Goal: Book appointment/travel/reservation

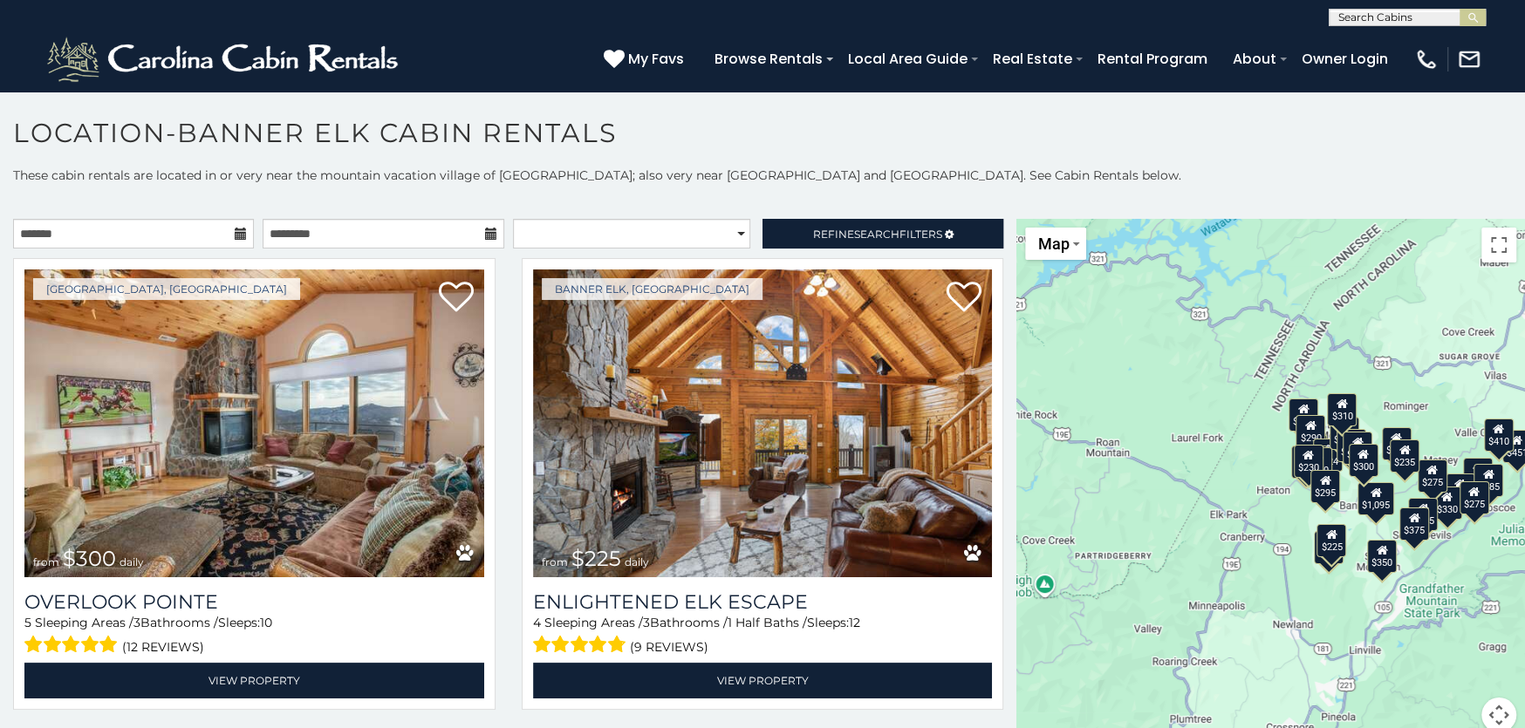
click at [236, 234] on icon at bounding box center [241, 234] width 12 height 12
click at [215, 229] on input "text" at bounding box center [133, 234] width 241 height 30
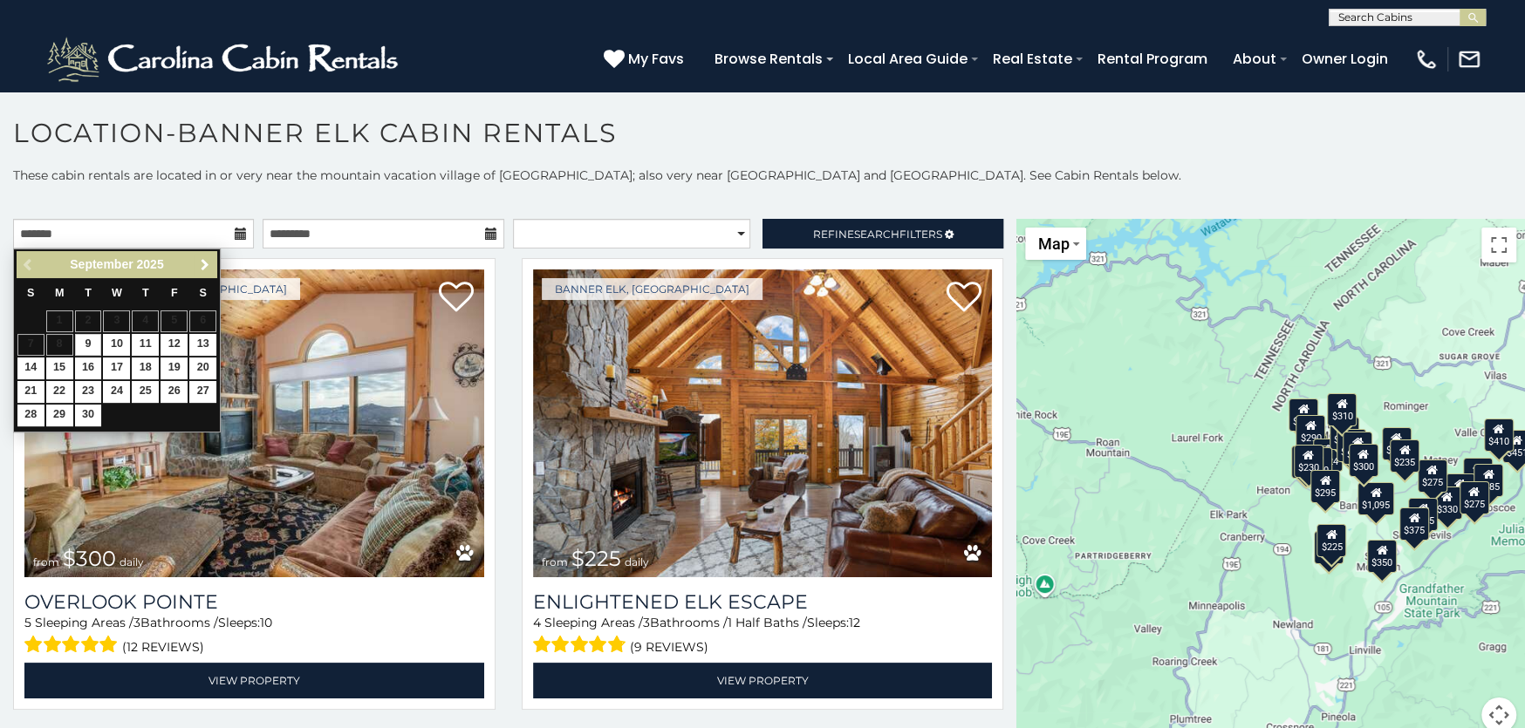
click at [198, 260] on link "Next" at bounding box center [205, 265] width 22 height 22
click at [198, 261] on span "Next" at bounding box center [205, 265] width 14 height 14
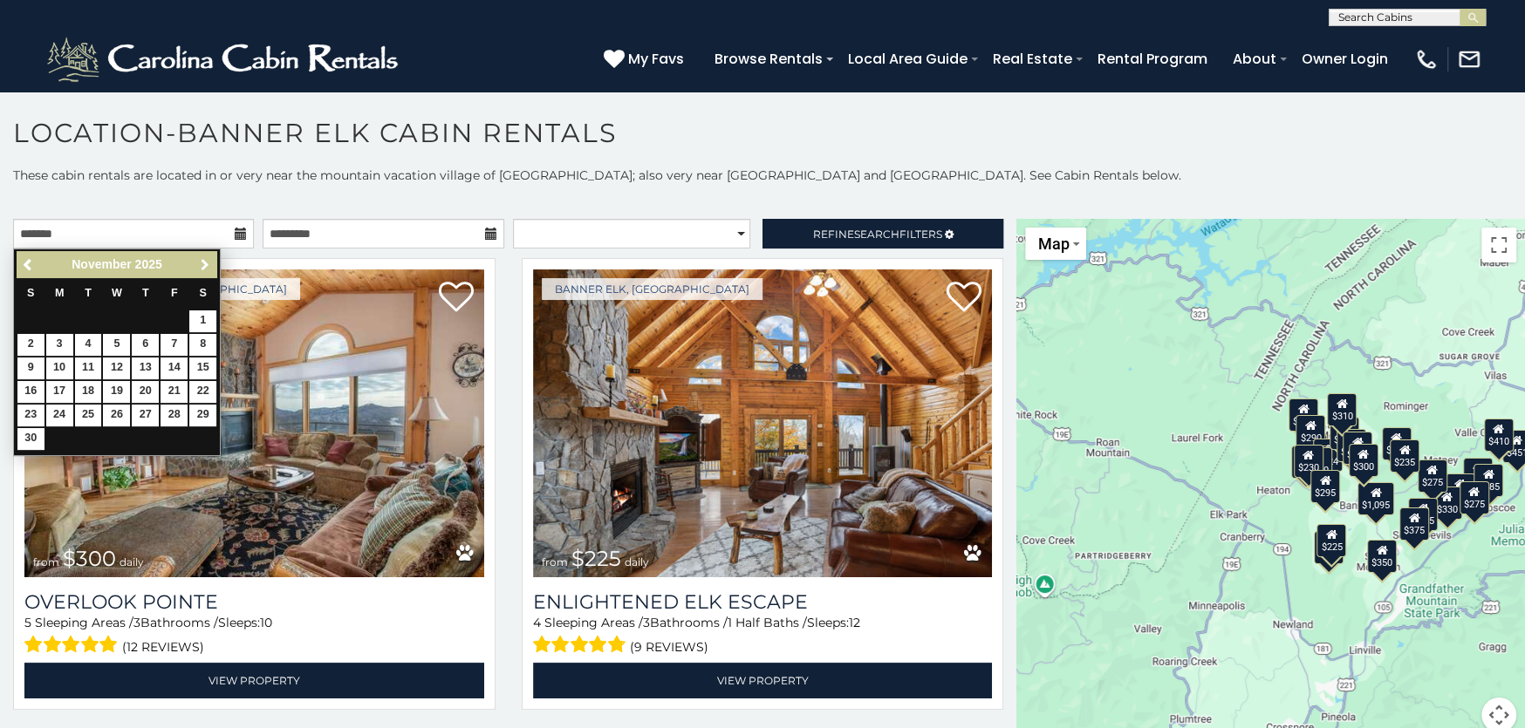
click at [198, 261] on span "Next" at bounding box center [205, 265] width 14 height 14
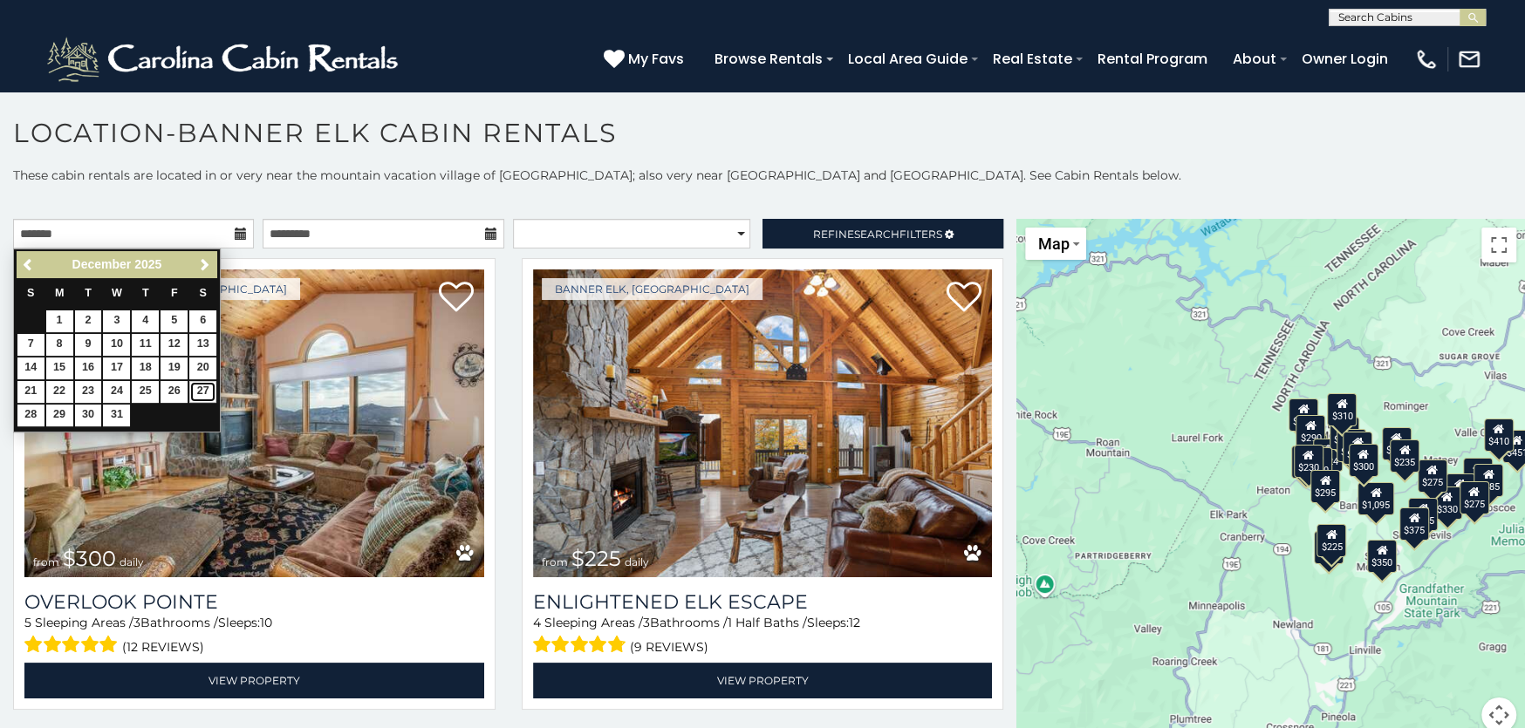
click at [200, 393] on link "27" at bounding box center [202, 392] width 27 height 22
type input "**********"
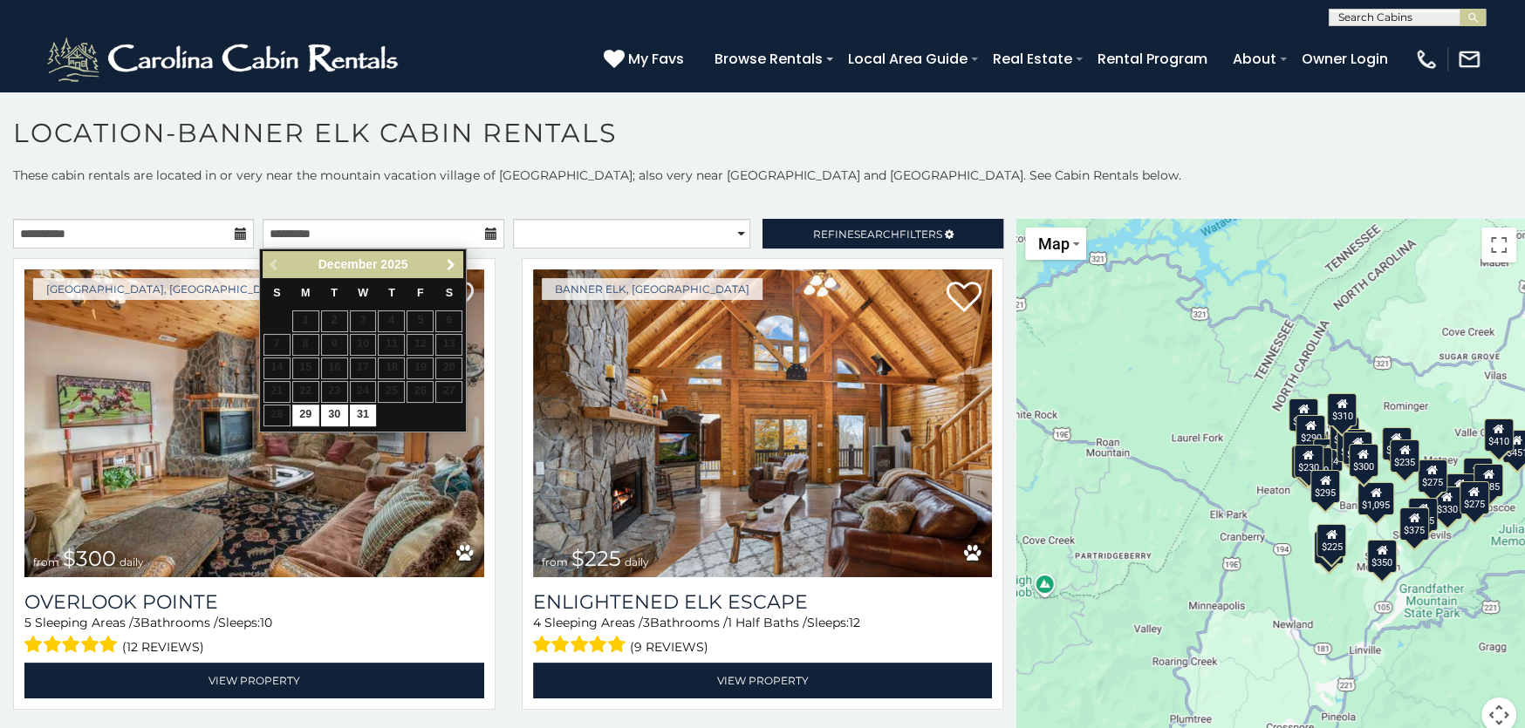
click at [448, 265] on span "Next" at bounding box center [451, 265] width 14 height 14
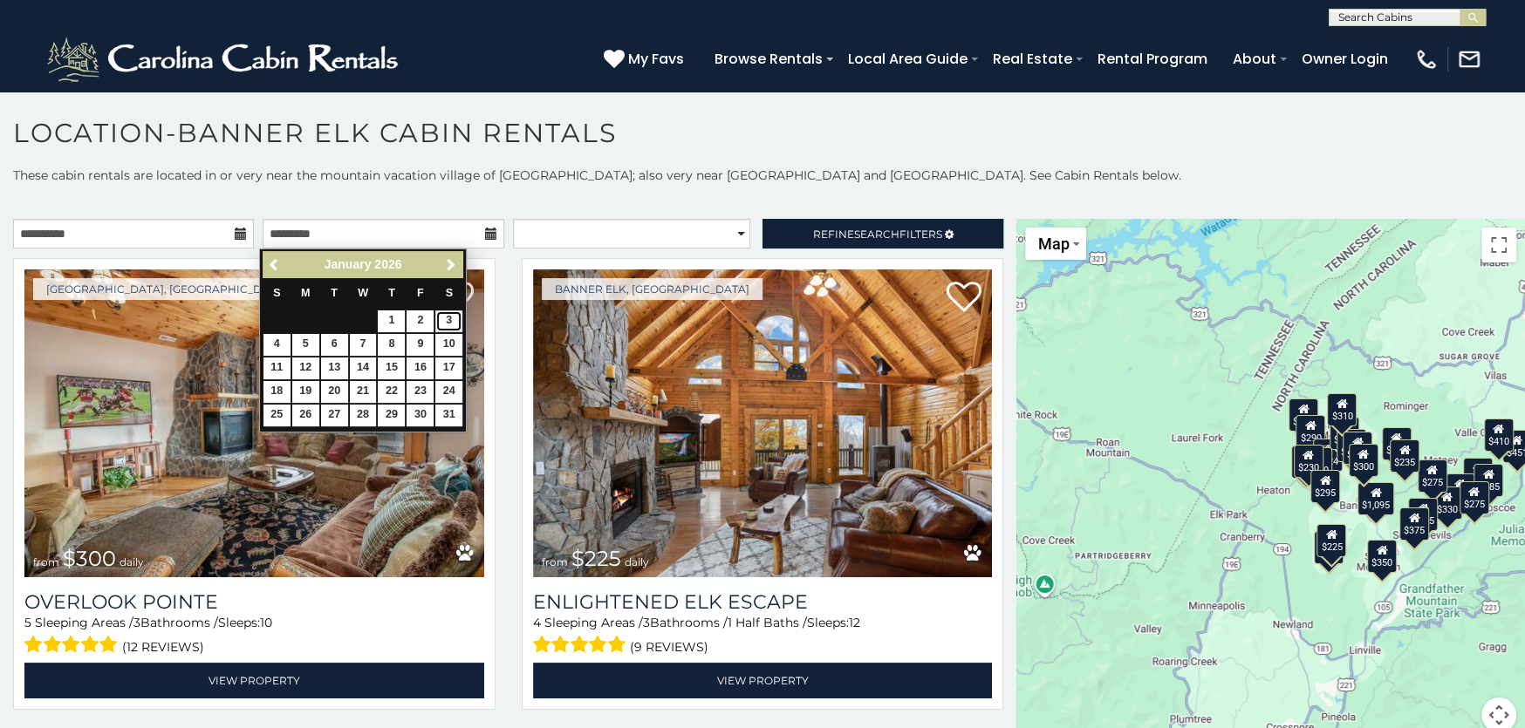
click at [448, 320] on link "3" at bounding box center [448, 322] width 27 height 22
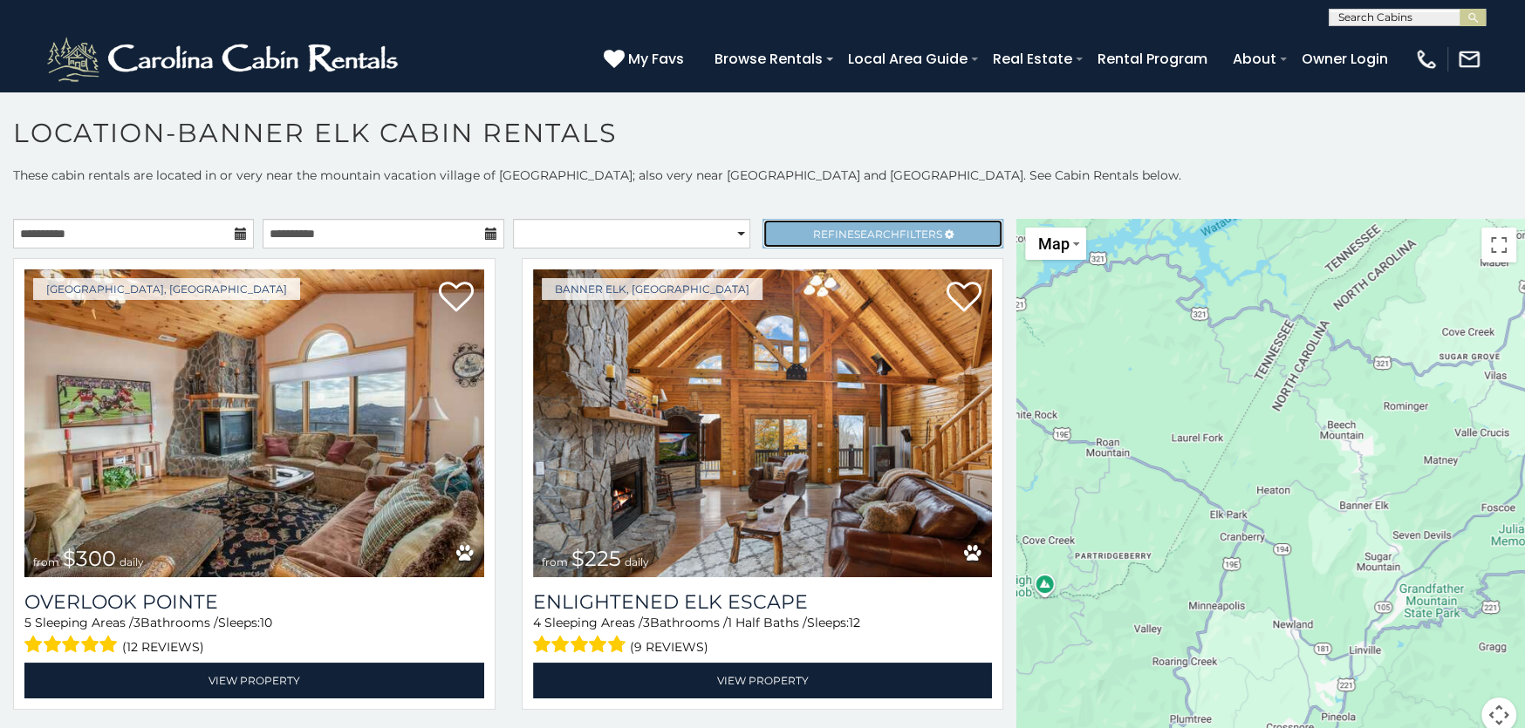
click at [923, 236] on span "Refine Search Filters" at bounding box center [877, 234] width 129 height 13
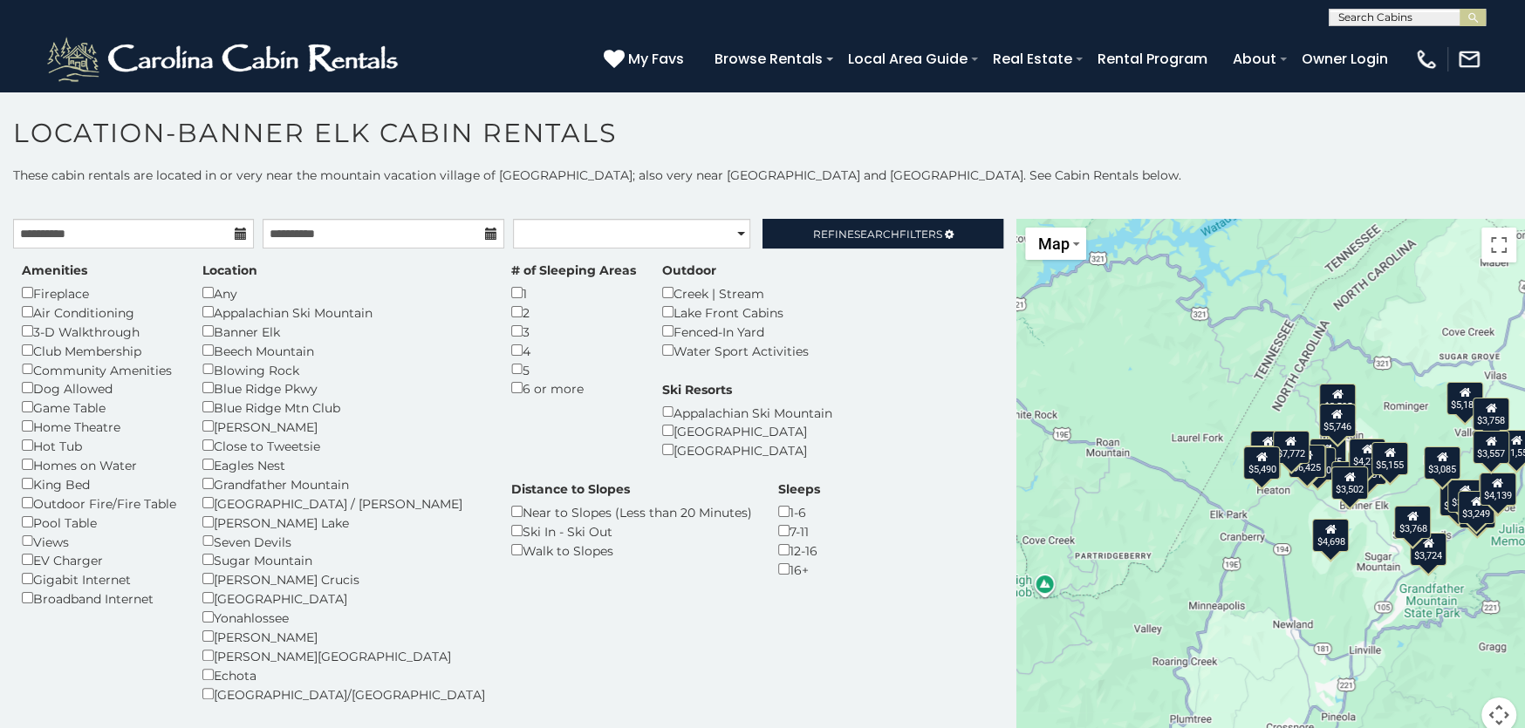
click at [1272, 355] on div "$11,553 $9,575 $6,250 $5,255 $4,462 $6,425 $2,811 $5,751 $5,465 $7,772 $4,383 $…" at bounding box center [1270, 486] width 509 height 535
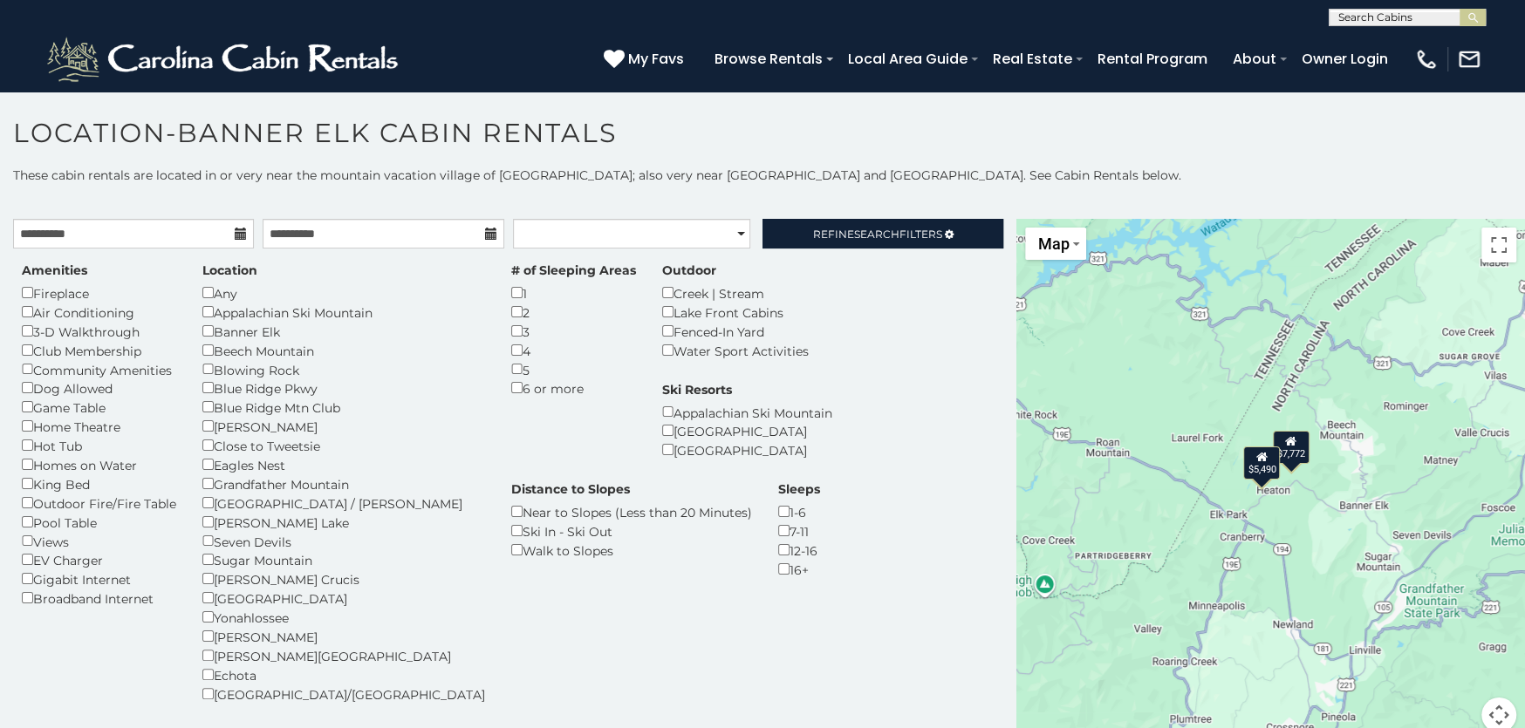
click at [1251, 469] on div "$5,490" at bounding box center [1261, 463] width 37 height 33
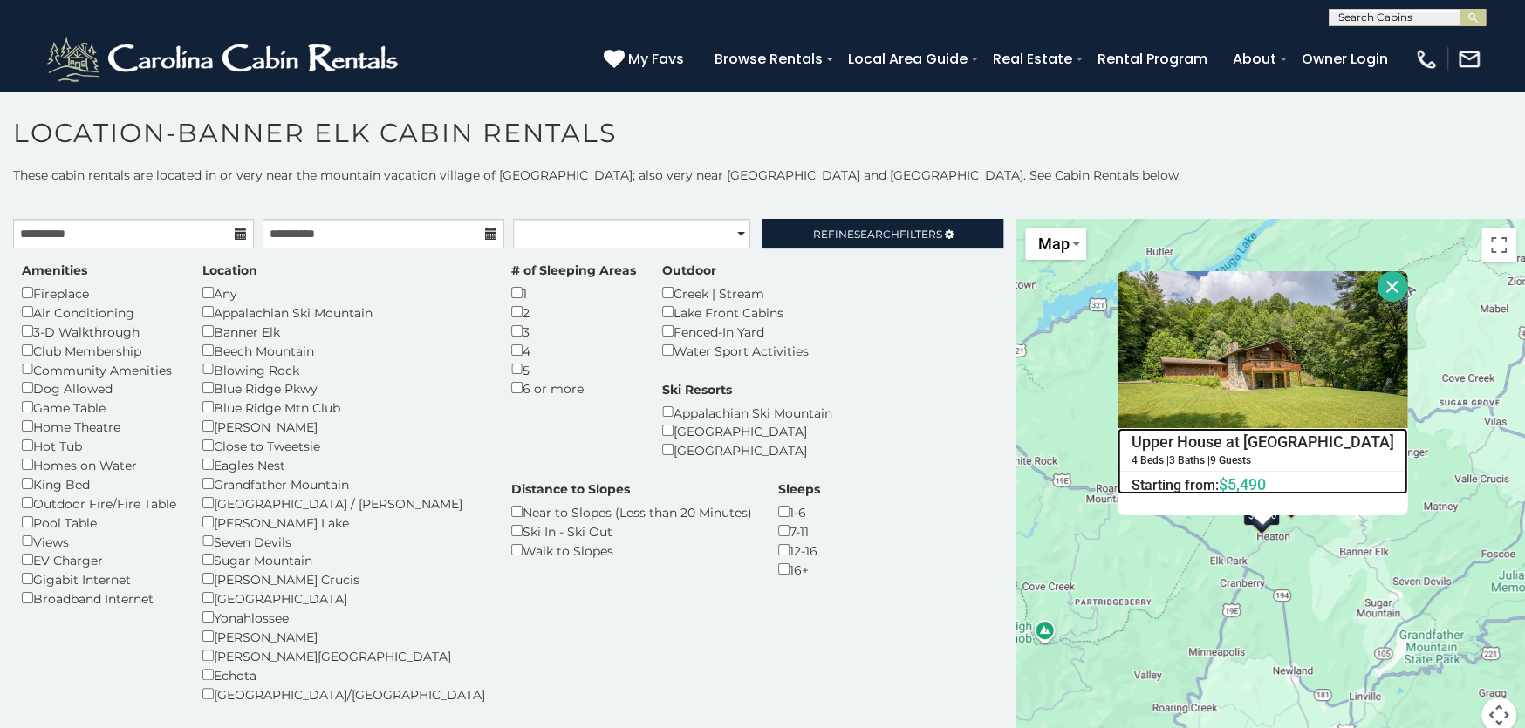
click at [1257, 447] on h4 "Upper House at [GEOGRAPHIC_DATA]" at bounding box center [1261, 442] width 289 height 26
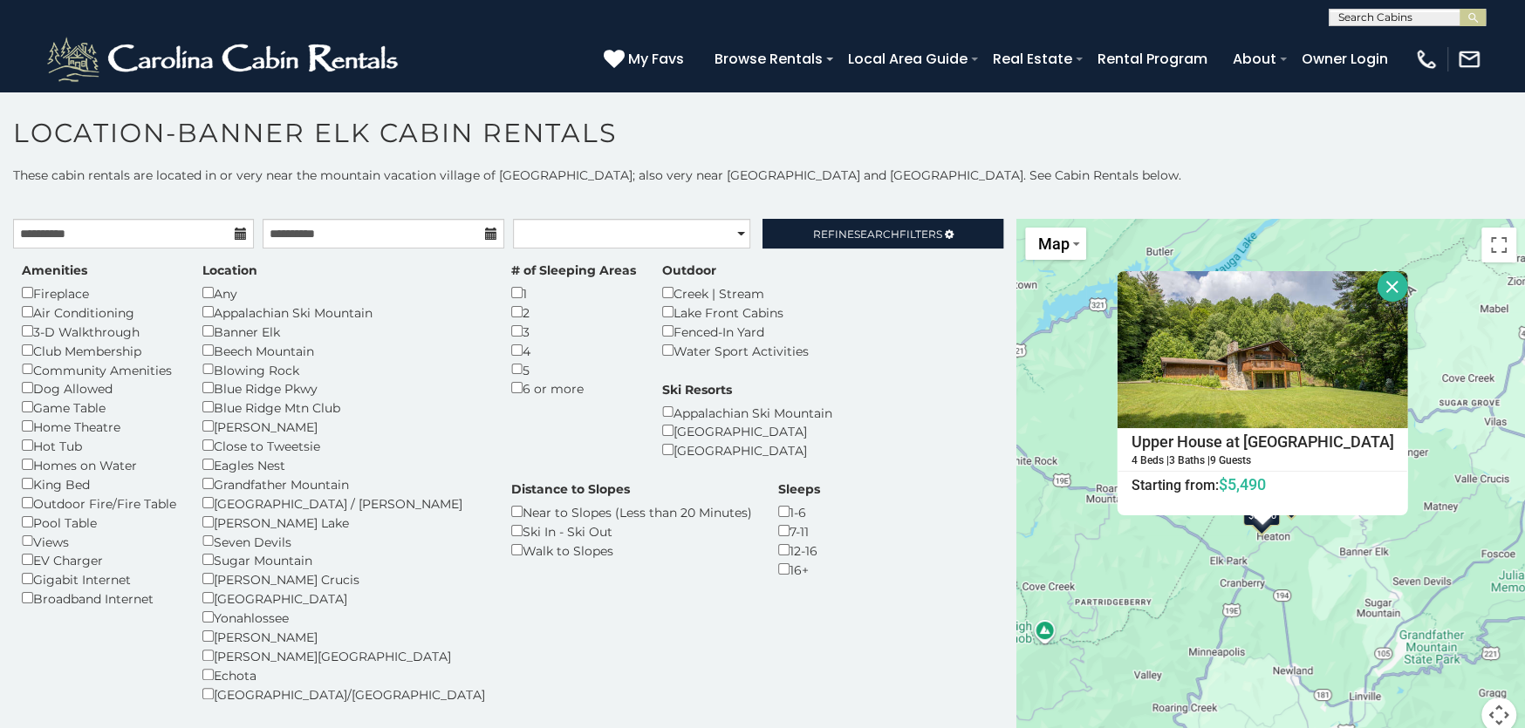
drag, startPoint x: 1353, startPoint y: 282, endPoint x: 1352, endPoint y: 297, distance: 14.9
click at [1377, 282] on button "Close" at bounding box center [1392, 286] width 31 height 31
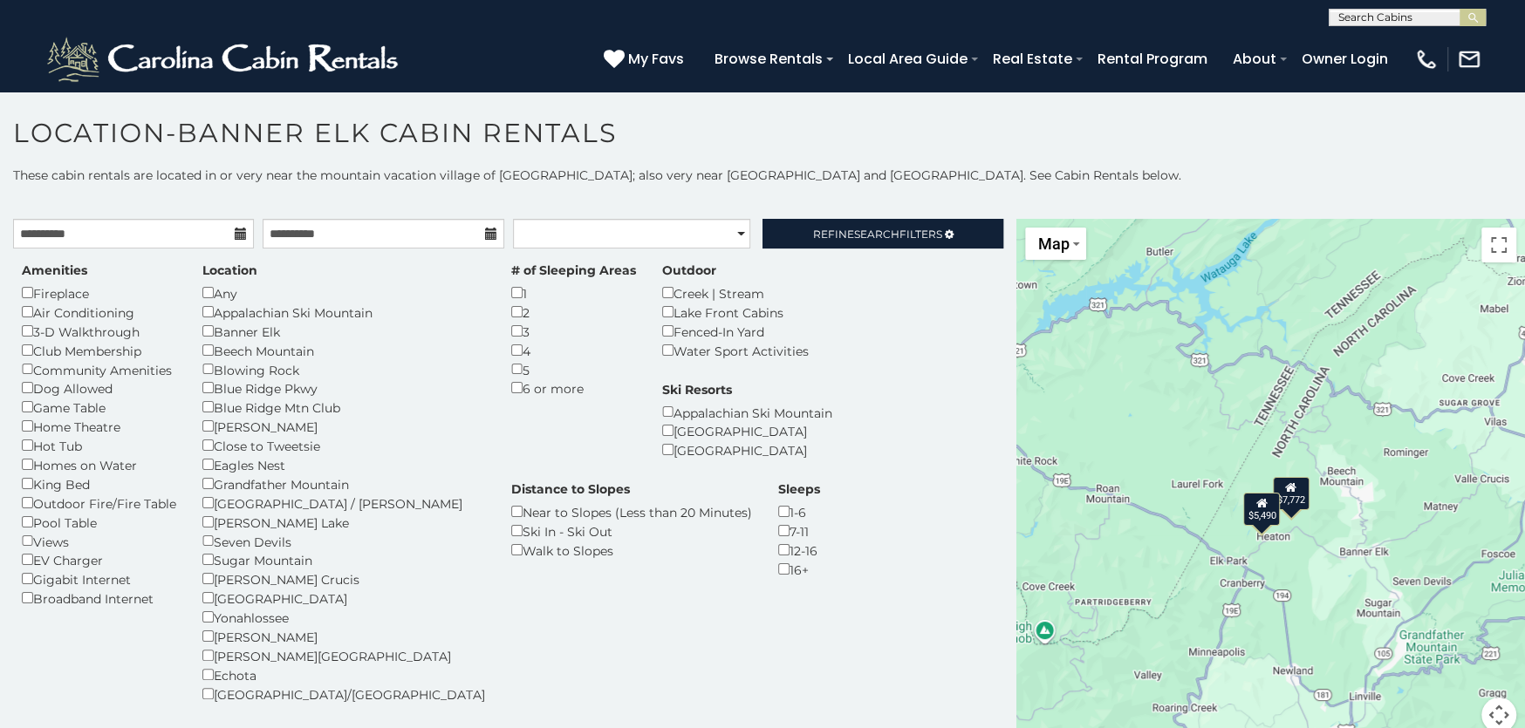
click at [1294, 485] on div "$7,772" at bounding box center [1290, 492] width 37 height 33
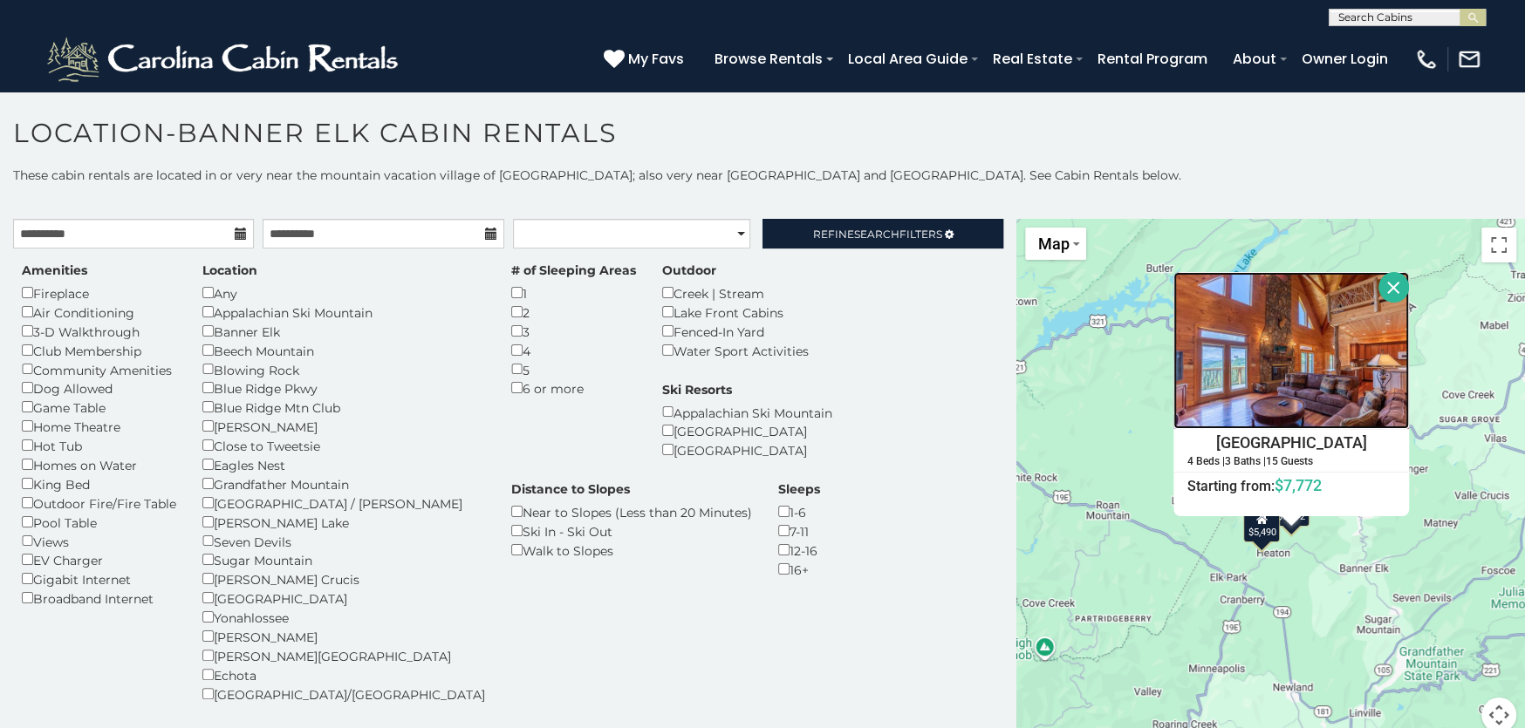
click at [1284, 381] on img at bounding box center [1291, 350] width 236 height 157
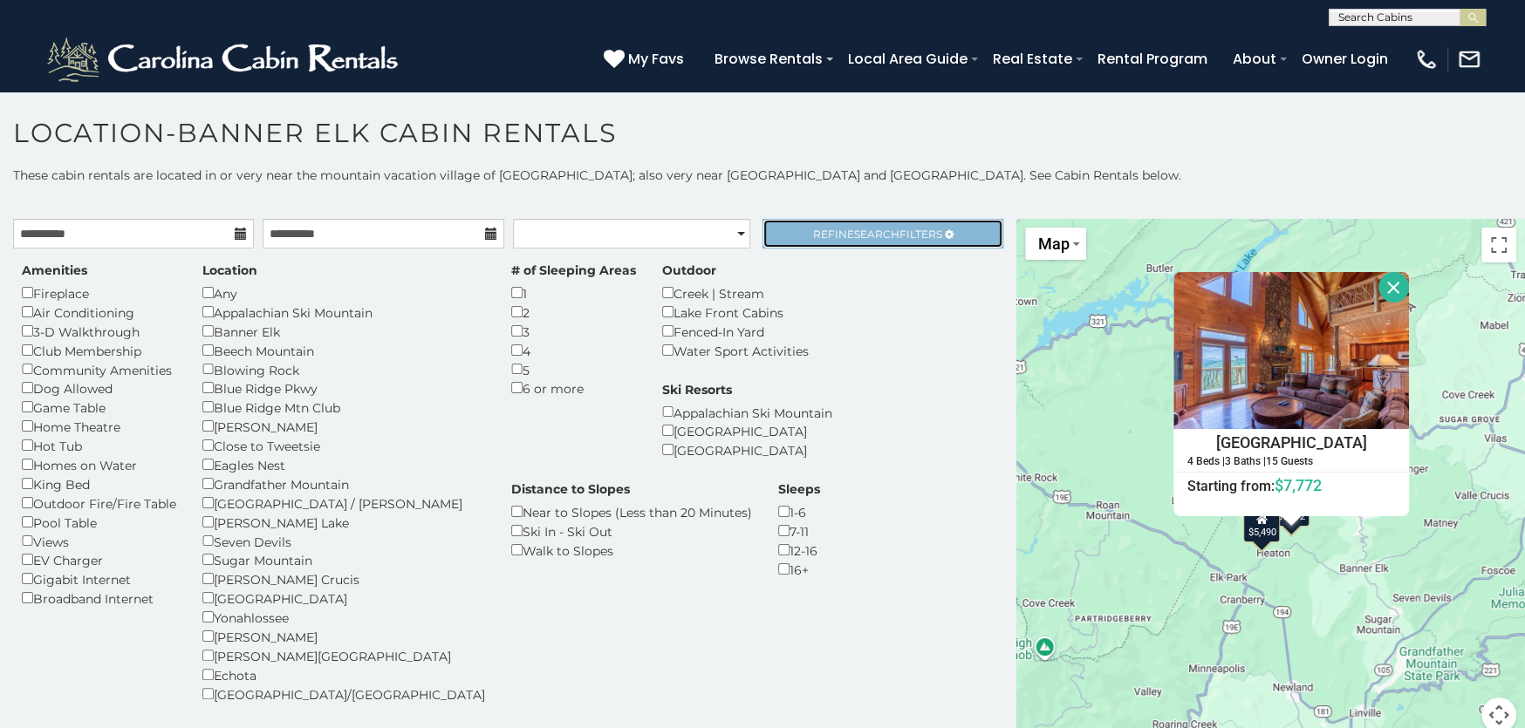
click at [905, 236] on span "Refine Search Filters" at bounding box center [877, 234] width 129 height 13
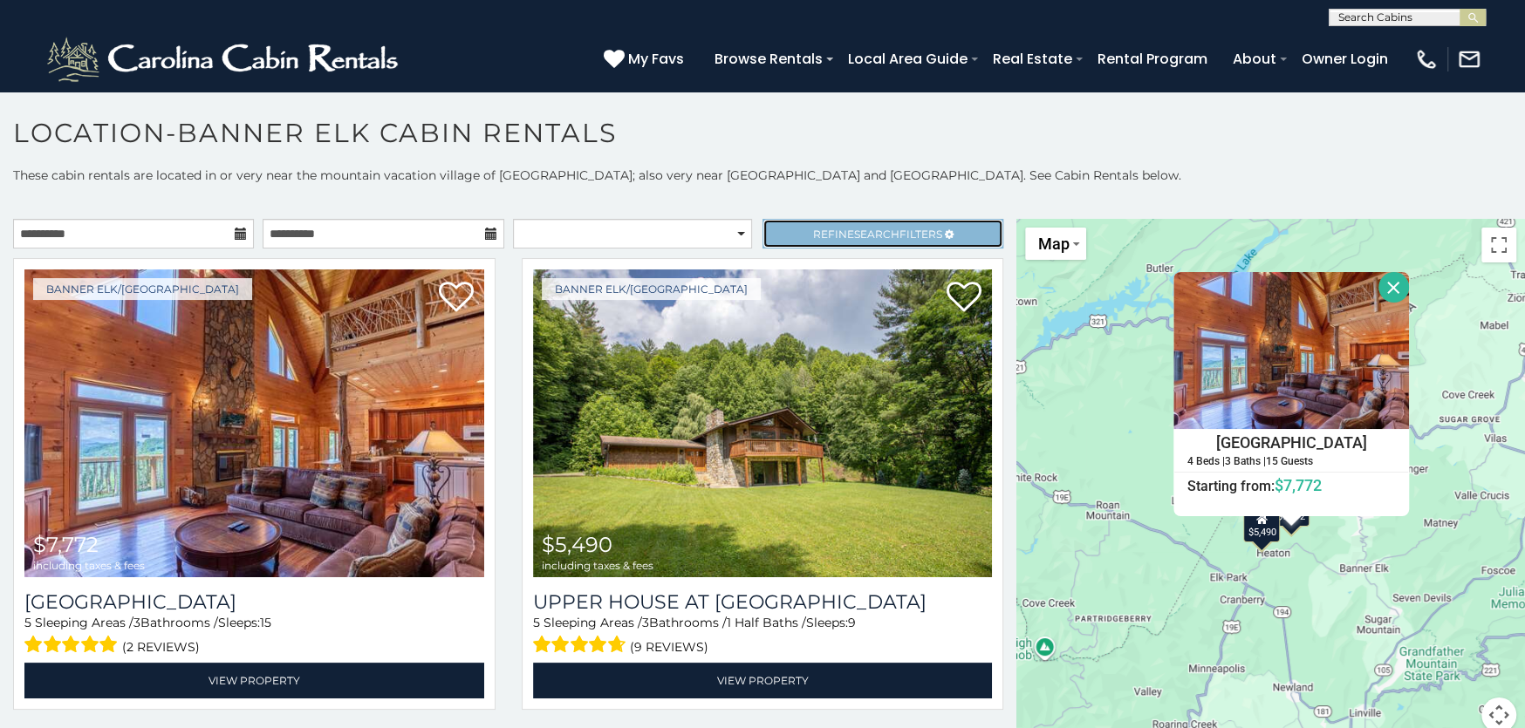
click at [905, 231] on span "Refine Search Filters" at bounding box center [877, 234] width 129 height 13
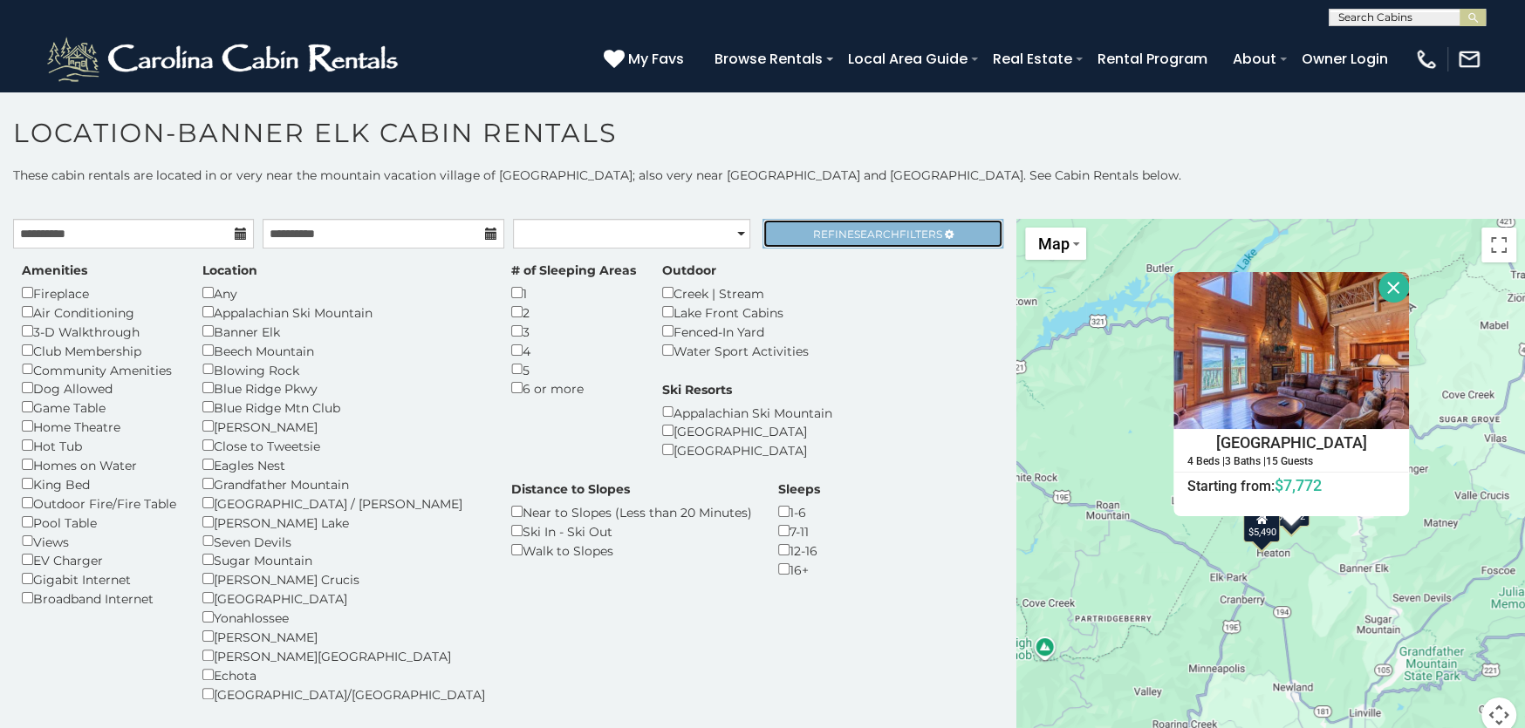
click at [905, 231] on span "Refine Search Filters" at bounding box center [877, 234] width 129 height 13
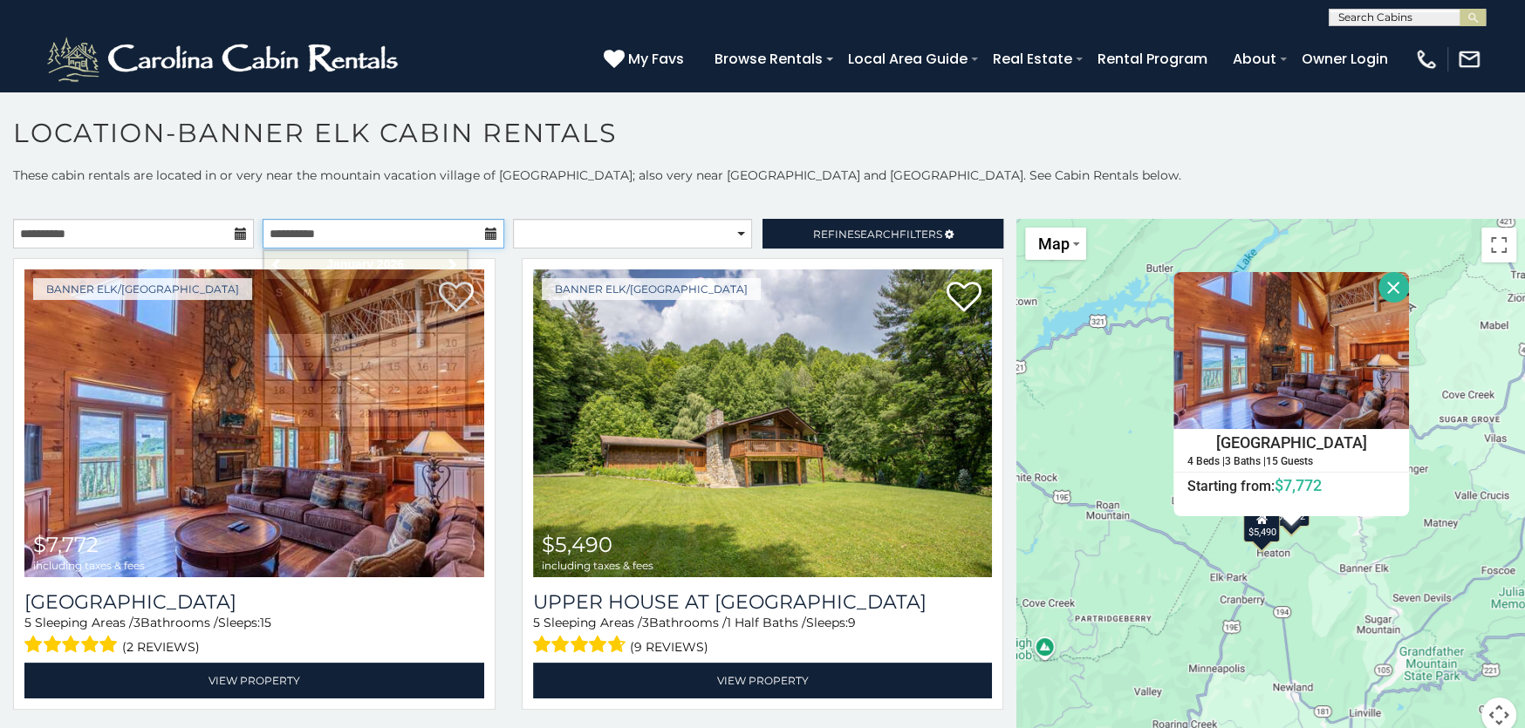
click at [297, 230] on input "**********" at bounding box center [383, 234] width 241 height 30
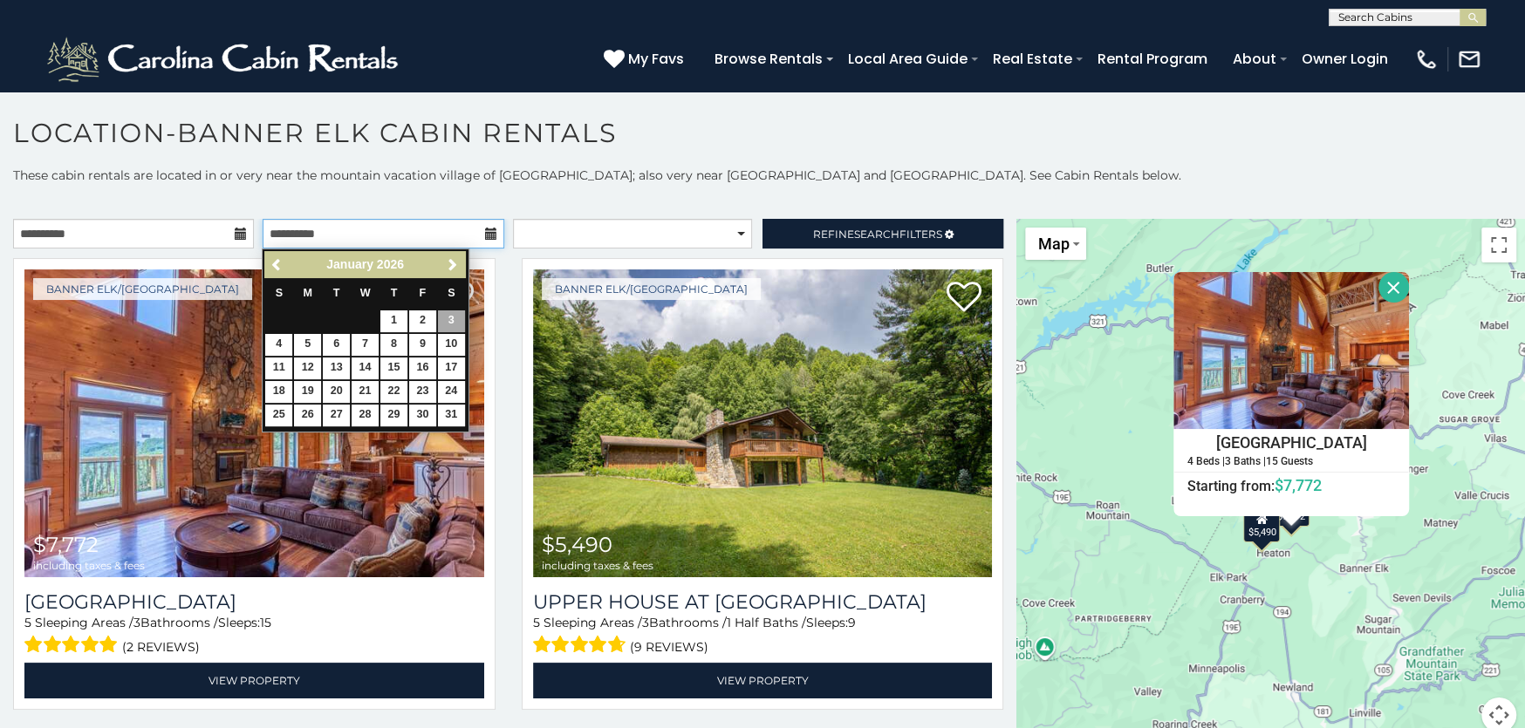
click at [293, 232] on input "**********" at bounding box center [383, 234] width 241 height 30
click at [426, 317] on link "2" at bounding box center [422, 322] width 27 height 22
type input "**********"
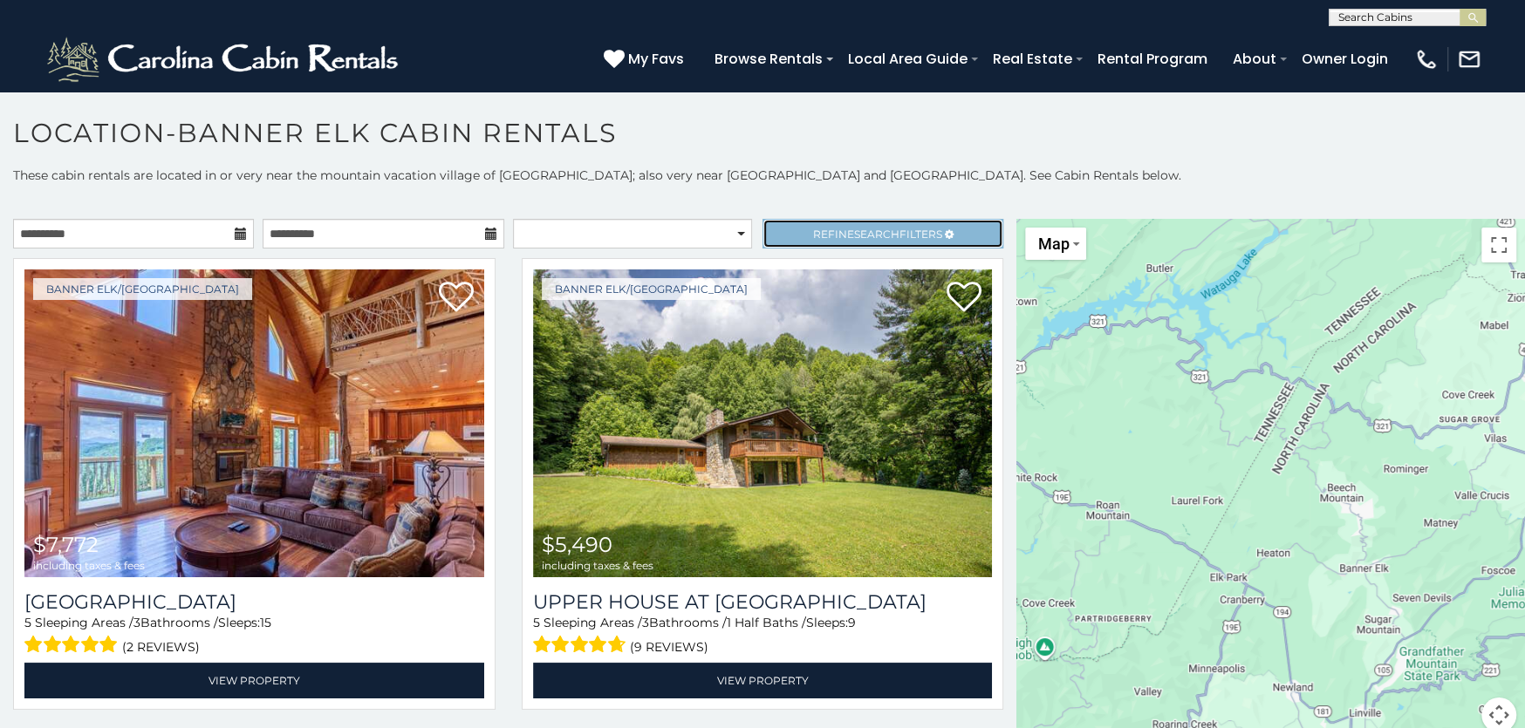
click at [833, 233] on span "Refine Search Filters" at bounding box center [877, 234] width 129 height 13
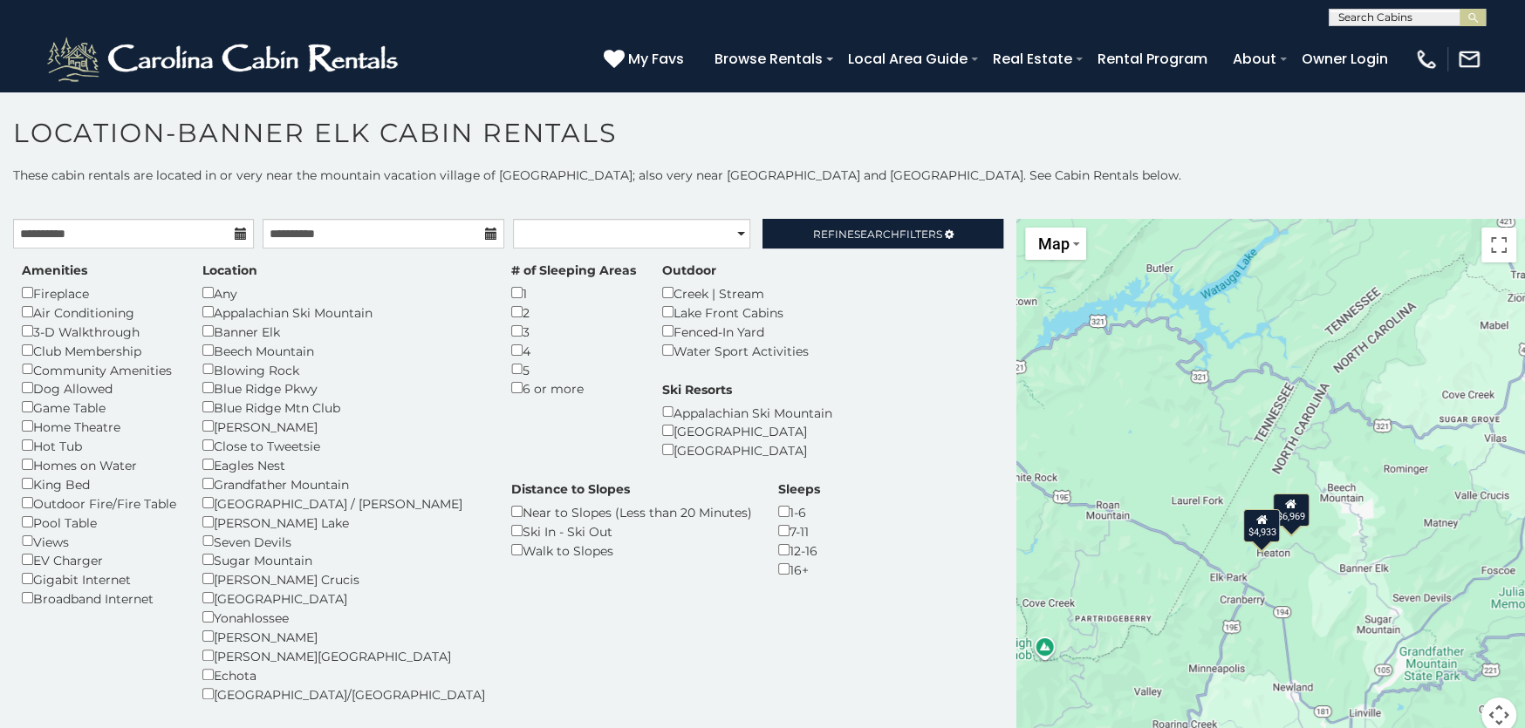
click at [1299, 525] on div "$6,969 $4,933" at bounding box center [1270, 486] width 509 height 535
click at [1287, 520] on div "$6,969" at bounding box center [1290, 509] width 37 height 33
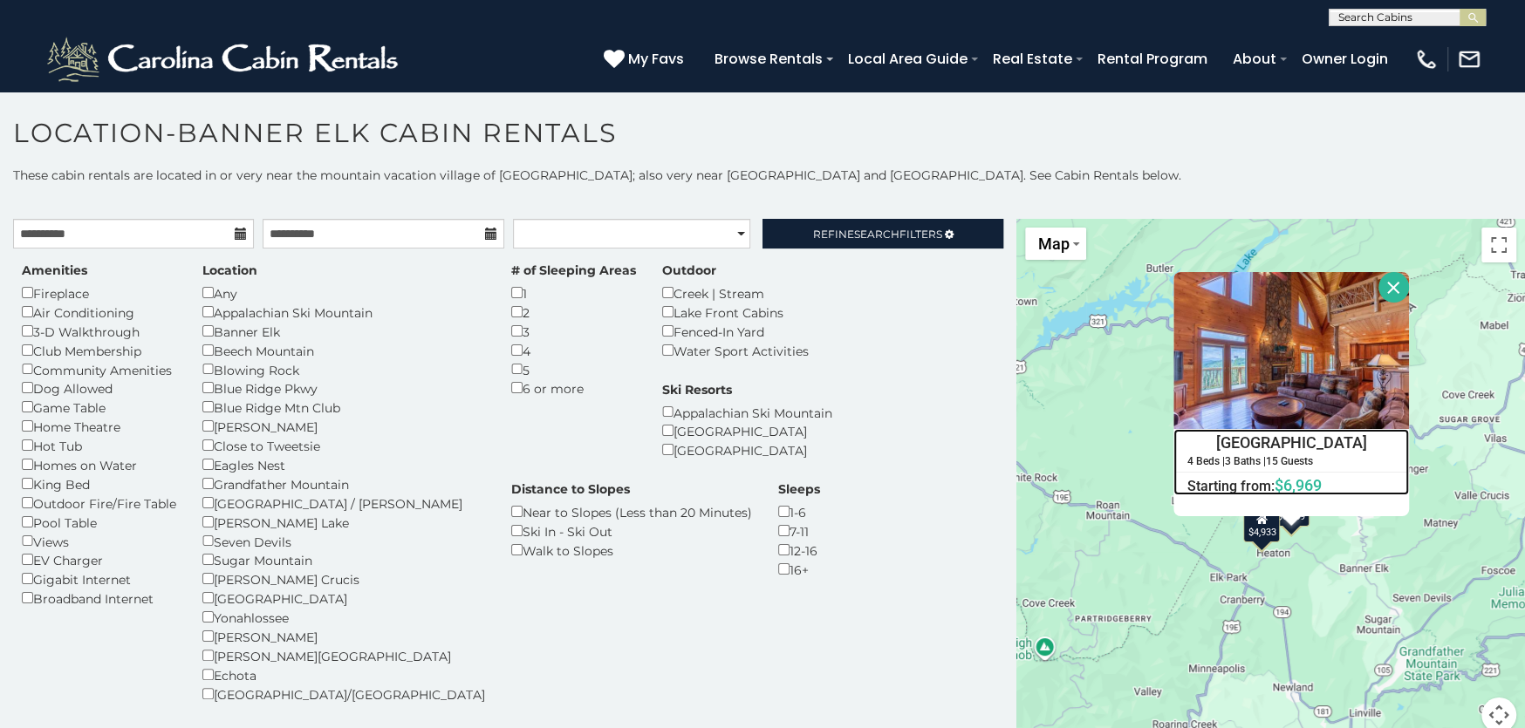
click at [1295, 445] on h4 "Sunset View Lodge" at bounding box center [1291, 443] width 234 height 26
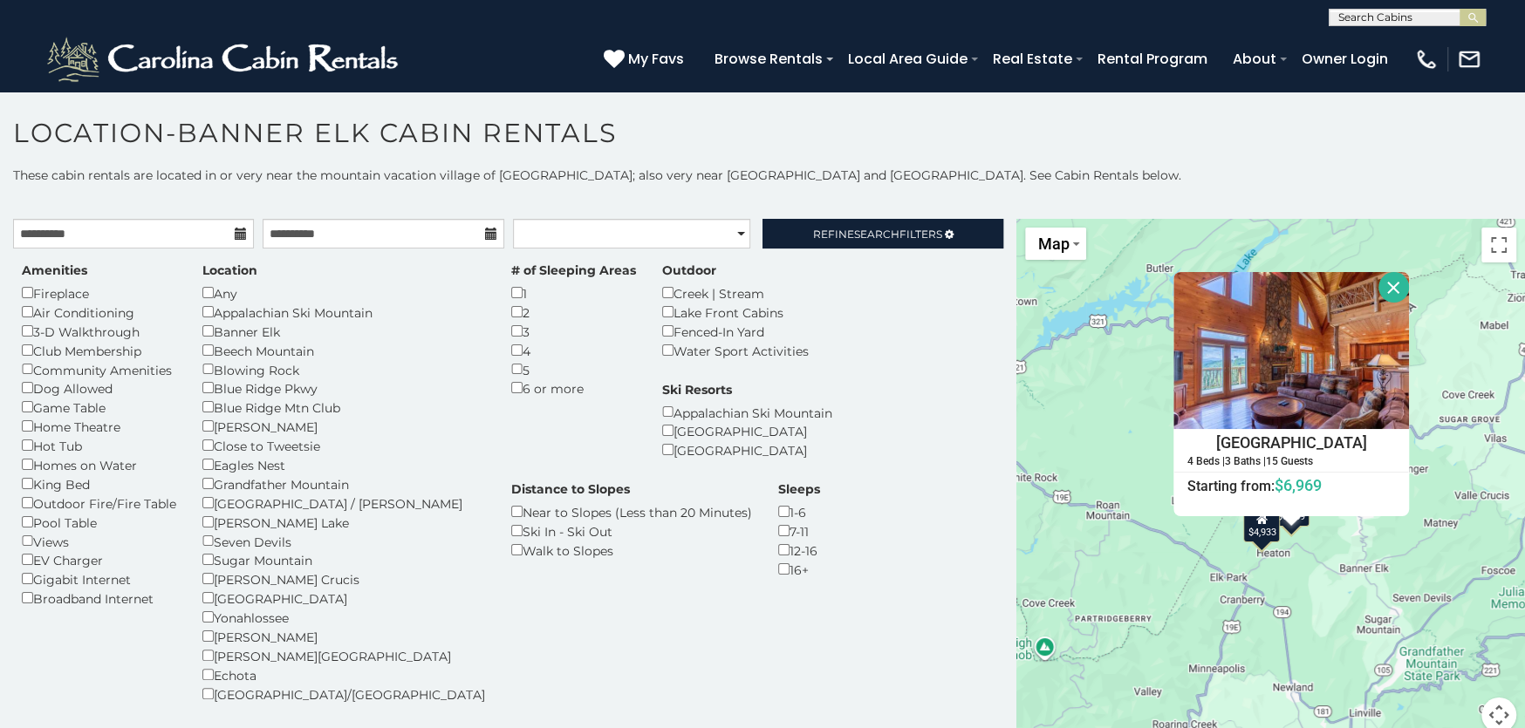
click at [1378, 282] on button "Close" at bounding box center [1393, 287] width 31 height 31
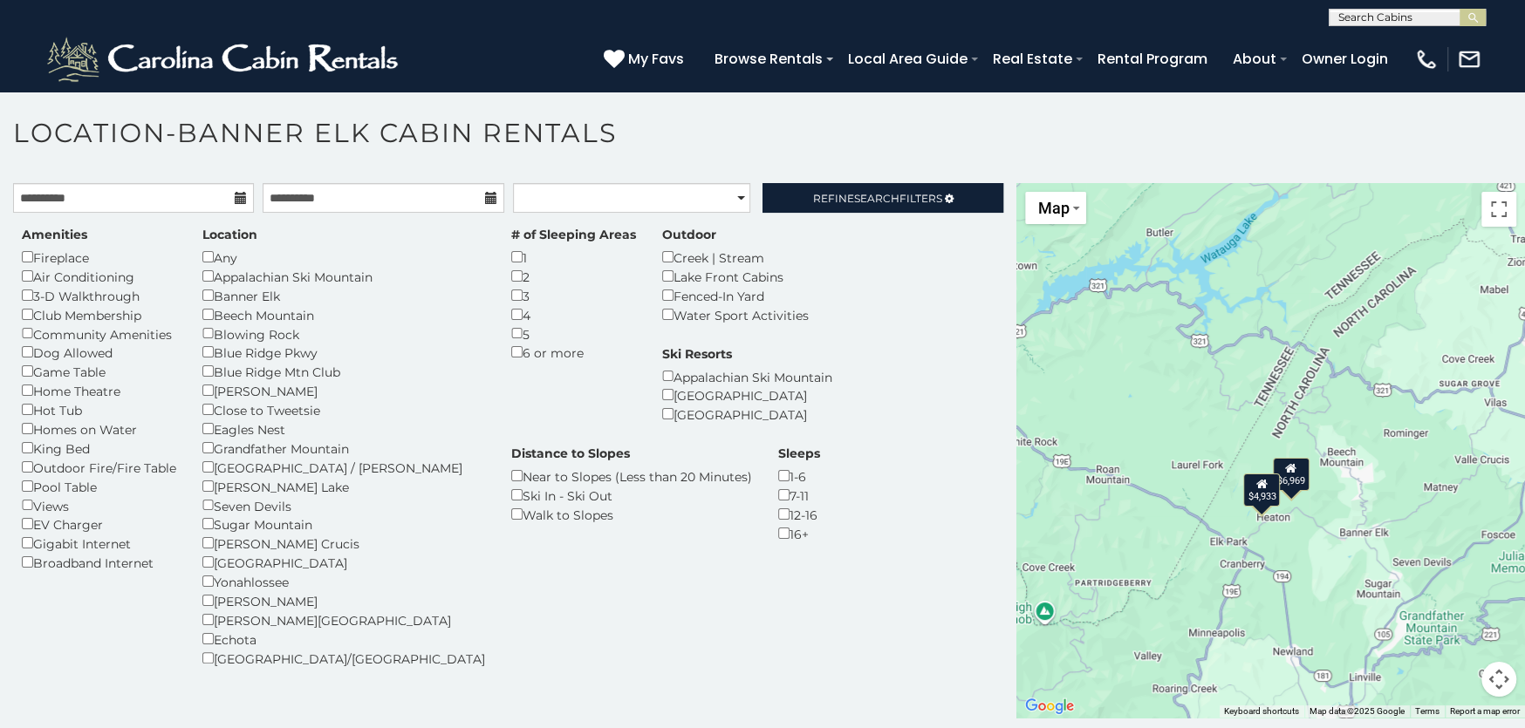
scroll to position [41, 0]
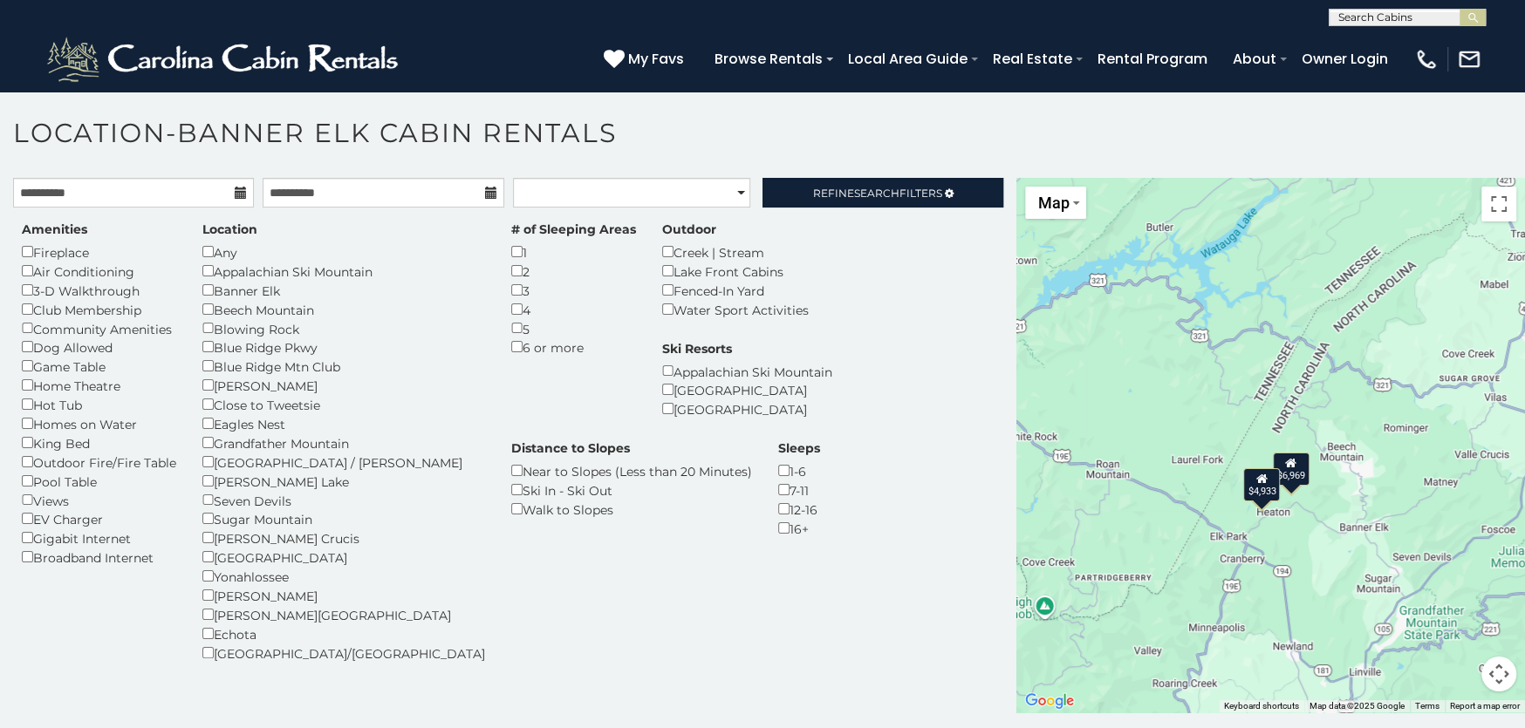
click at [1251, 495] on div "$4,933" at bounding box center [1261, 484] width 37 height 33
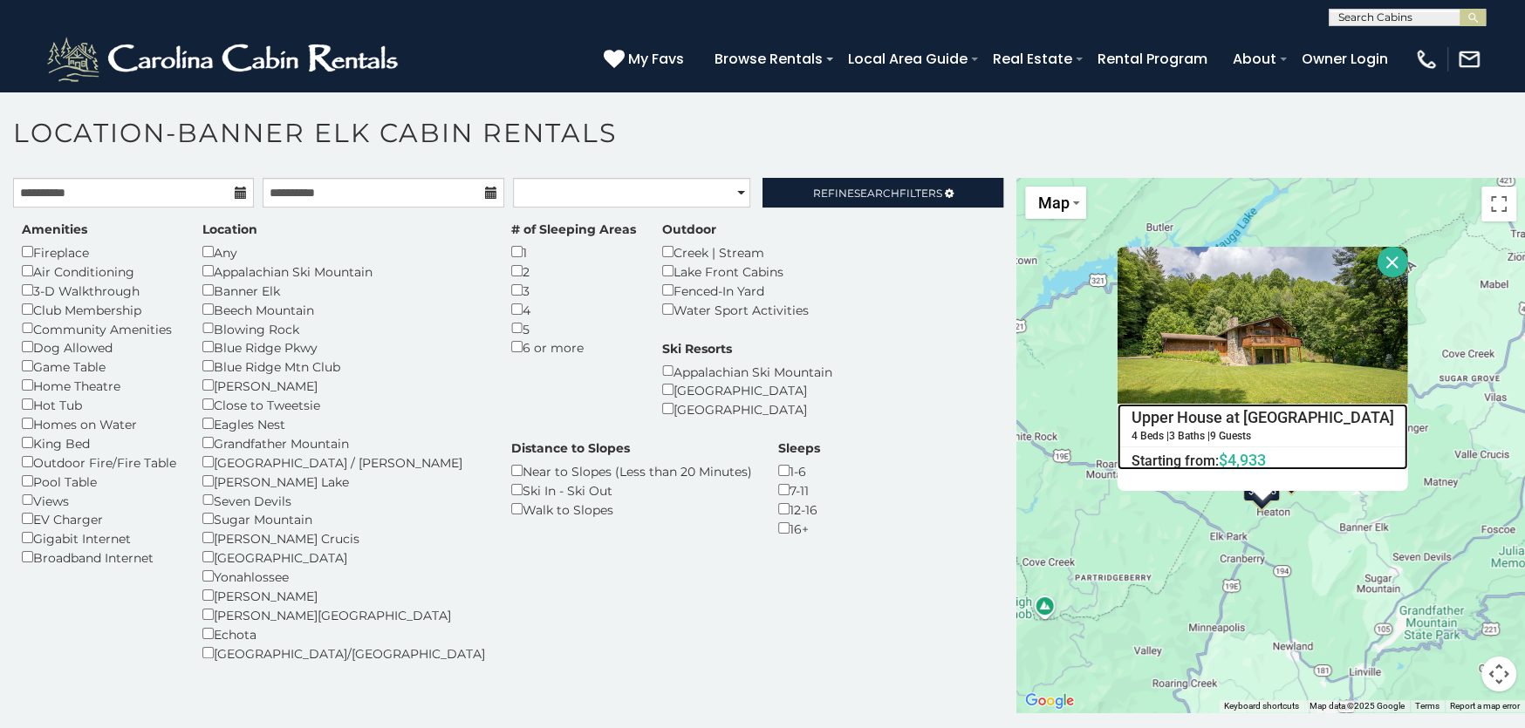
click at [1196, 409] on h4 "Upper House at [GEOGRAPHIC_DATA]" at bounding box center [1261, 418] width 289 height 26
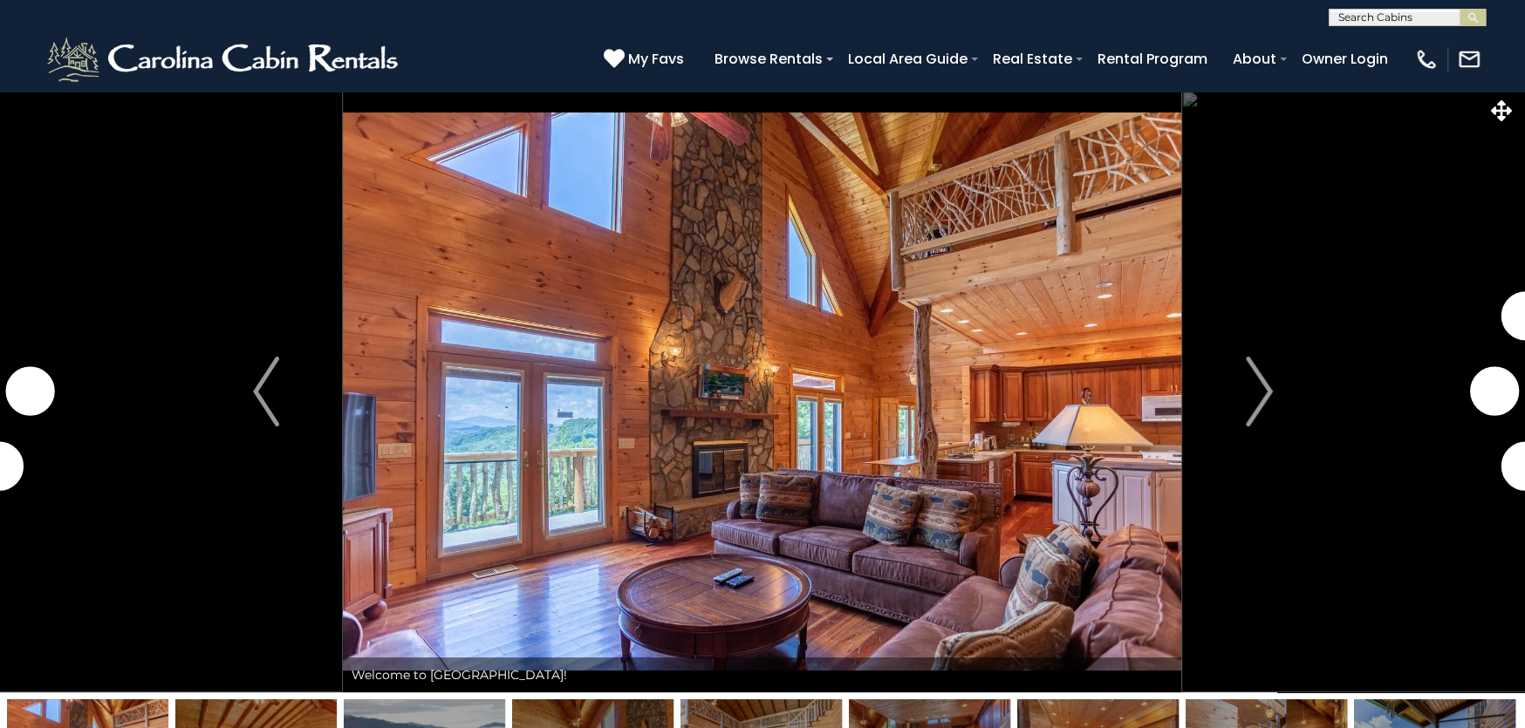
click at [1236, 404] on button "Next" at bounding box center [1259, 392] width 154 height 602
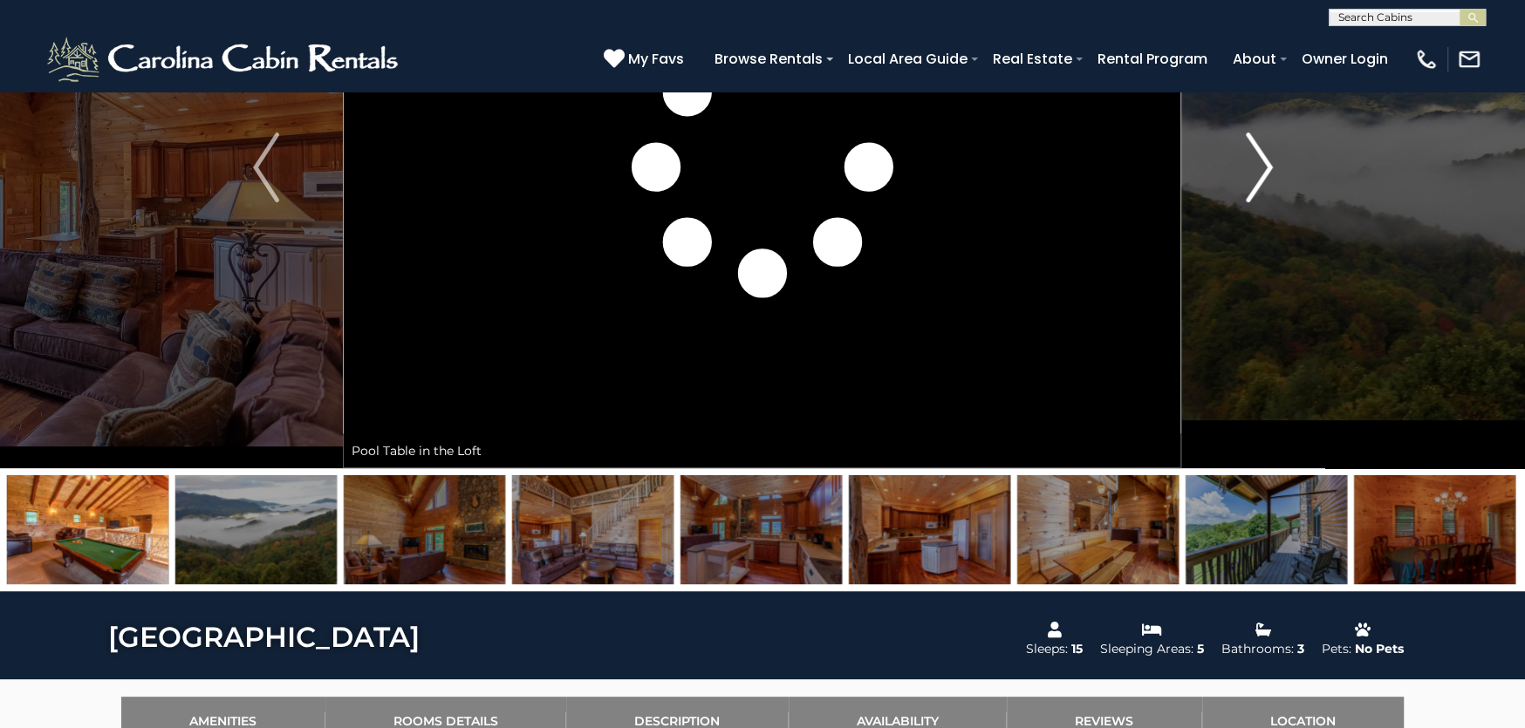
scroll to position [87, 0]
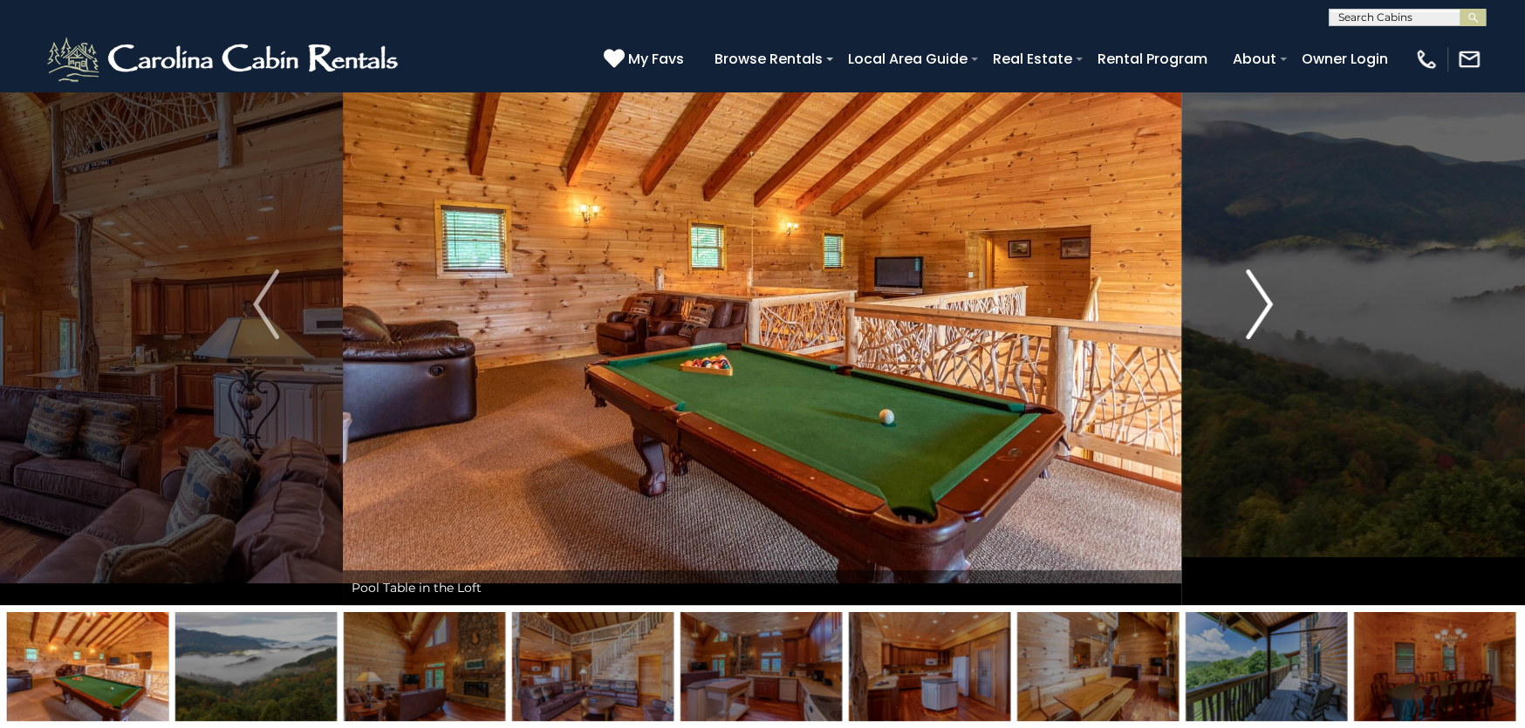
click at [1271, 311] on button "Next" at bounding box center [1259, 304] width 154 height 602
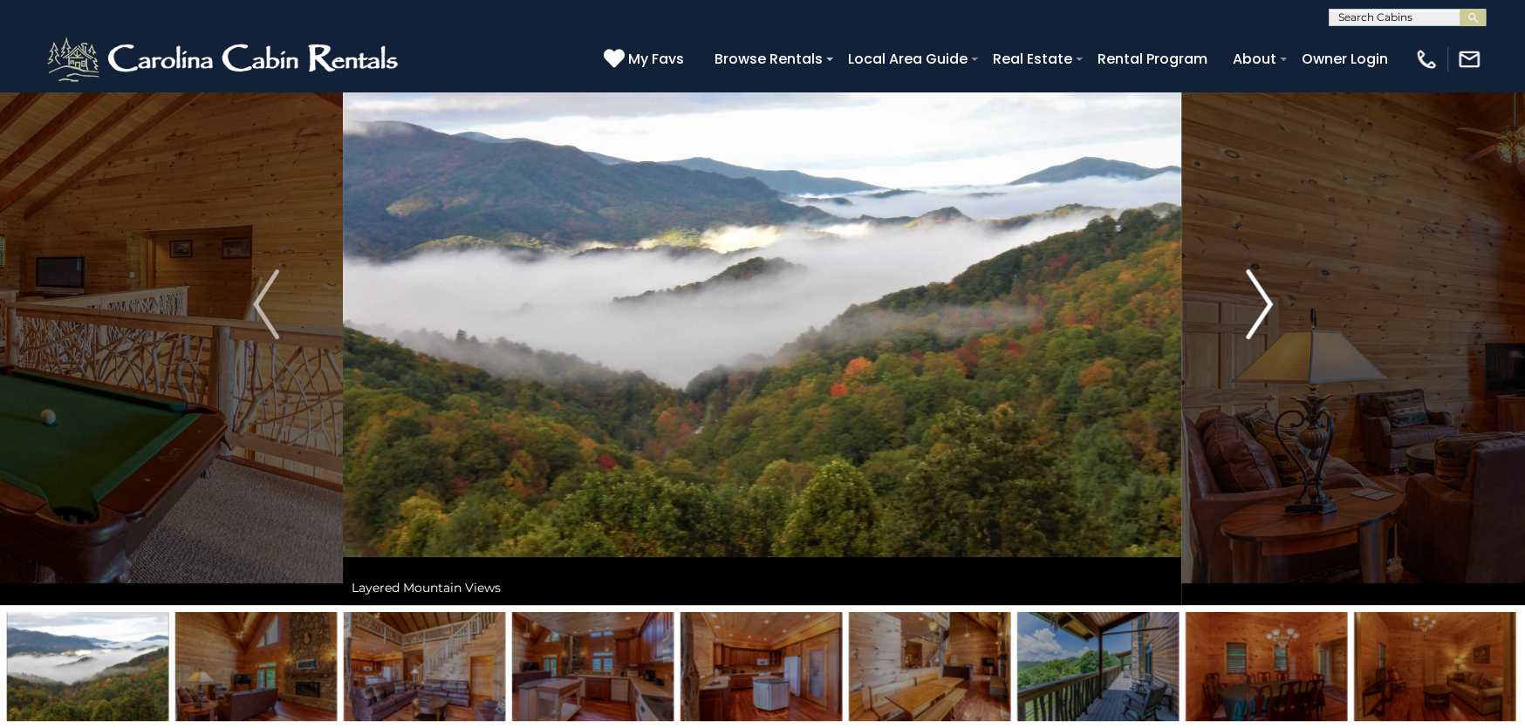
click at [1271, 311] on button "Next" at bounding box center [1259, 304] width 154 height 602
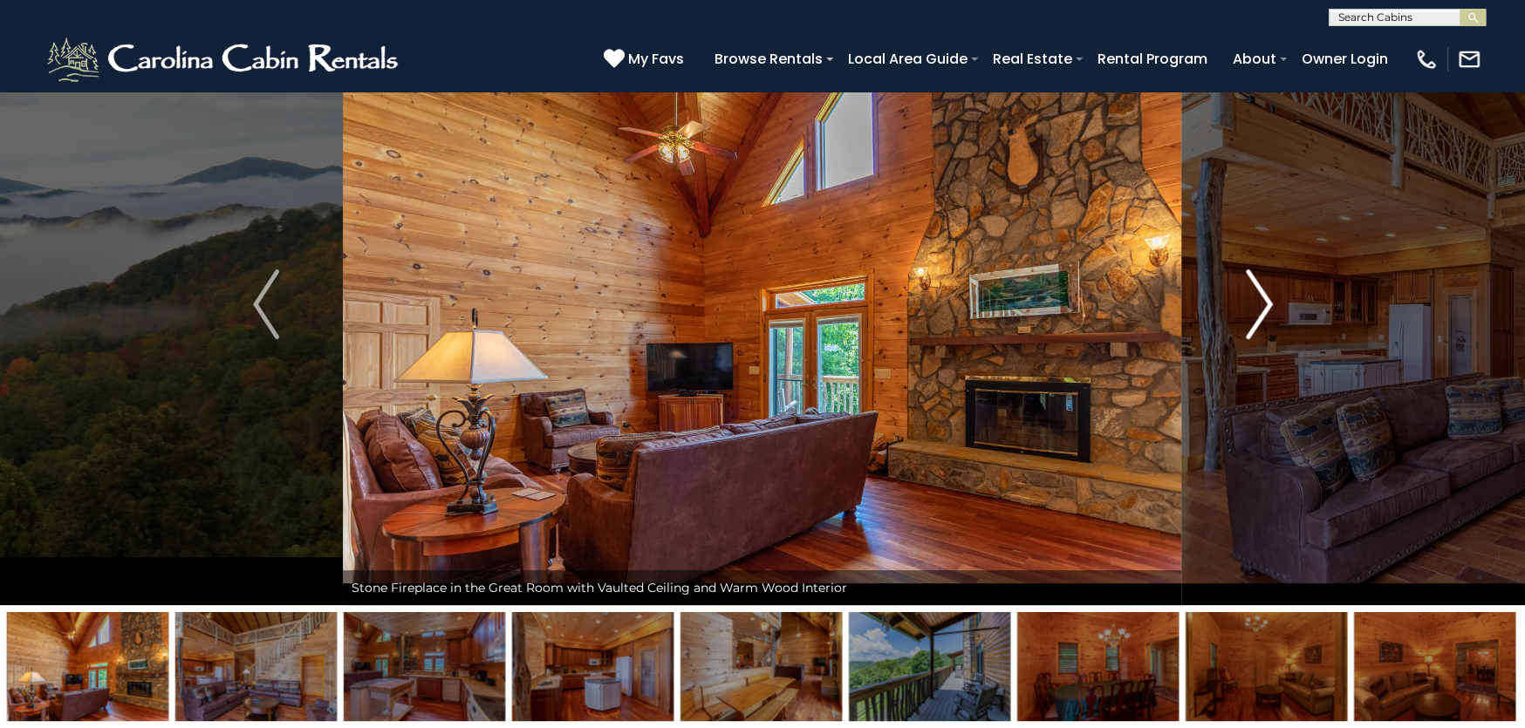
click at [1271, 311] on button "Next" at bounding box center [1259, 304] width 154 height 602
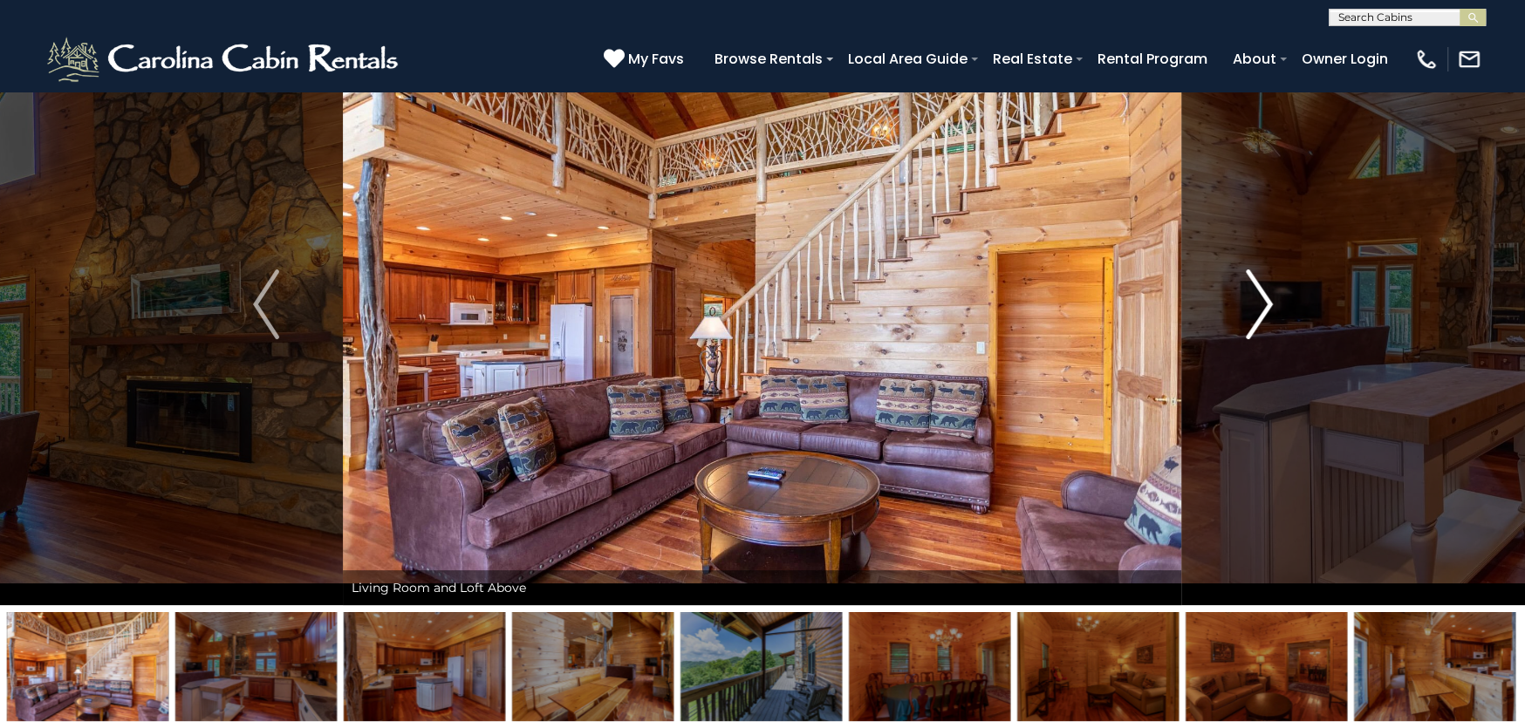
click at [1260, 316] on img "Next" at bounding box center [1259, 305] width 26 height 70
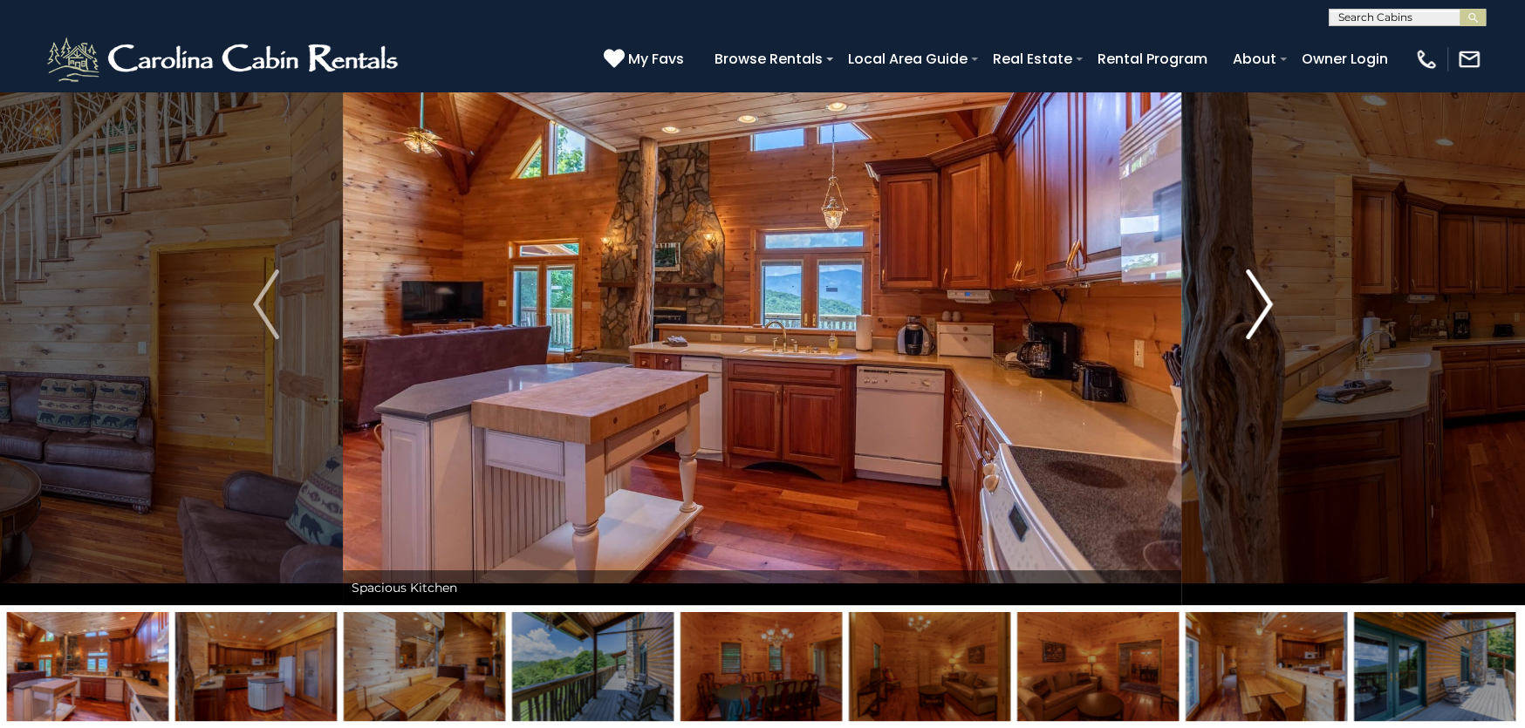
click at [1260, 316] on img "Next" at bounding box center [1259, 305] width 26 height 70
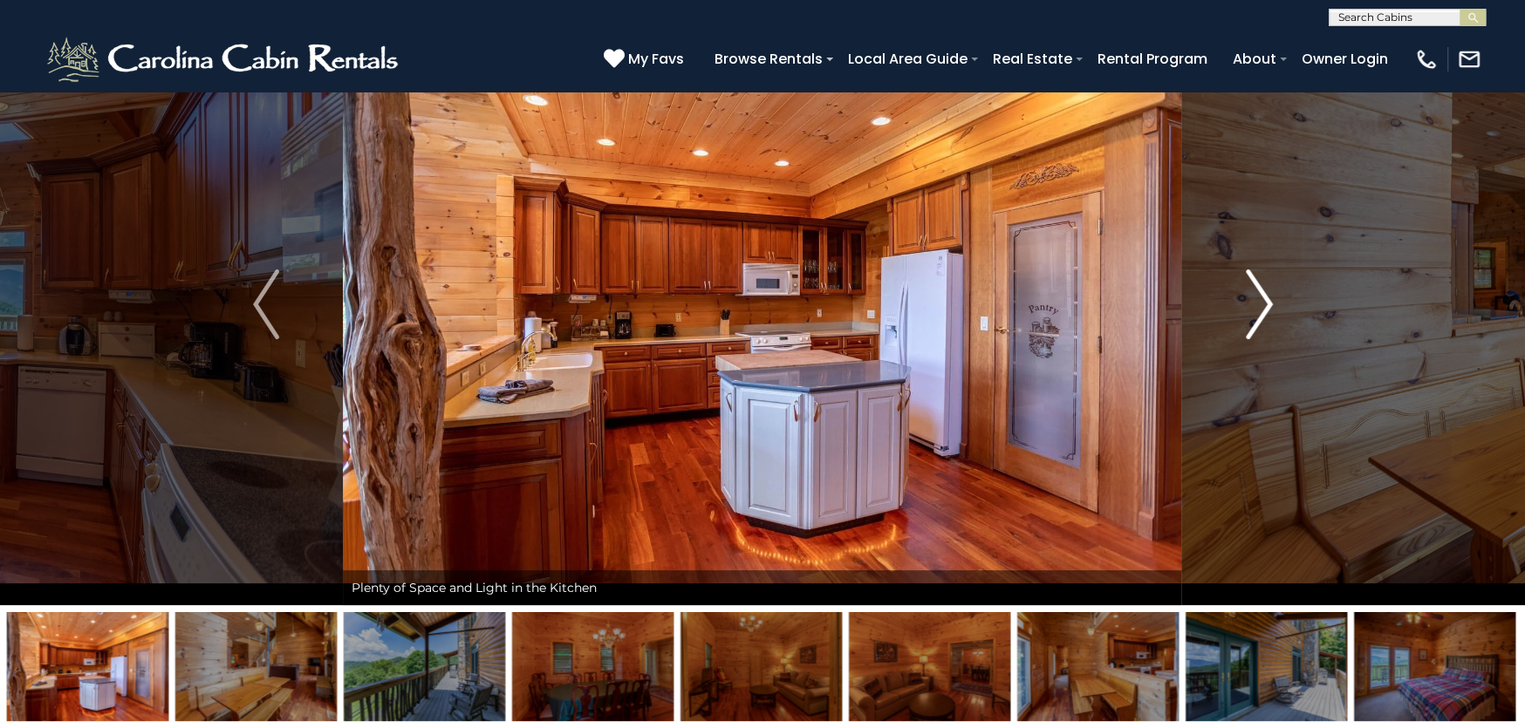
click at [1260, 316] on img "Next" at bounding box center [1259, 305] width 26 height 70
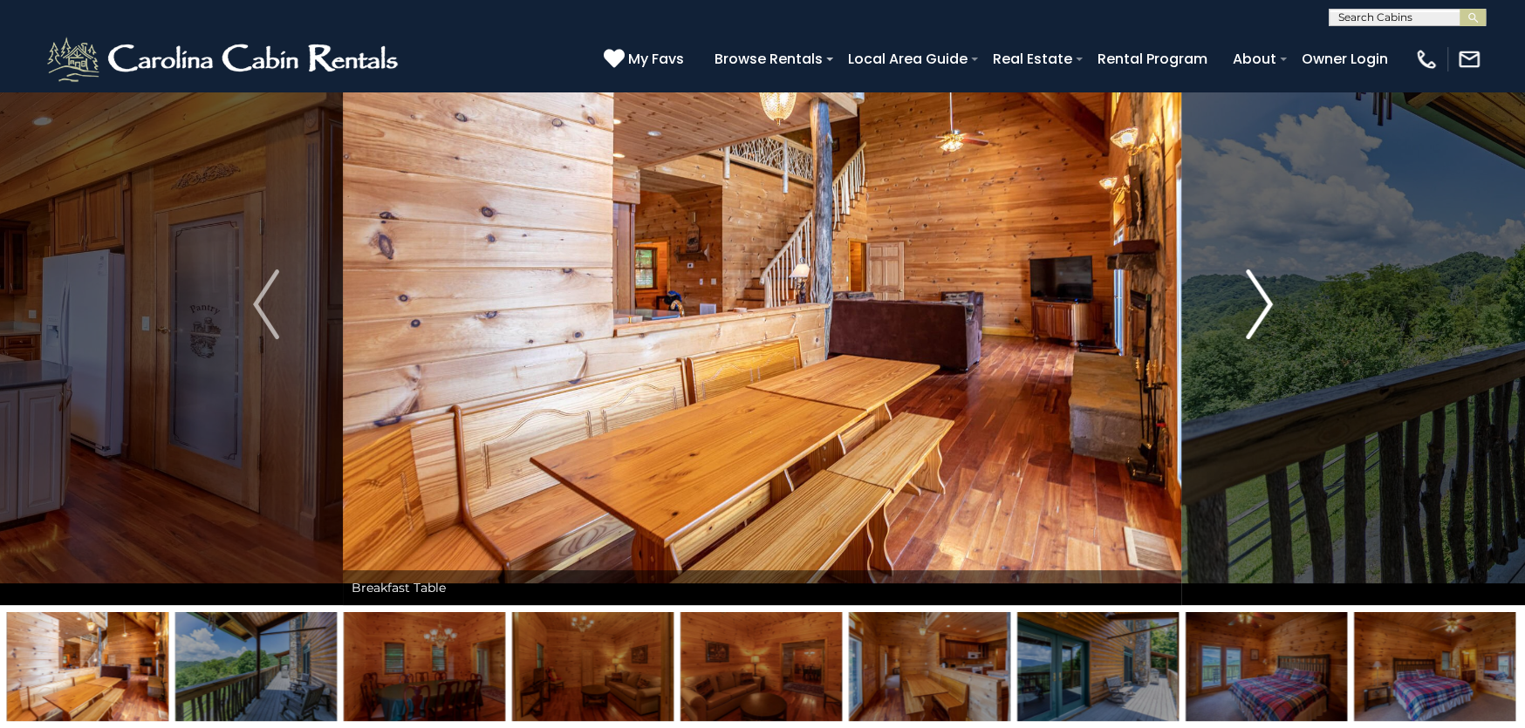
click at [1254, 319] on img "Next" at bounding box center [1259, 305] width 26 height 70
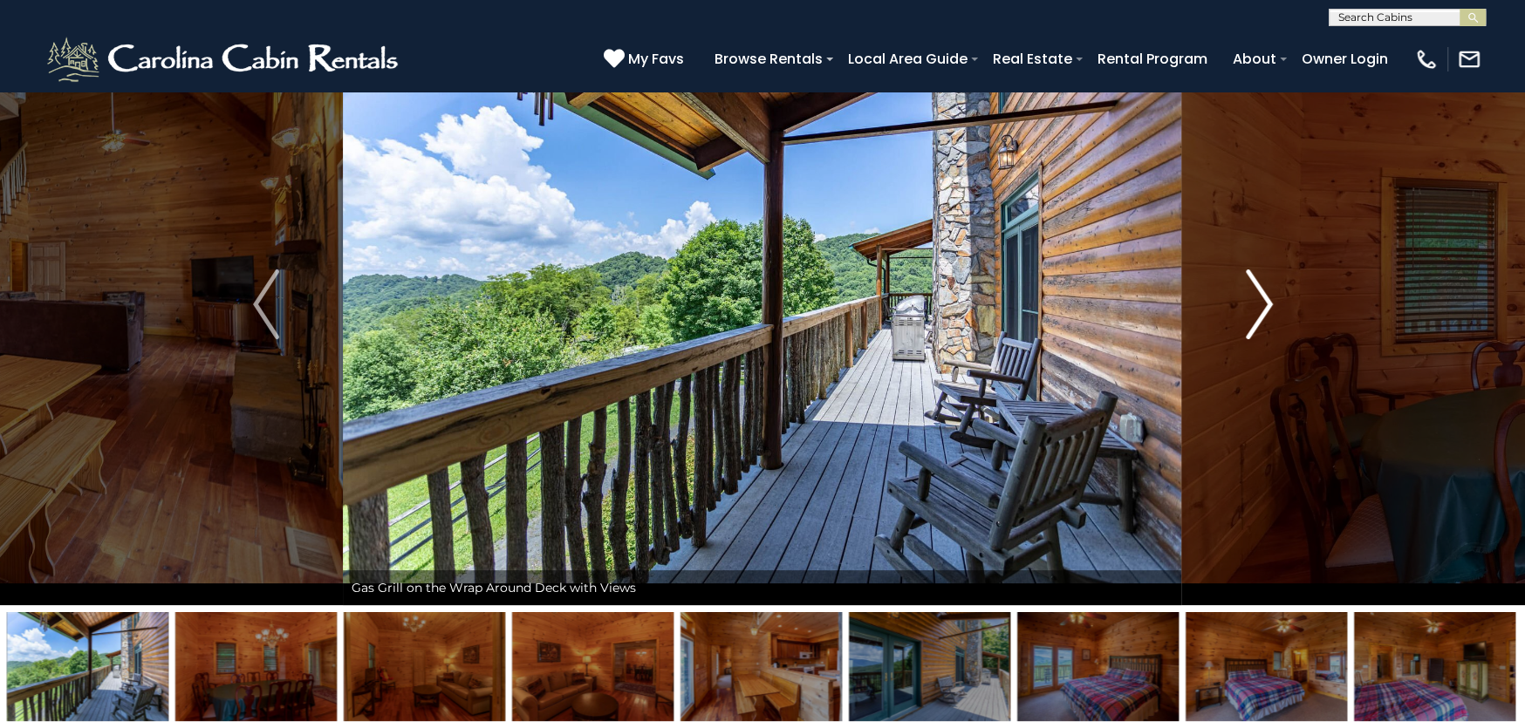
click at [1254, 319] on img "Next" at bounding box center [1259, 305] width 26 height 70
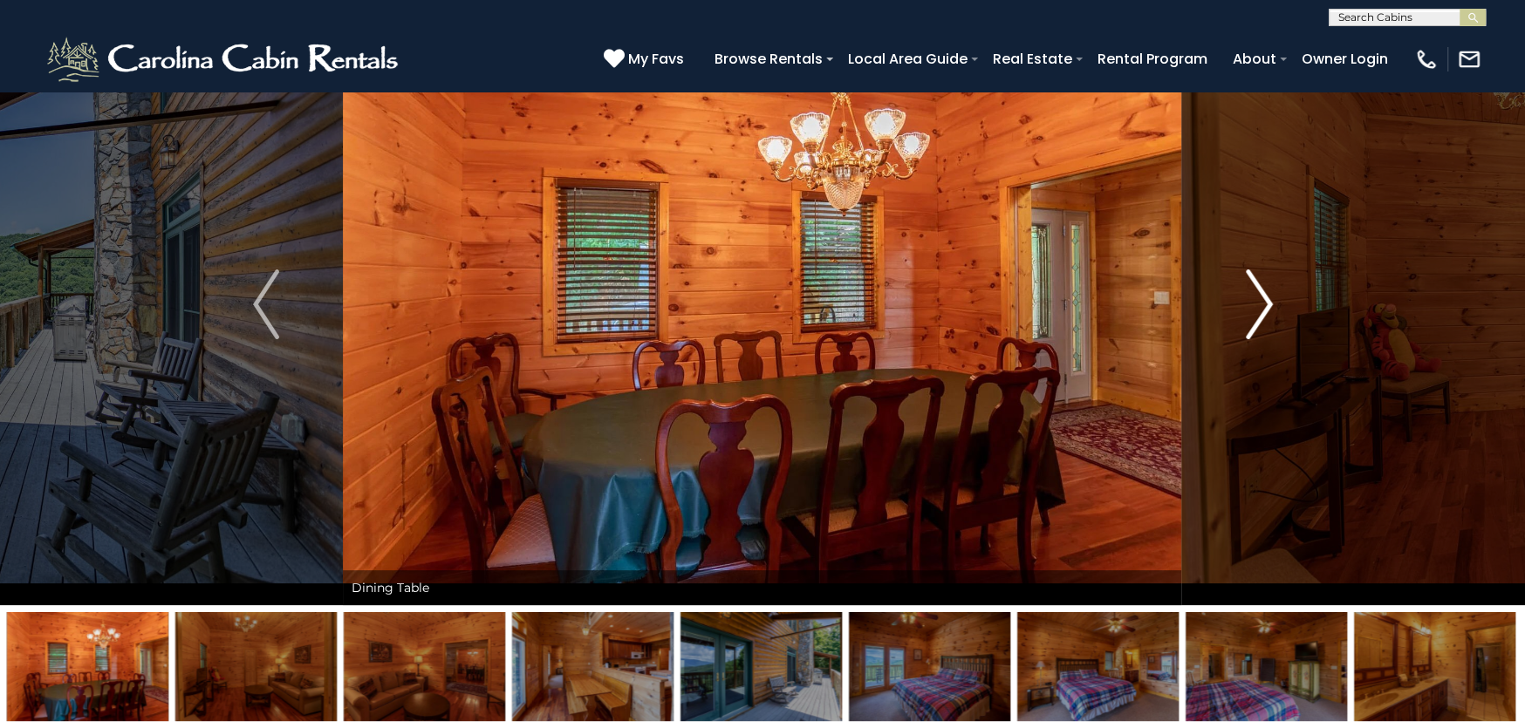
click at [1254, 319] on img "Next" at bounding box center [1259, 305] width 26 height 70
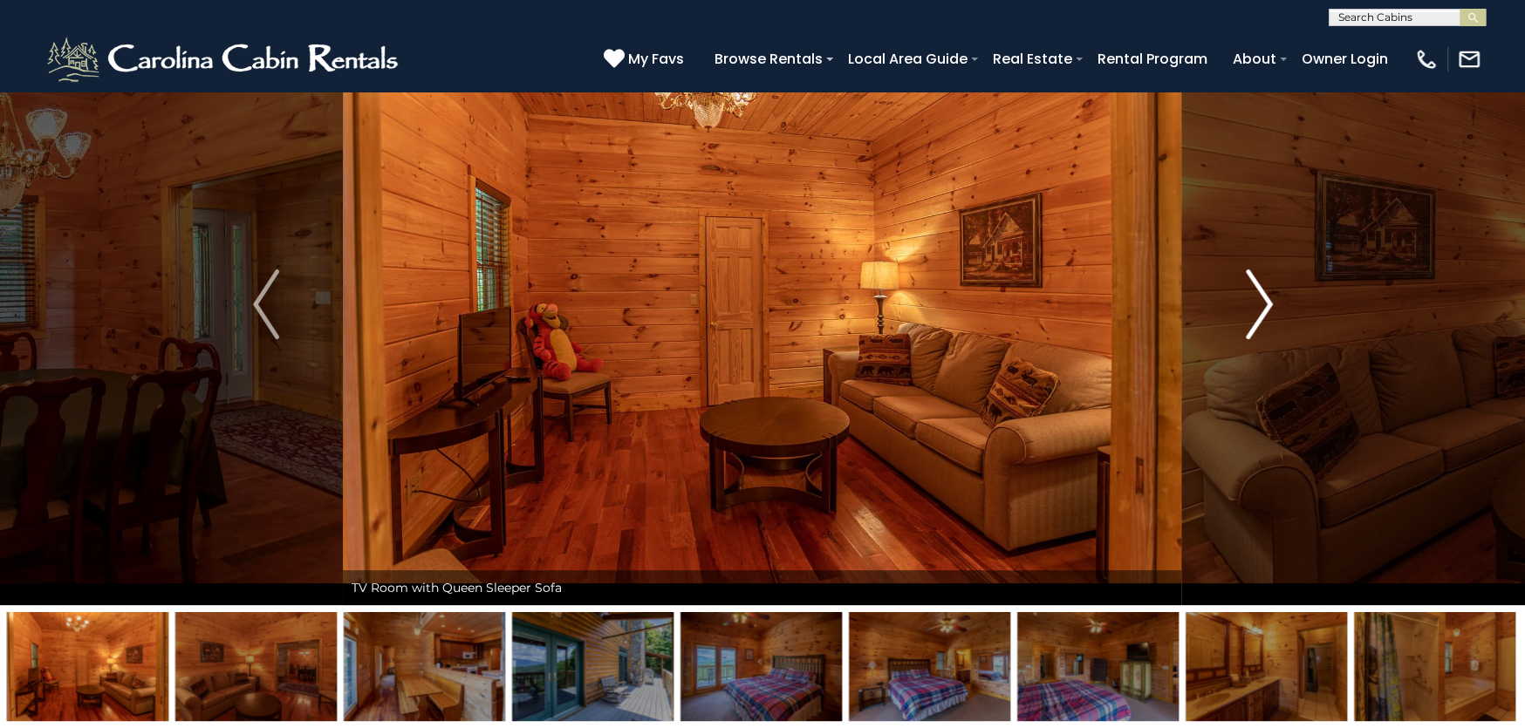
click at [1254, 319] on img "Next" at bounding box center [1259, 305] width 26 height 70
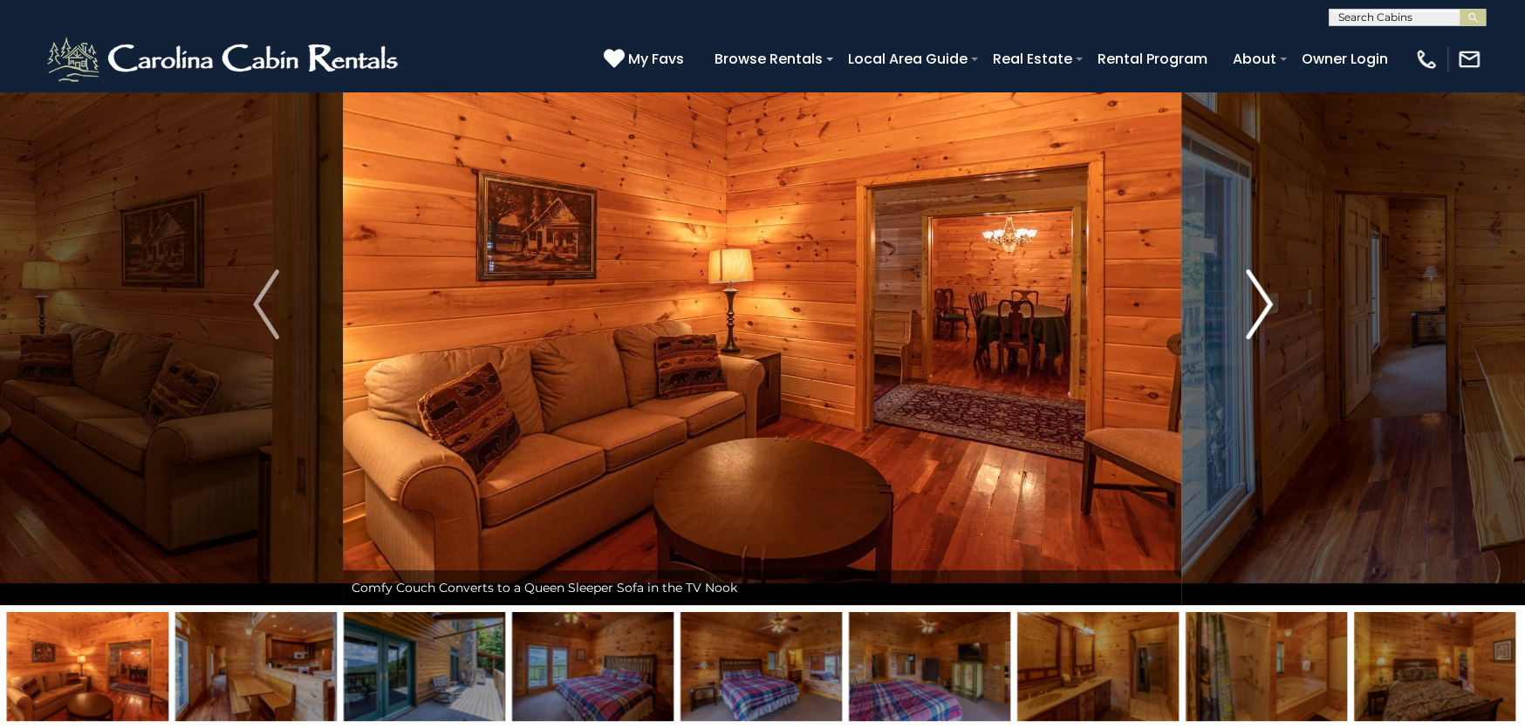
click at [1254, 319] on img "Next" at bounding box center [1259, 305] width 26 height 70
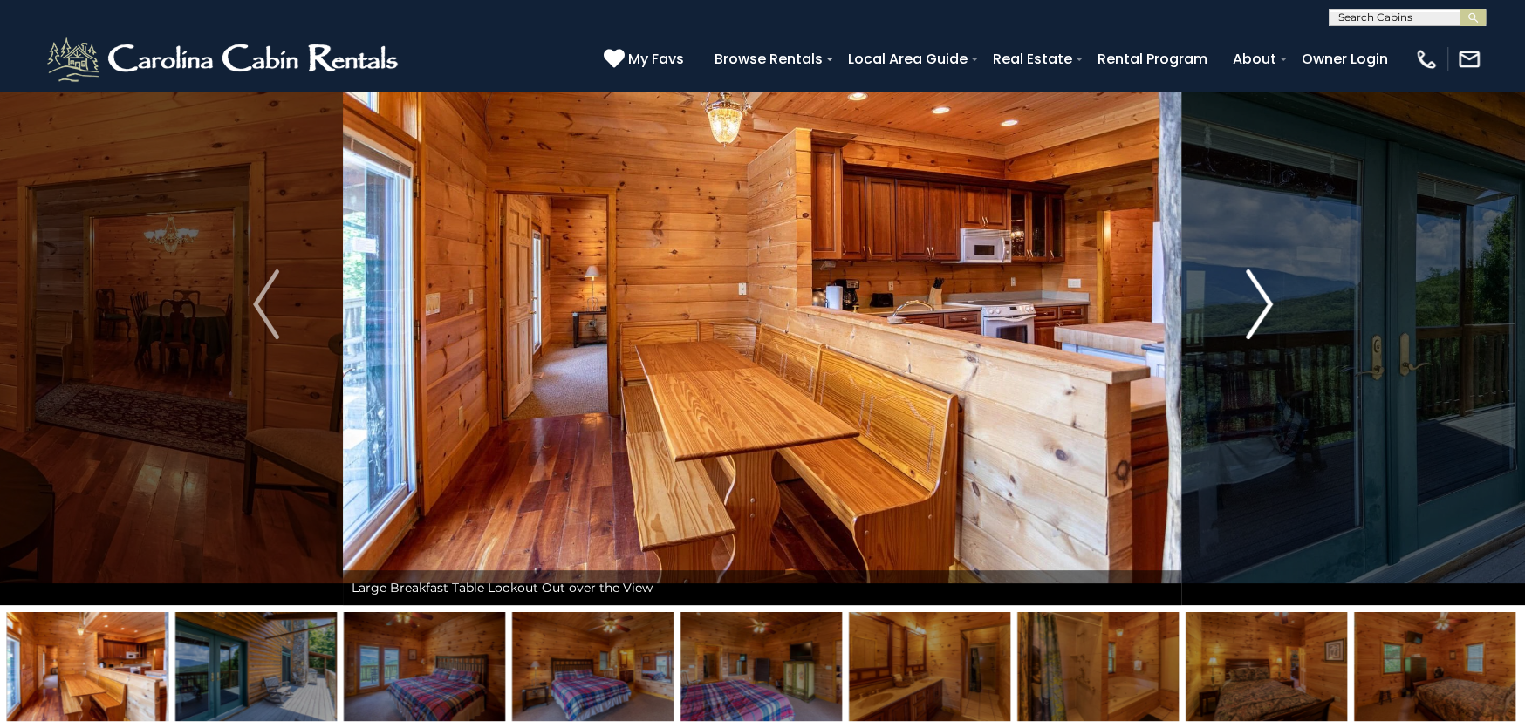
click at [1254, 319] on img "Next" at bounding box center [1259, 305] width 26 height 70
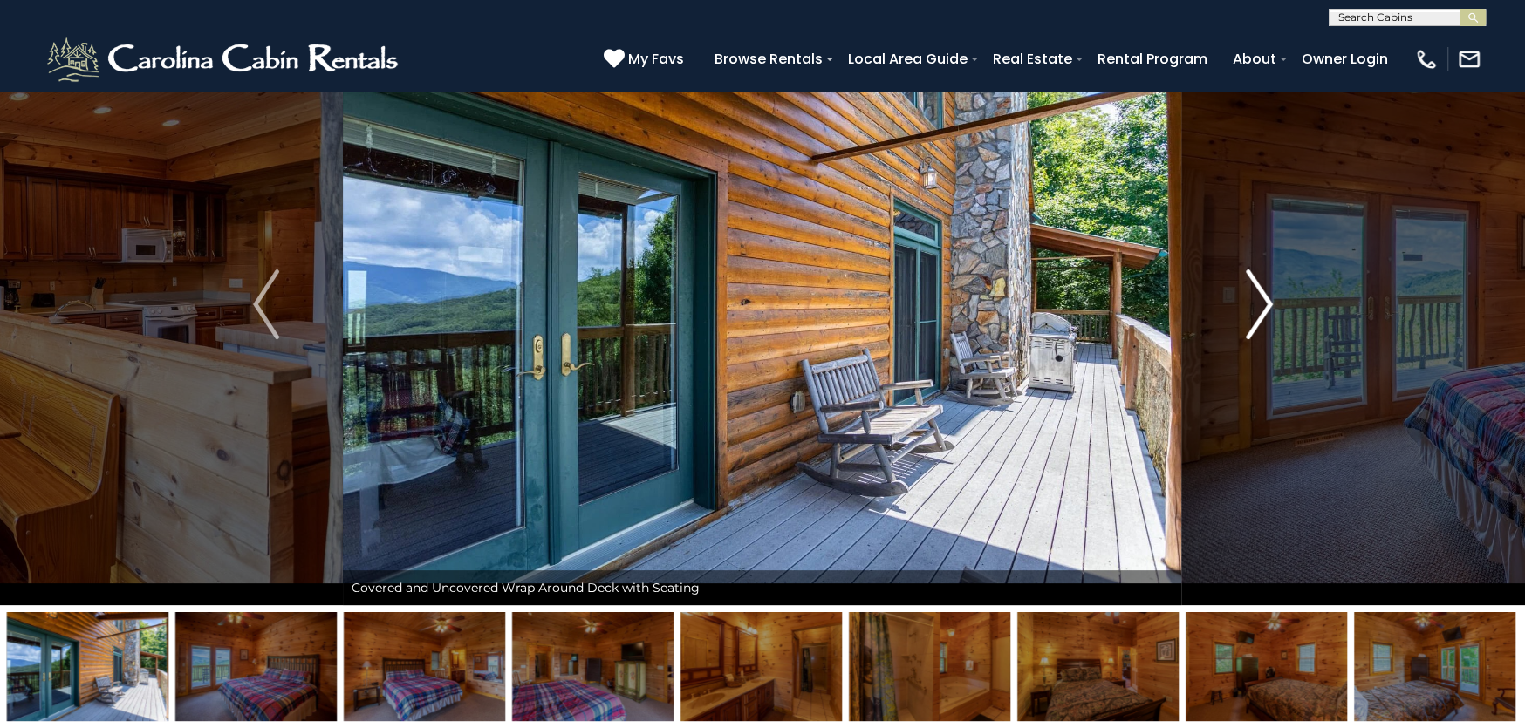
click at [1254, 319] on img "Next" at bounding box center [1259, 305] width 26 height 70
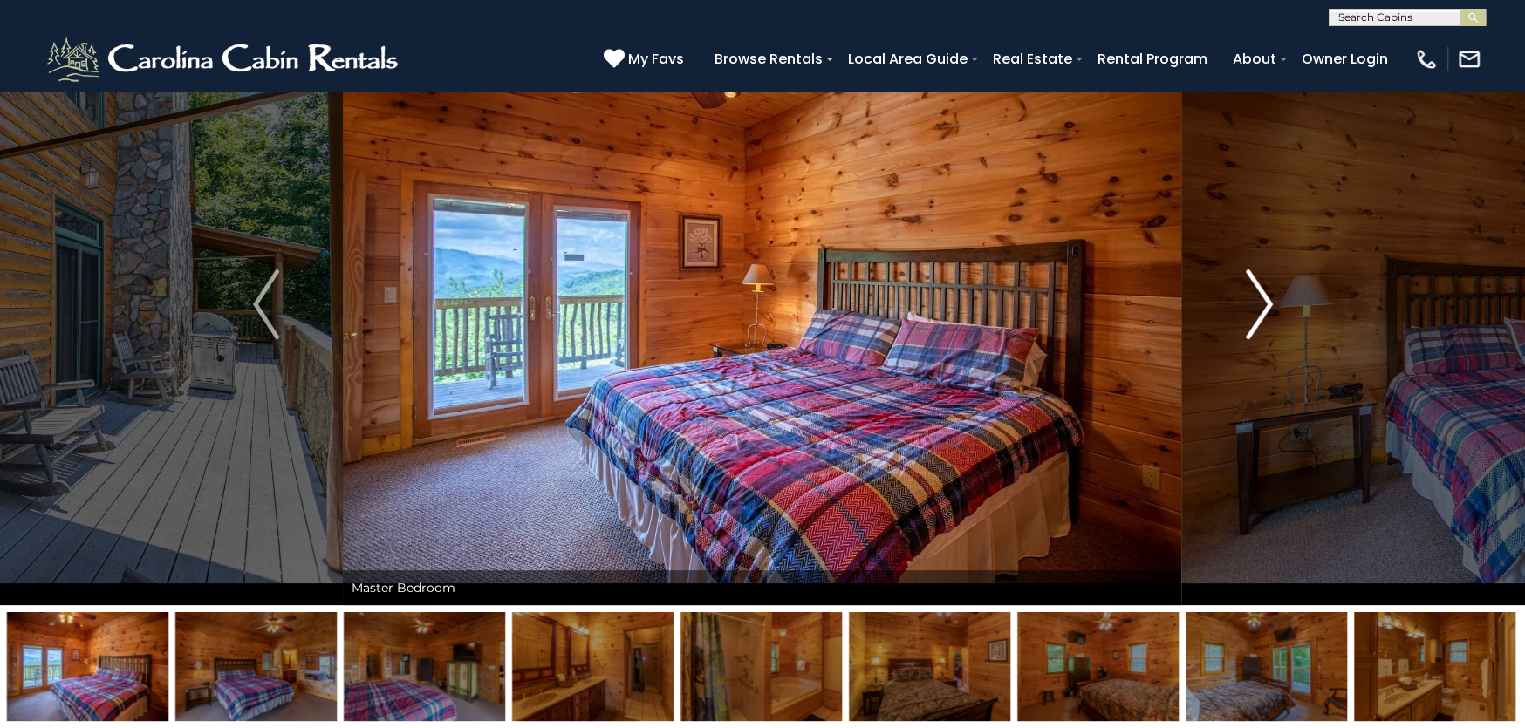
click at [1254, 319] on img "Next" at bounding box center [1259, 305] width 26 height 70
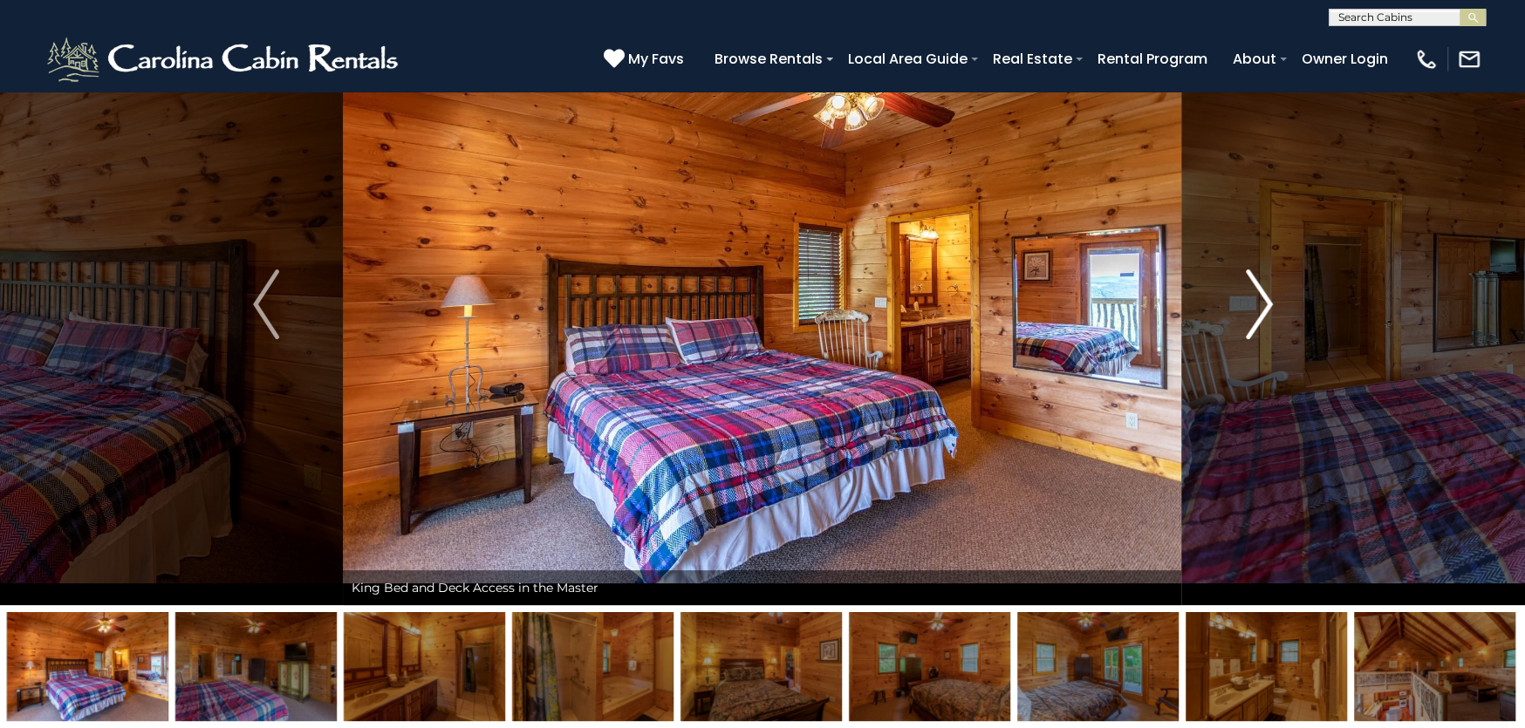
click at [1254, 319] on img "Next" at bounding box center [1259, 305] width 26 height 70
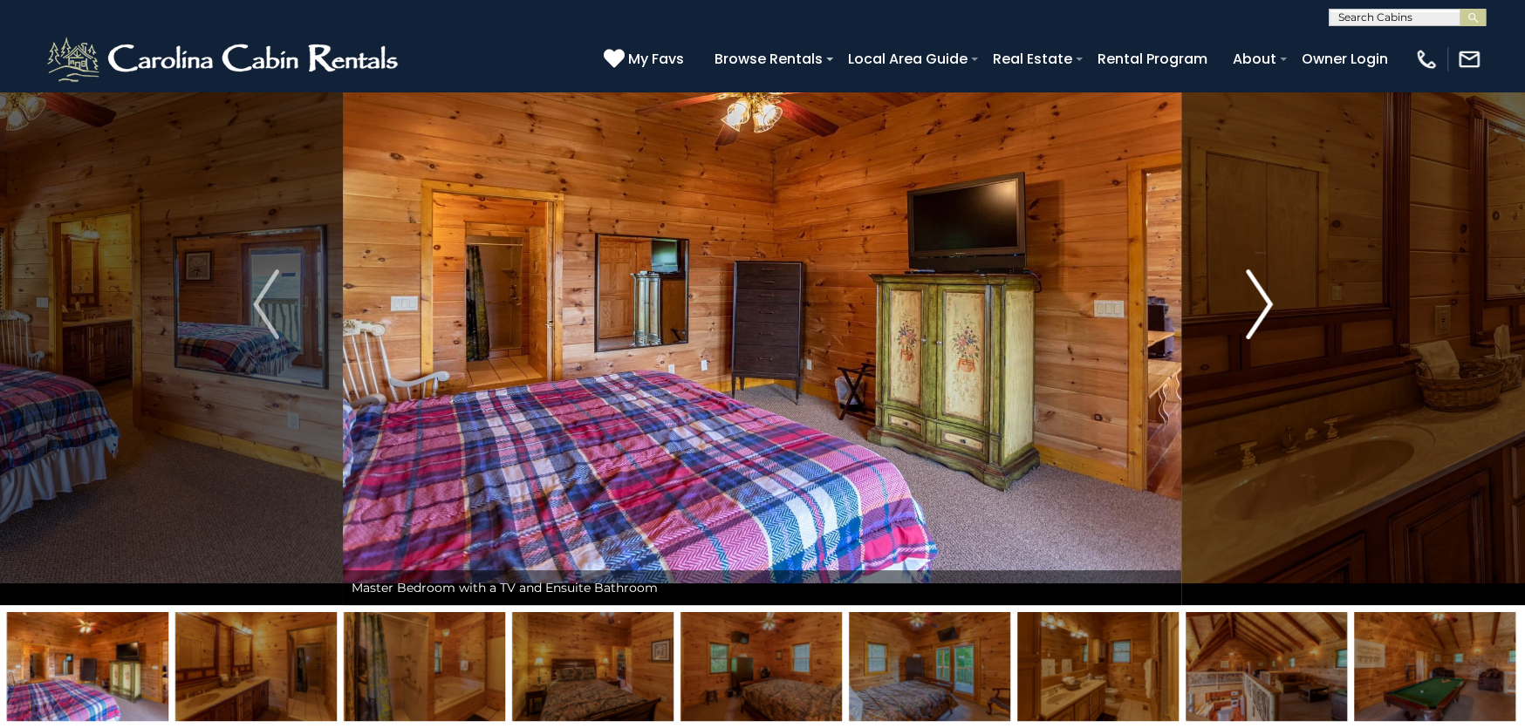
click at [1254, 319] on img "Next" at bounding box center [1259, 305] width 26 height 70
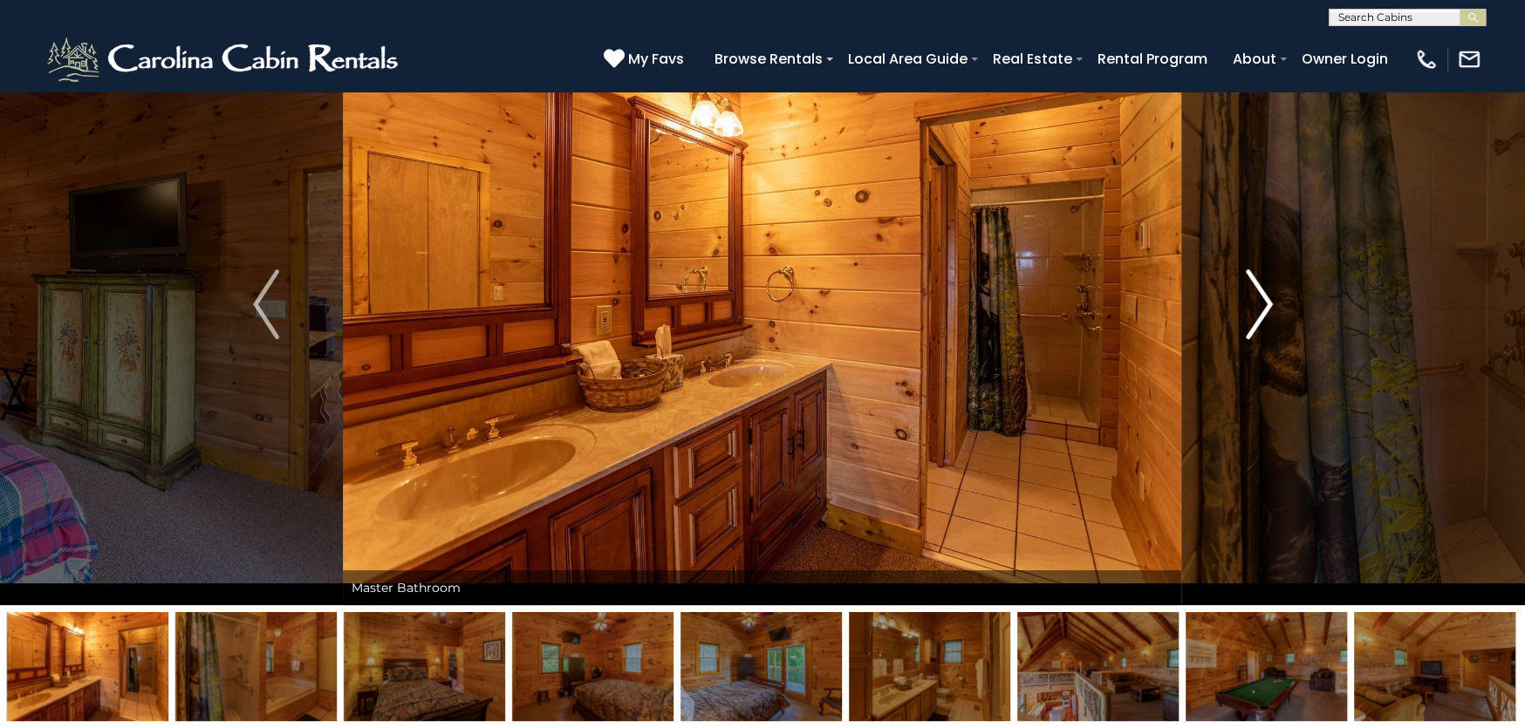
click at [1254, 319] on img "Next" at bounding box center [1259, 305] width 26 height 70
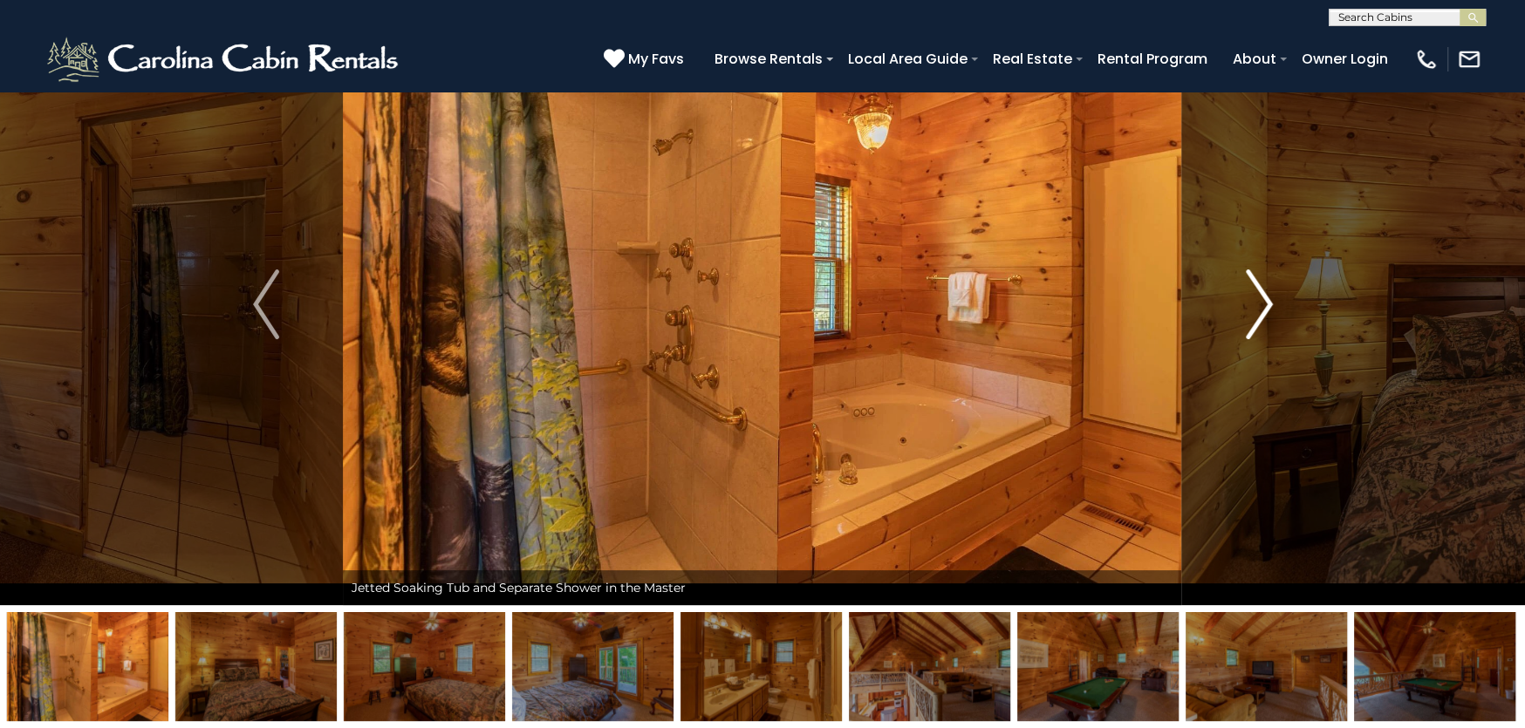
click at [1254, 319] on img "Next" at bounding box center [1259, 305] width 26 height 70
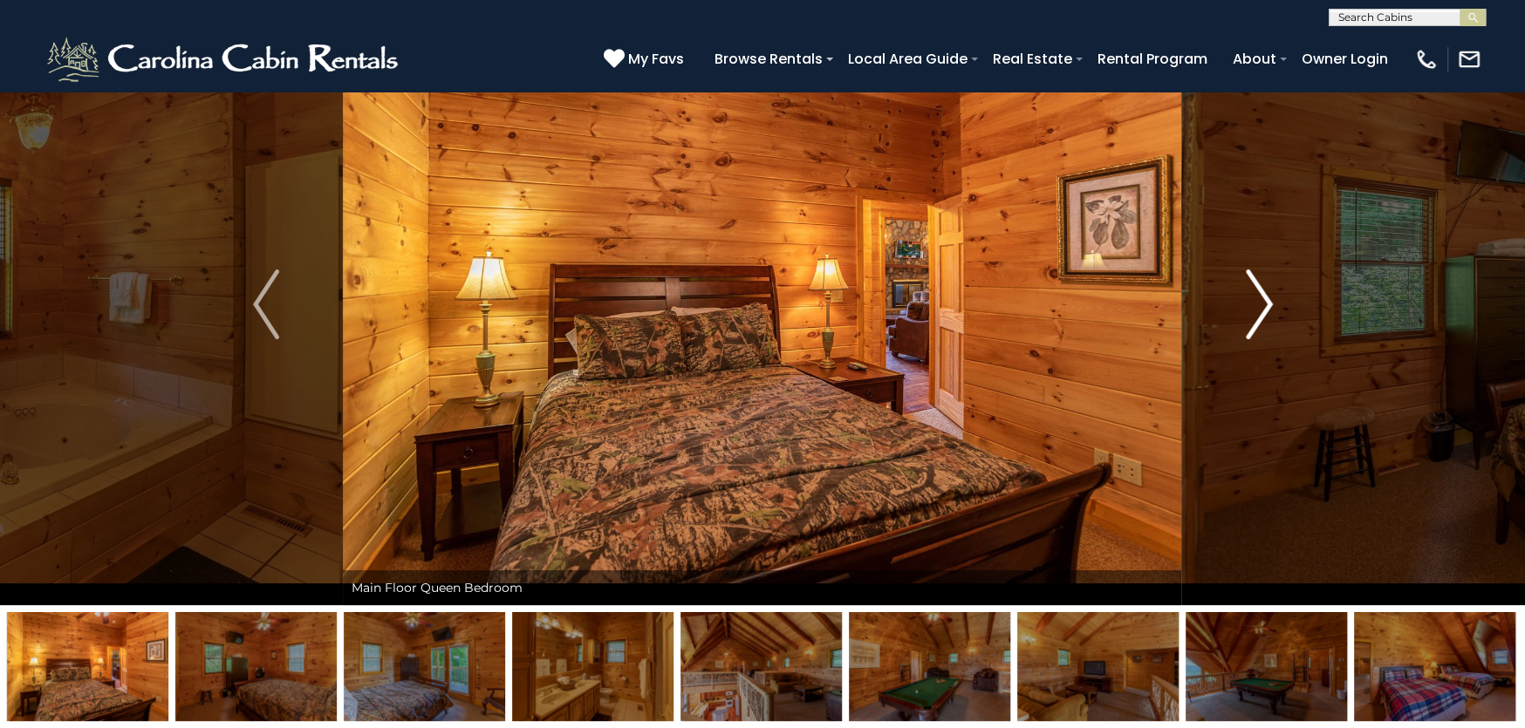
click at [1254, 319] on img "Next" at bounding box center [1259, 305] width 26 height 70
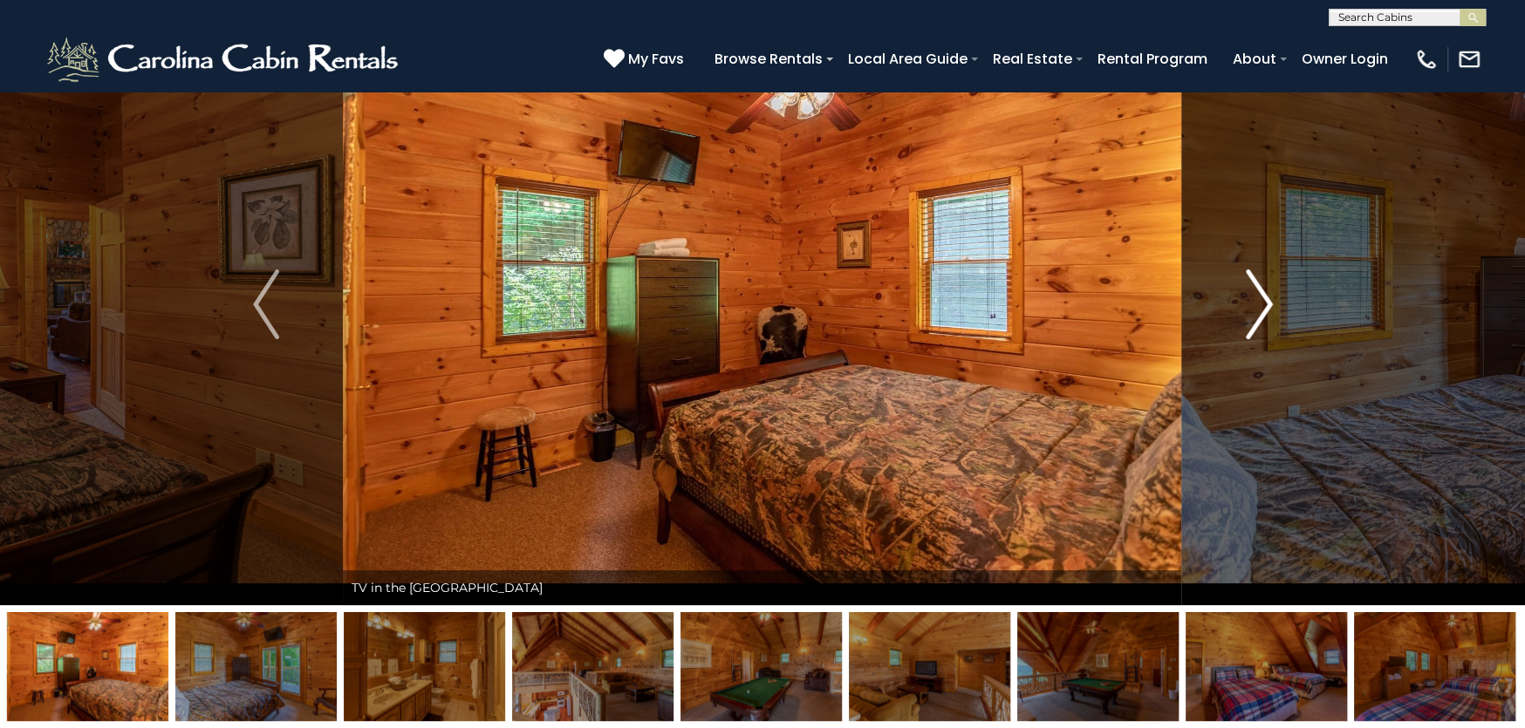
click at [1254, 319] on img "Next" at bounding box center [1259, 305] width 26 height 70
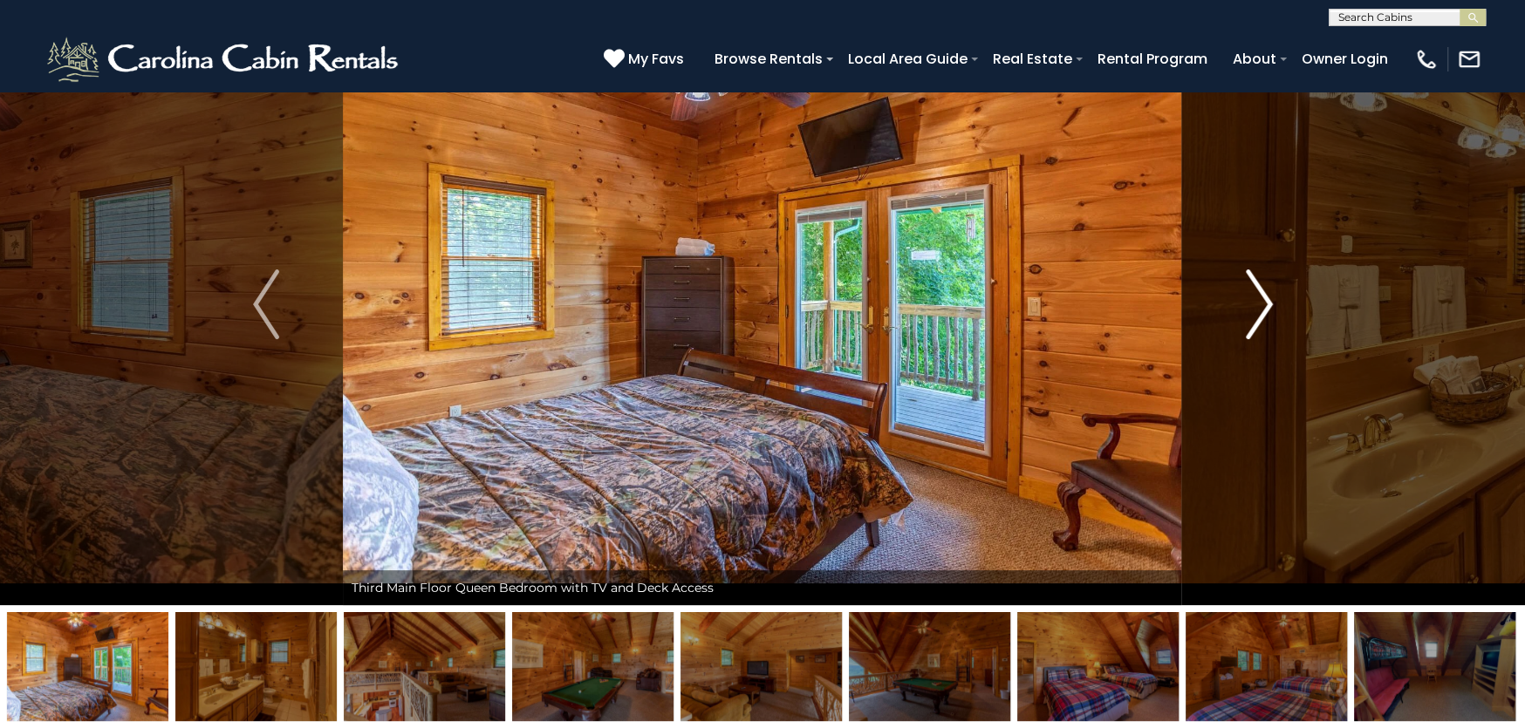
click at [1254, 319] on img "Next" at bounding box center [1259, 305] width 26 height 70
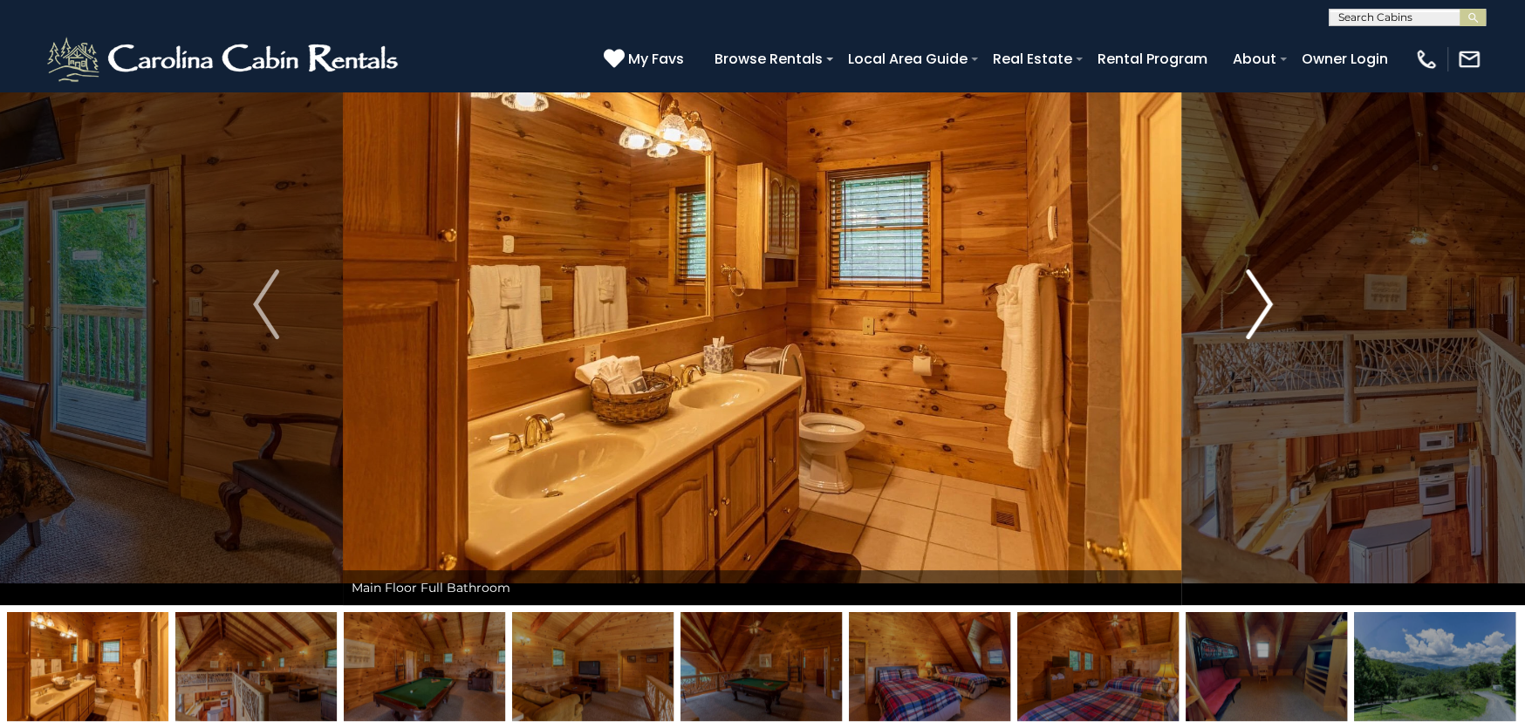
click at [1254, 319] on img "Next" at bounding box center [1259, 305] width 26 height 70
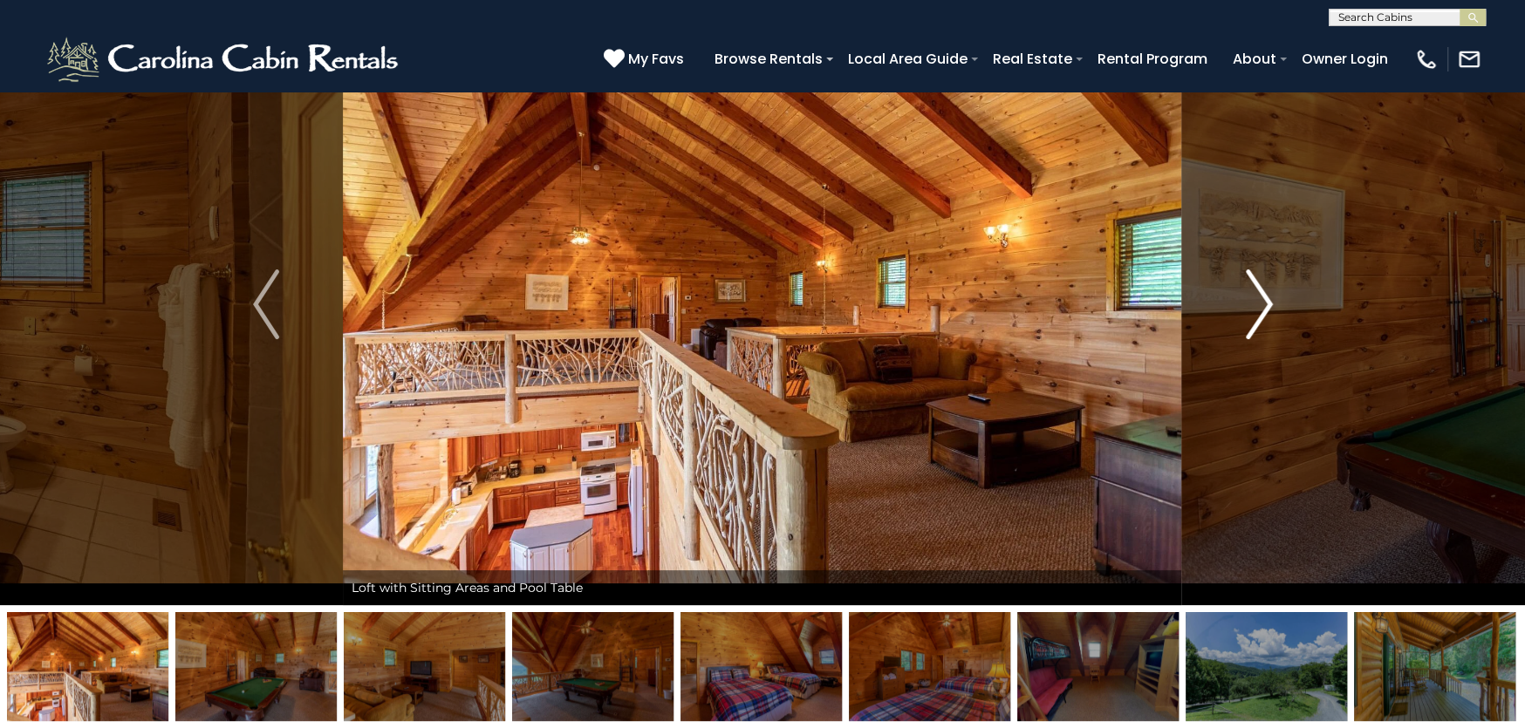
click at [1254, 319] on img "Next" at bounding box center [1259, 305] width 26 height 70
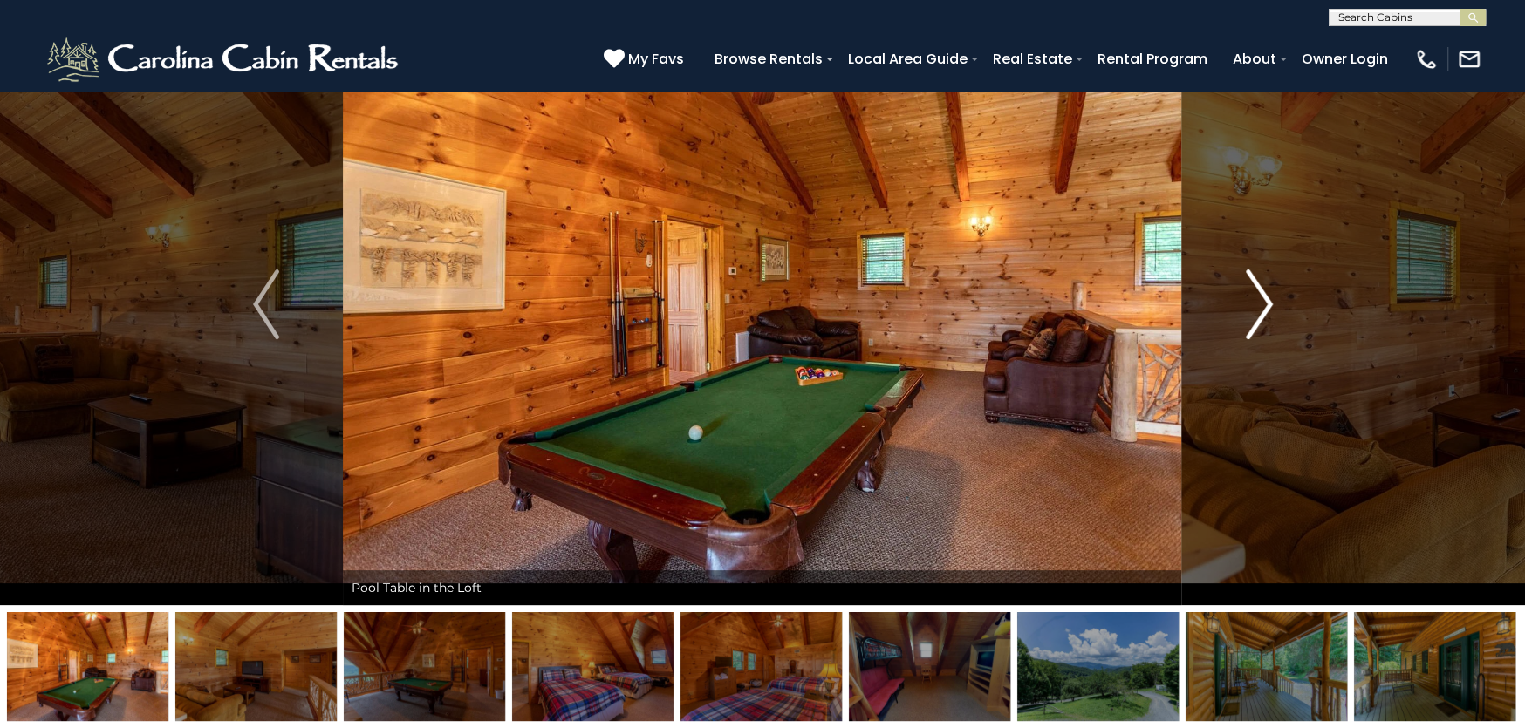
click at [1254, 319] on img "Next" at bounding box center [1259, 305] width 26 height 70
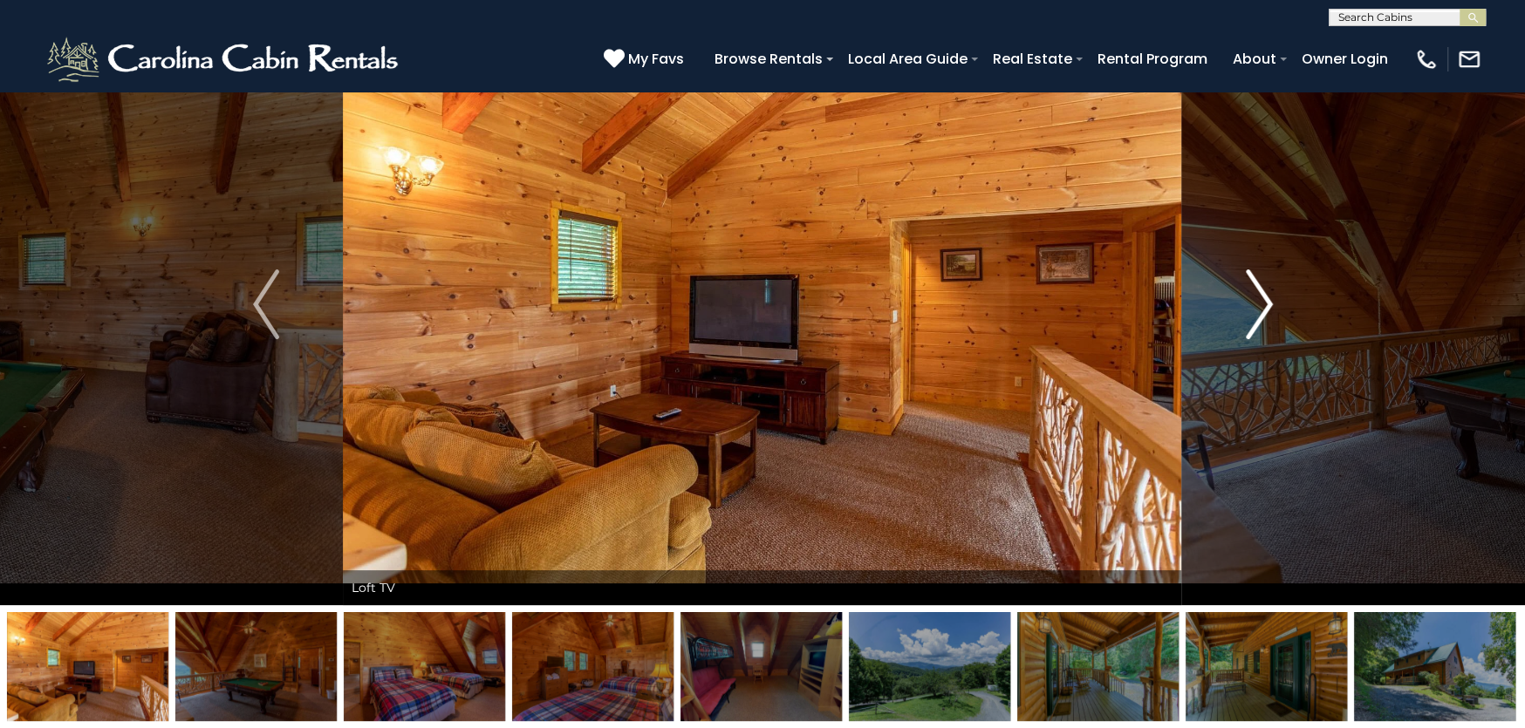
click at [1254, 319] on img "Next" at bounding box center [1259, 305] width 26 height 70
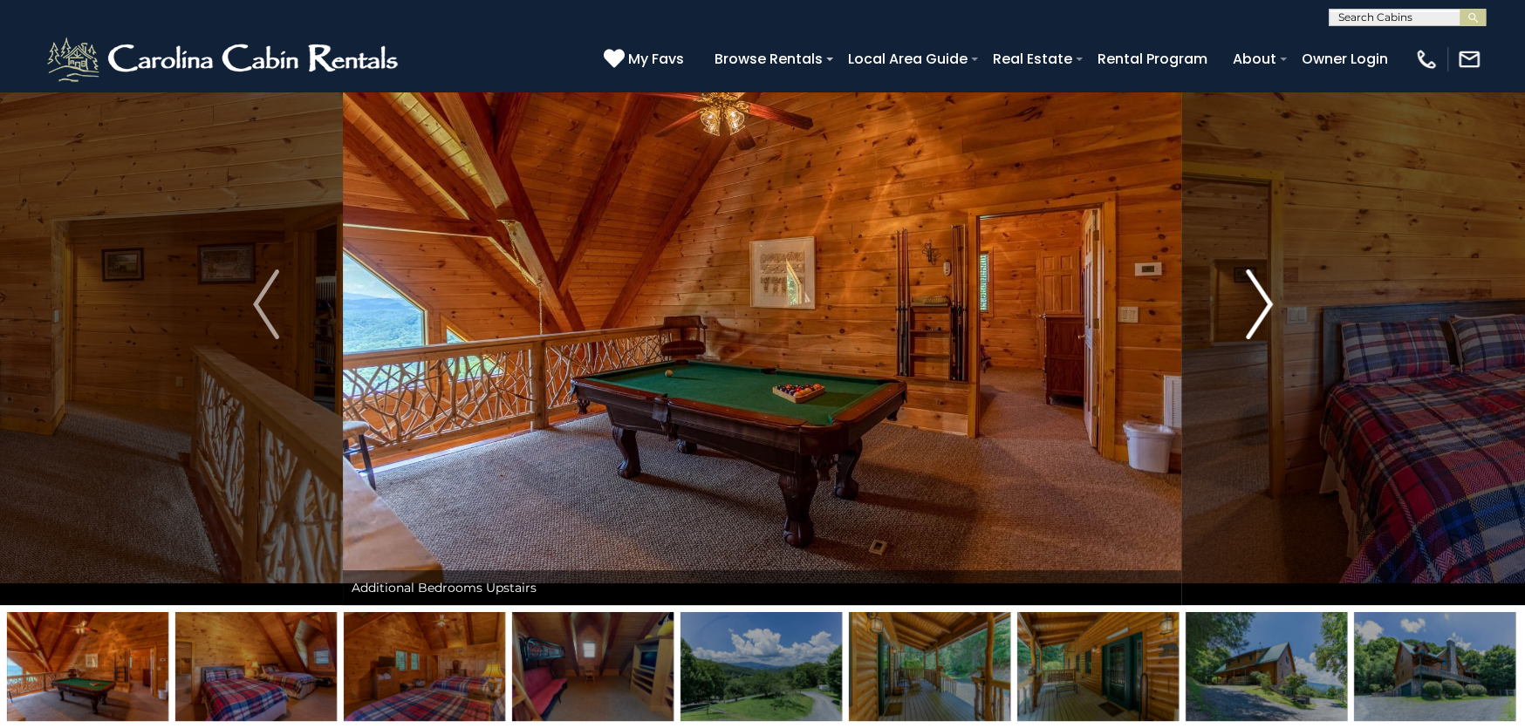
click at [1254, 319] on img "Next" at bounding box center [1259, 305] width 26 height 70
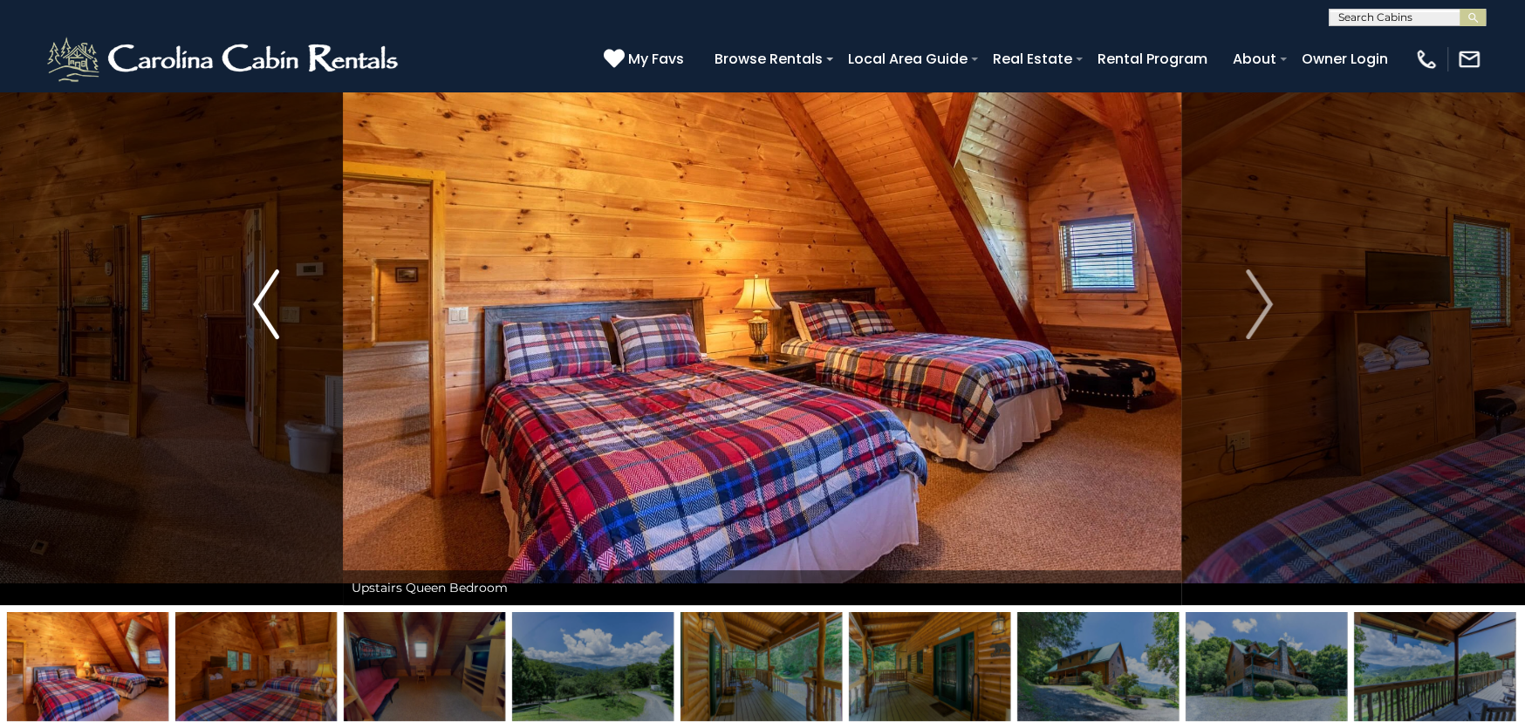
click at [257, 310] on img "Previous" at bounding box center [266, 305] width 26 height 70
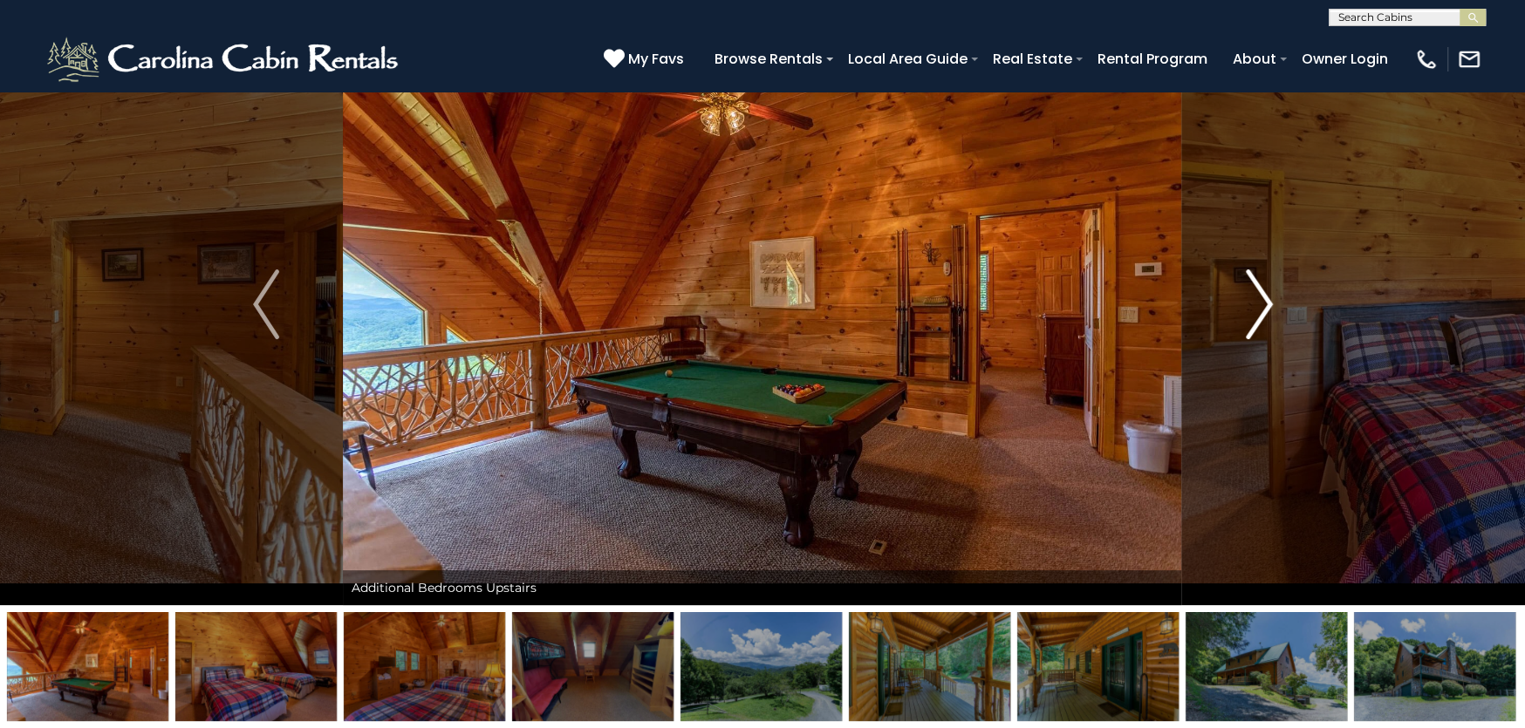
click at [1262, 316] on img "Next" at bounding box center [1259, 305] width 26 height 70
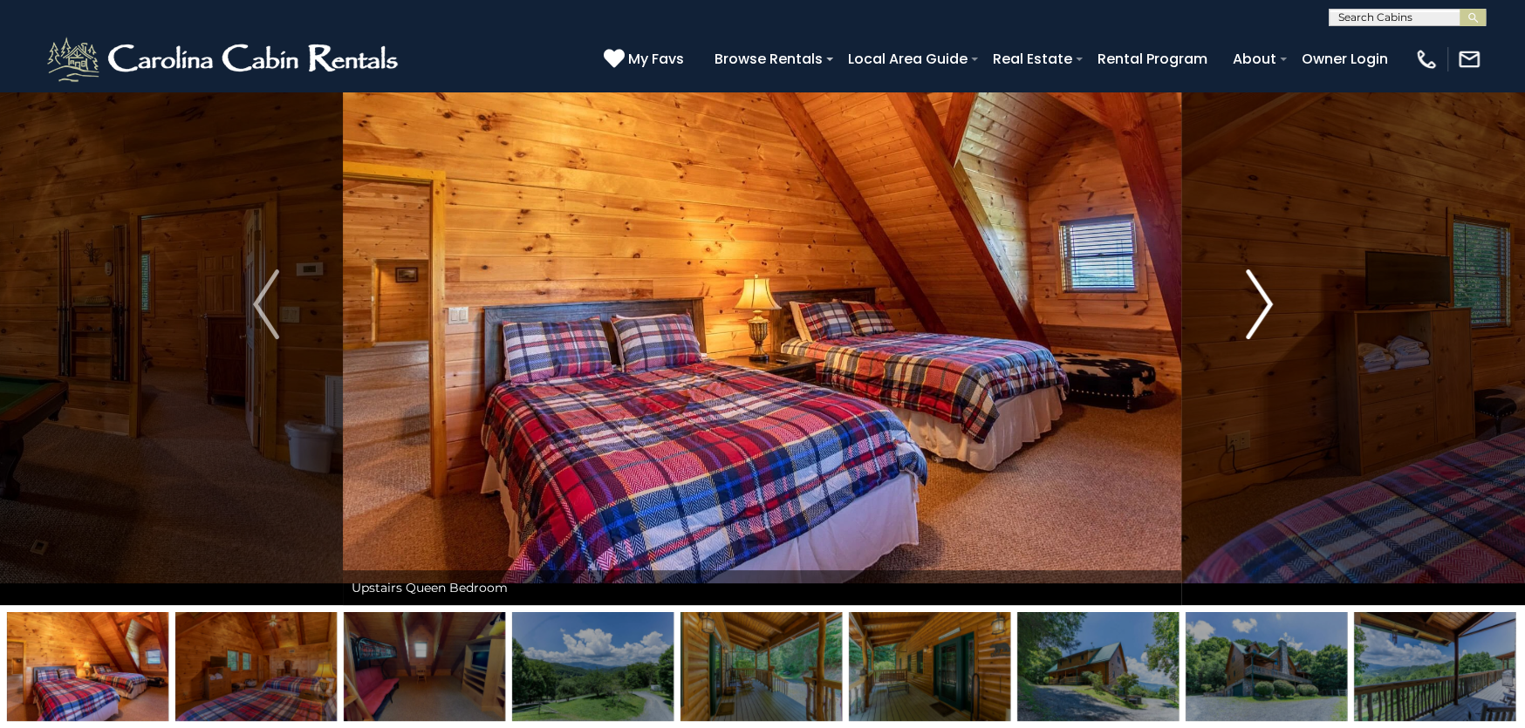
click at [1262, 316] on img "Next" at bounding box center [1259, 305] width 26 height 70
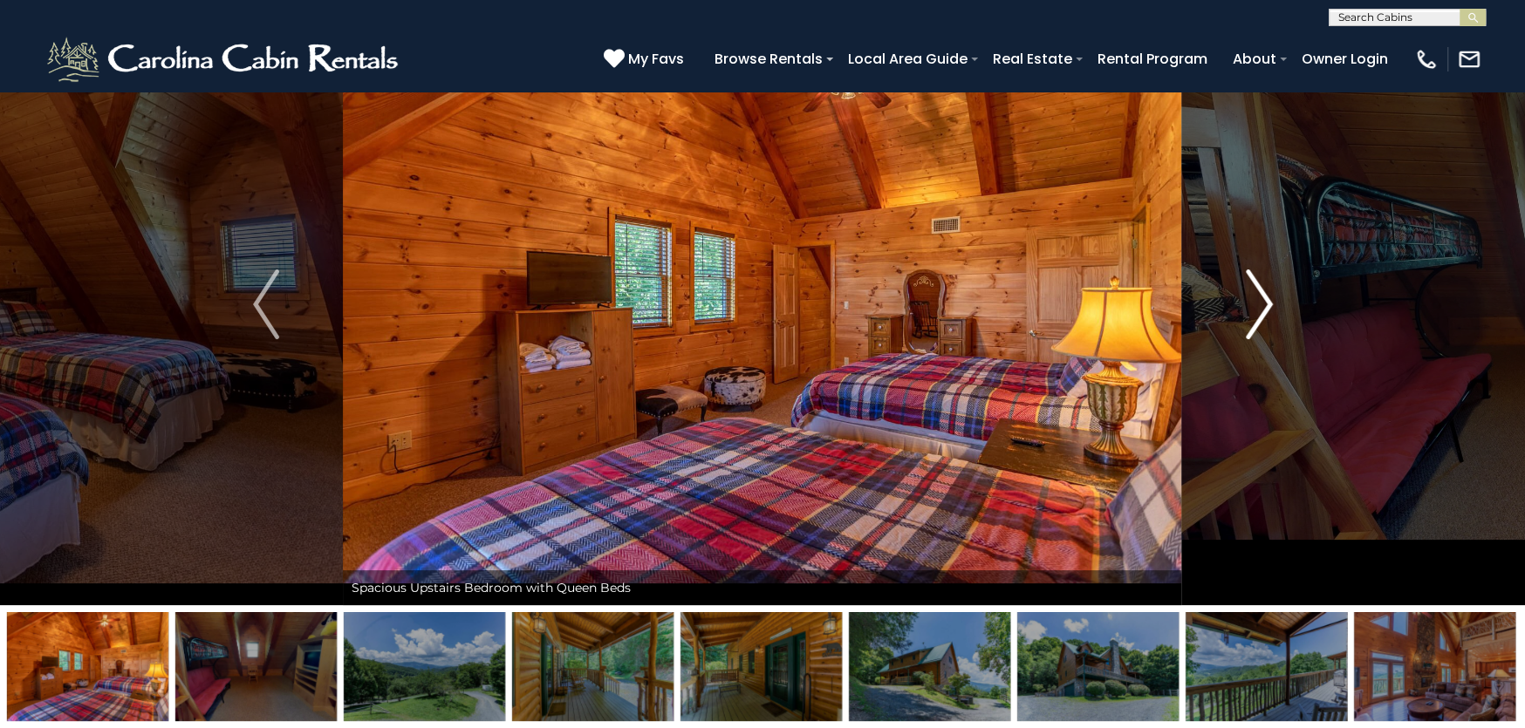
click at [1262, 316] on img "Next" at bounding box center [1259, 305] width 26 height 70
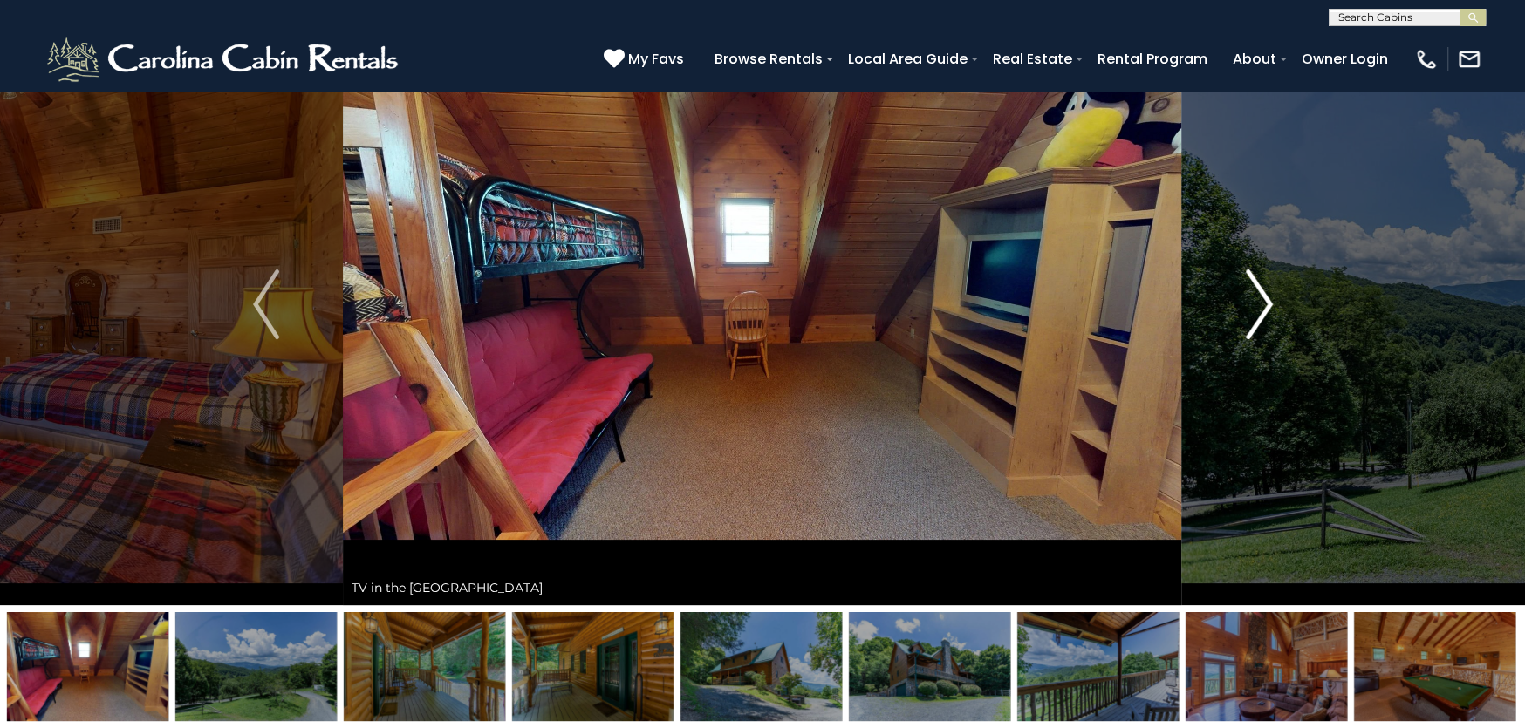
click at [1262, 316] on img "Next" at bounding box center [1259, 305] width 26 height 70
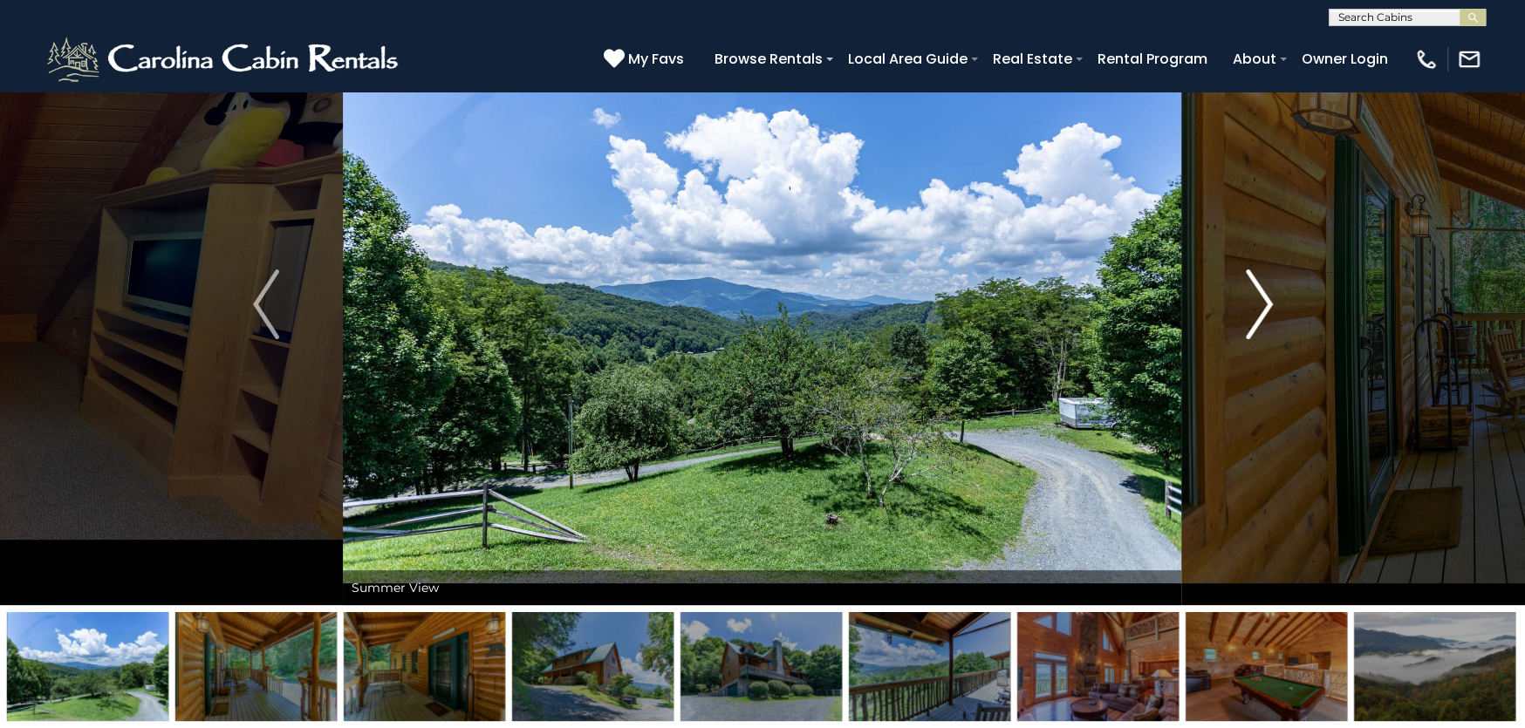
click at [1262, 316] on img "Next" at bounding box center [1259, 305] width 26 height 70
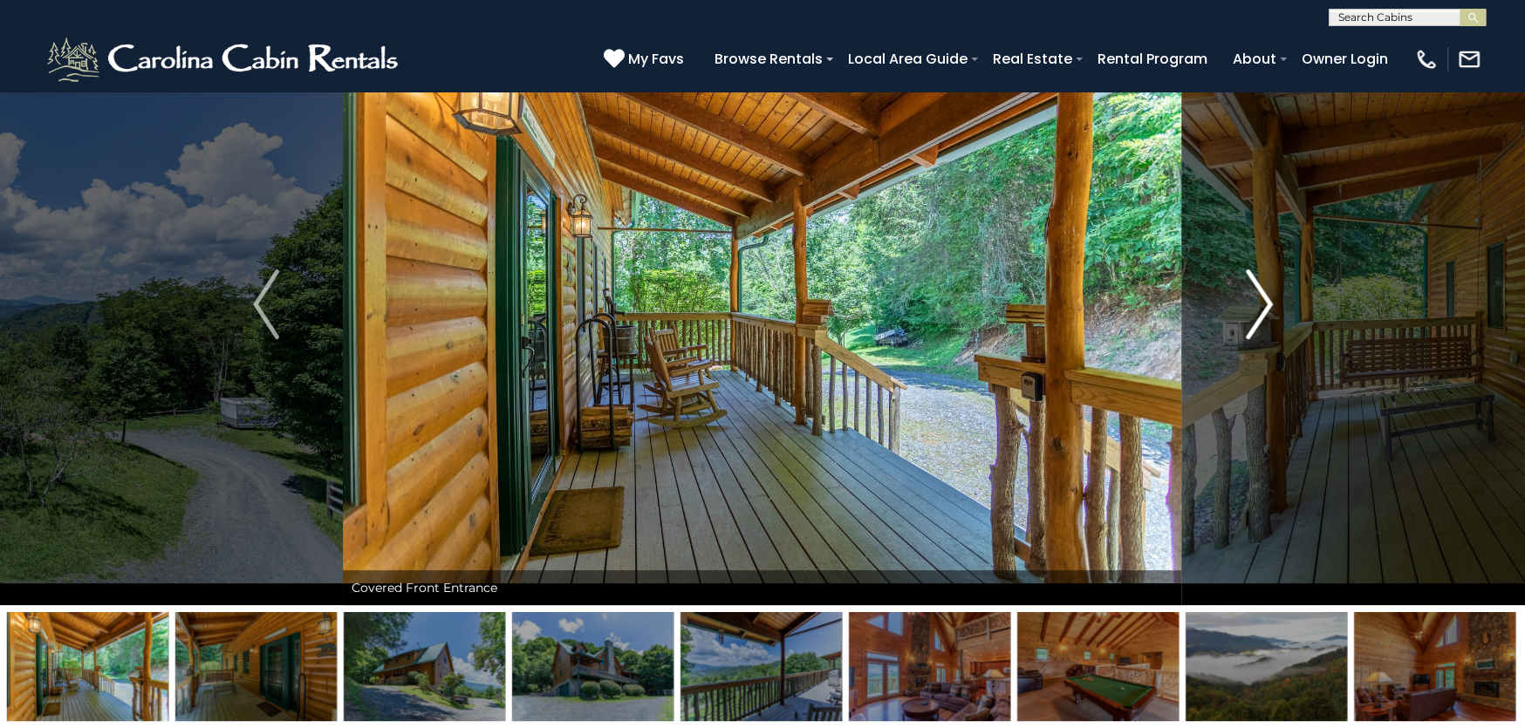
click at [1262, 316] on img "Next" at bounding box center [1259, 305] width 26 height 70
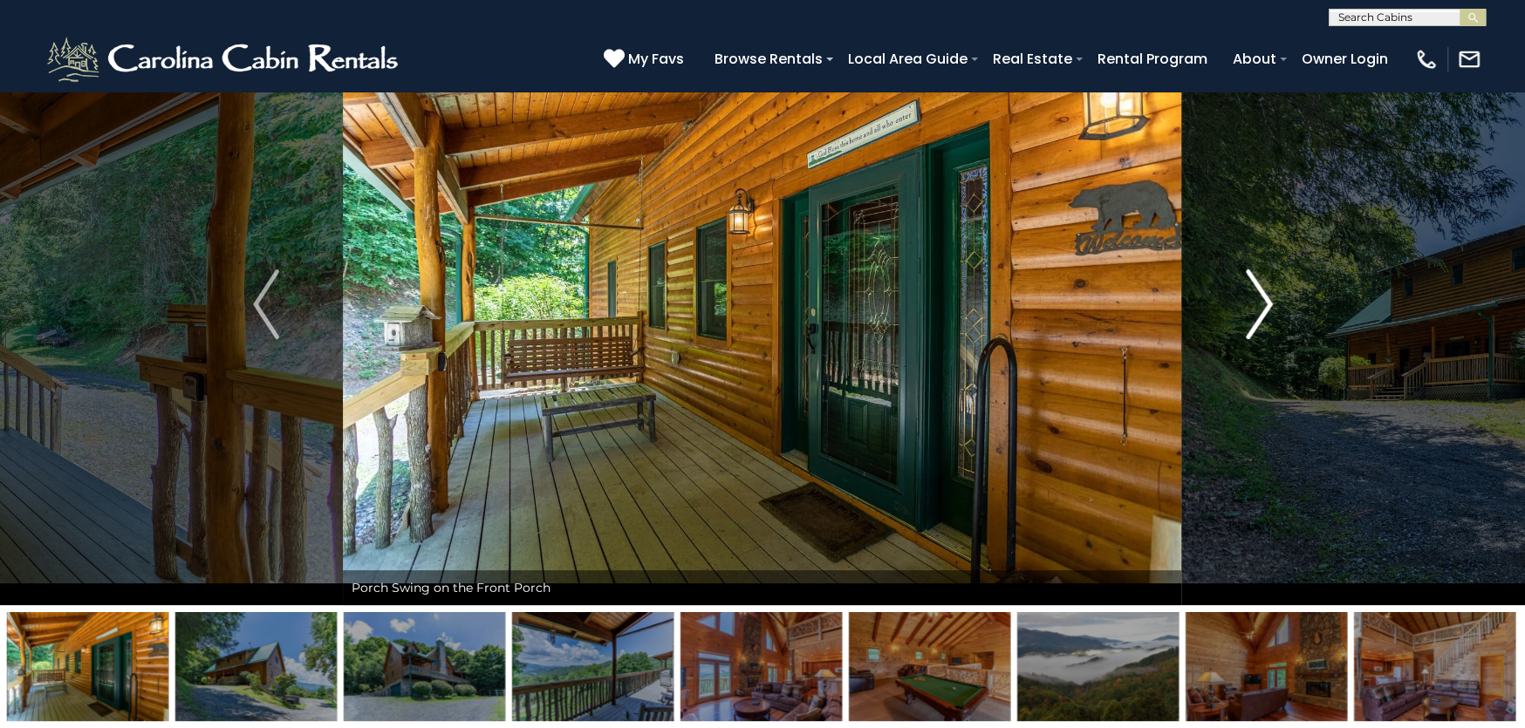
click at [1262, 316] on img "Next" at bounding box center [1259, 305] width 26 height 70
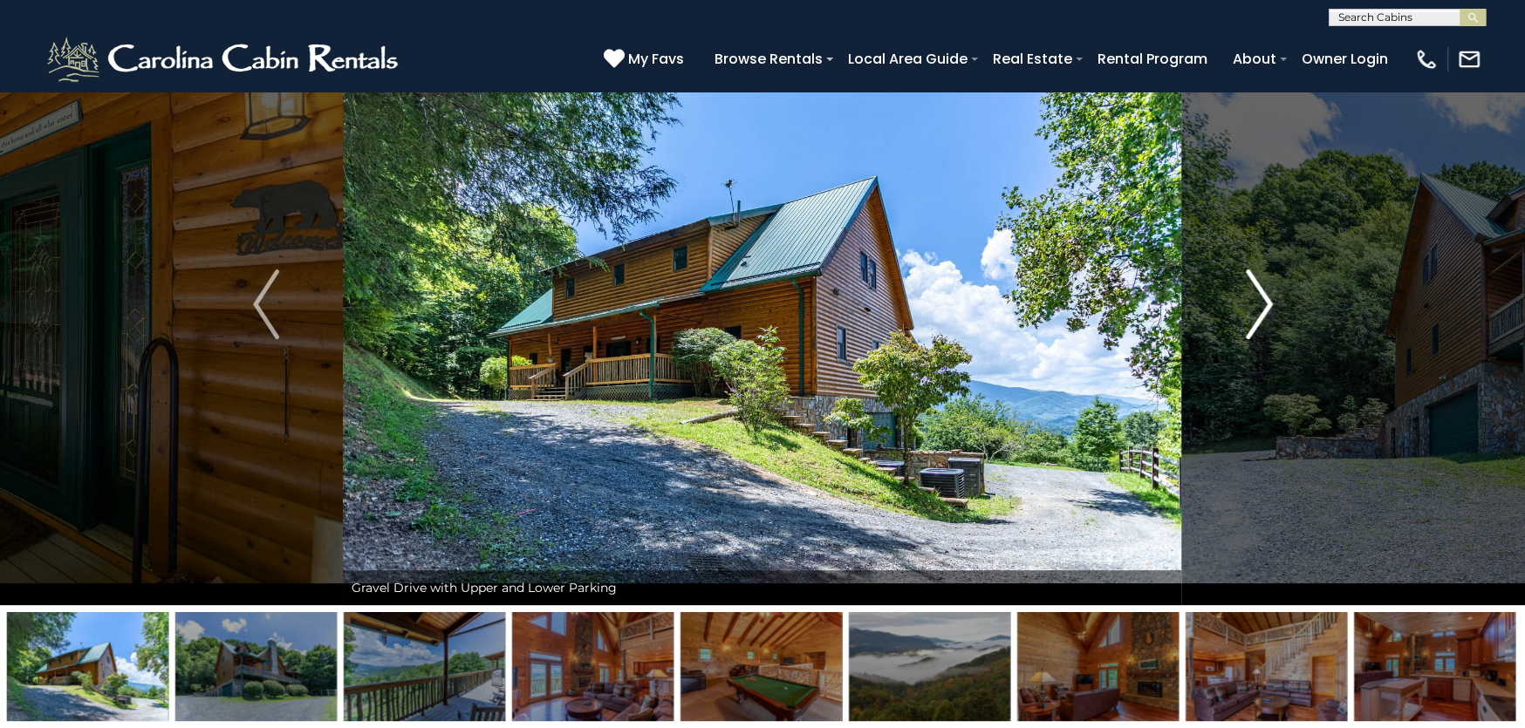
click at [1262, 316] on img "Next" at bounding box center [1259, 305] width 26 height 70
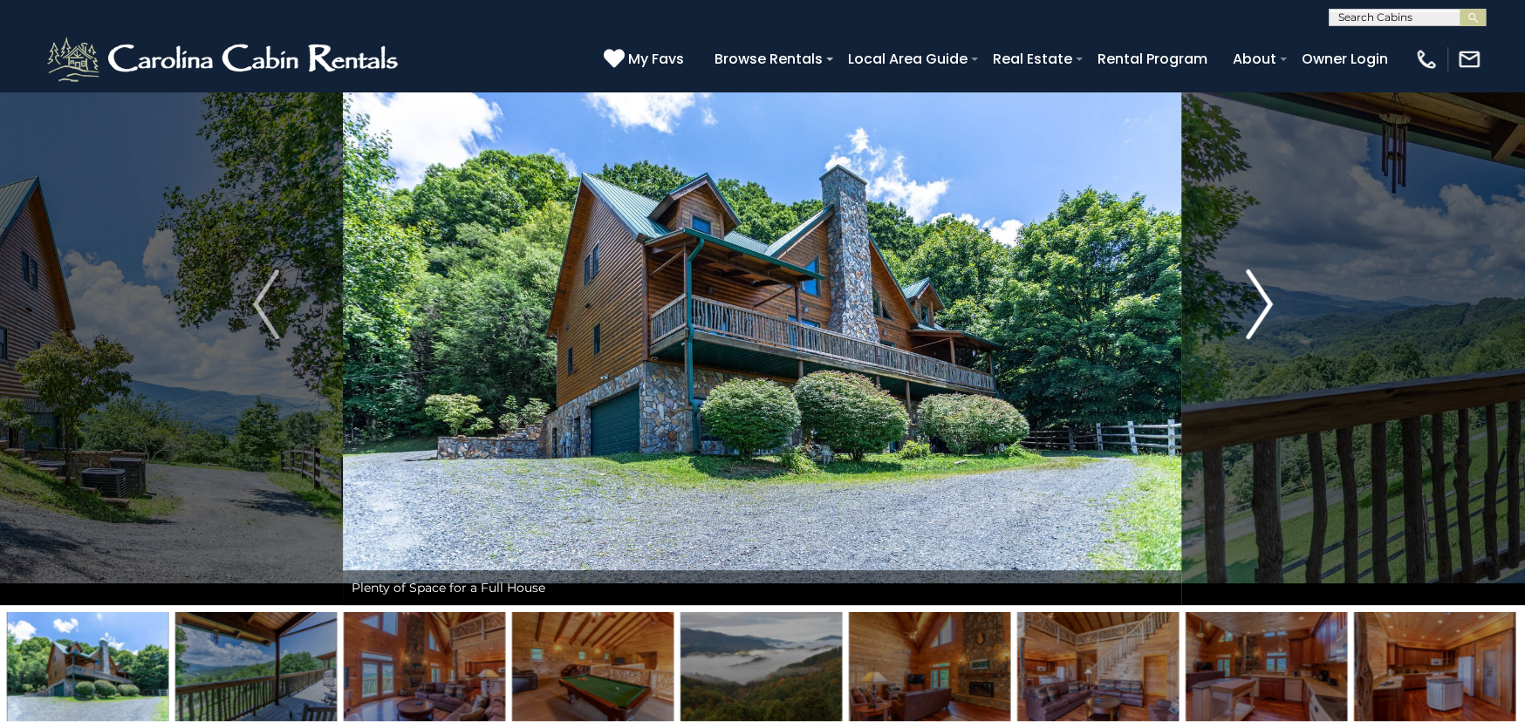
click at [1262, 316] on img "Next" at bounding box center [1259, 305] width 26 height 70
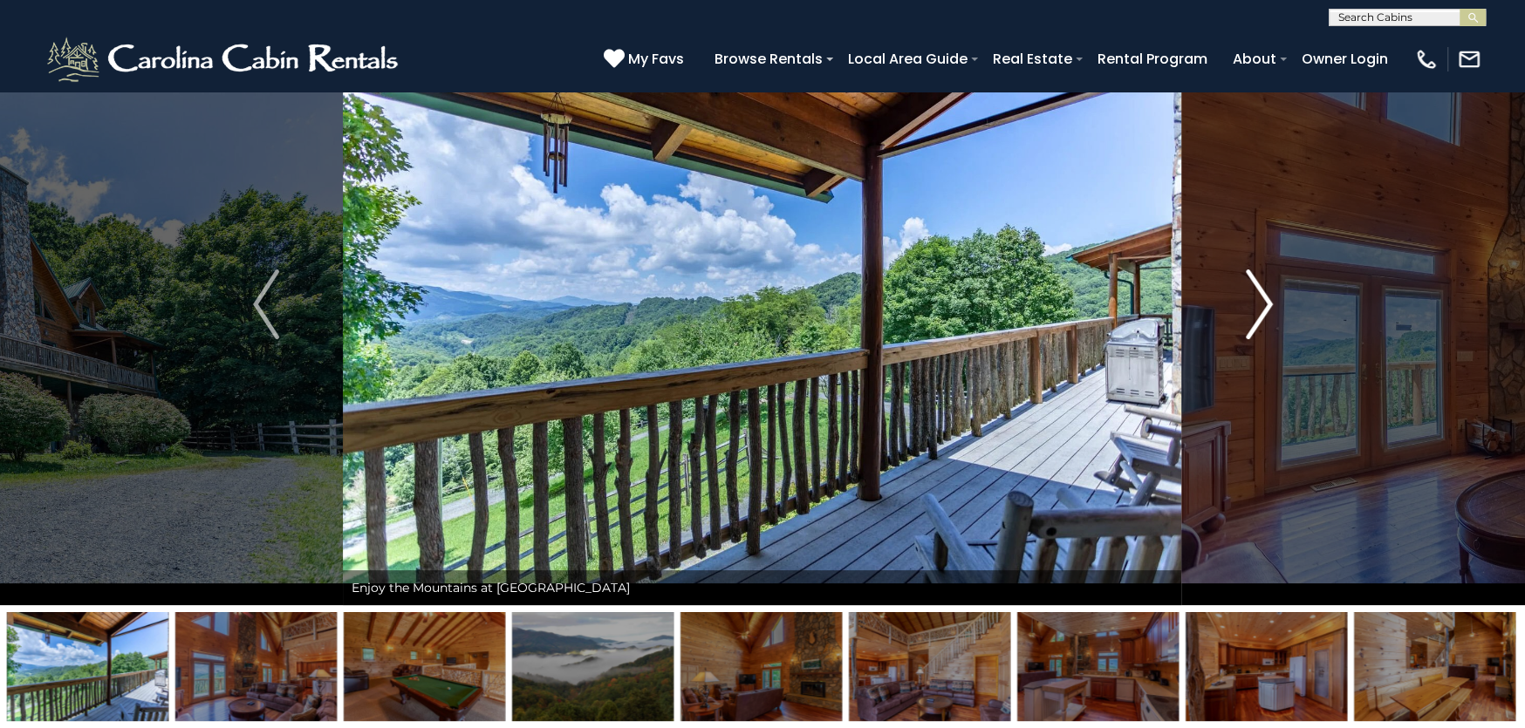
click at [1240, 299] on button "Next" at bounding box center [1259, 304] width 154 height 602
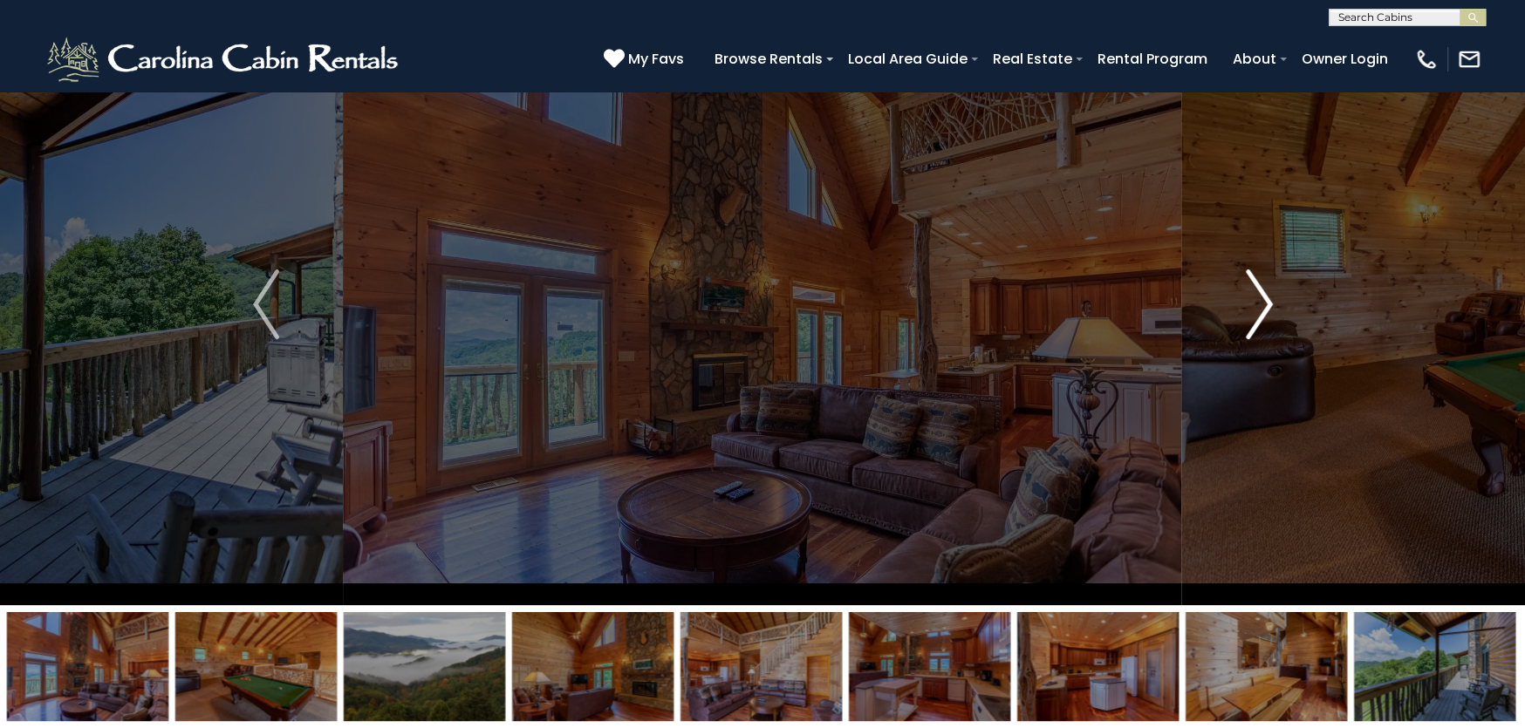
click at [1240, 299] on button "Next" at bounding box center [1259, 304] width 154 height 602
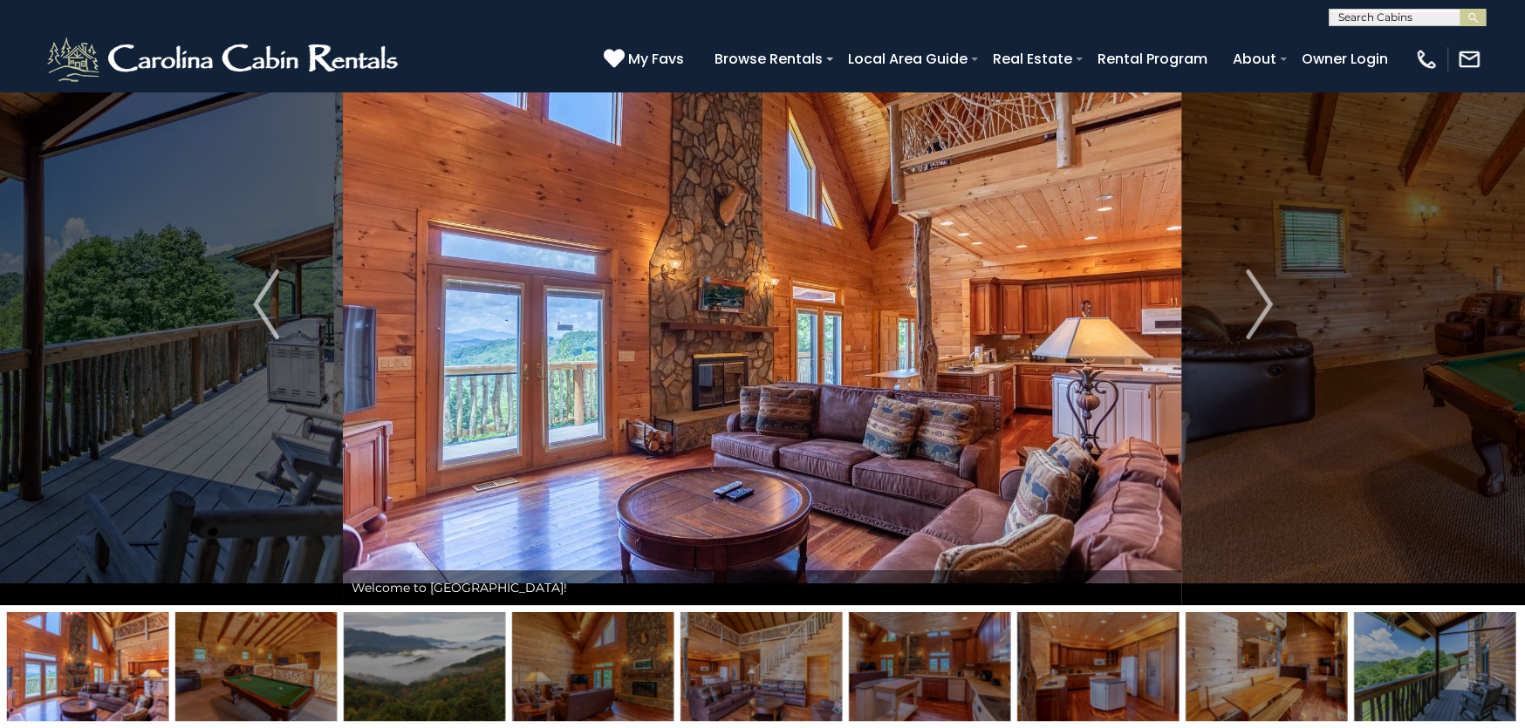
drag, startPoint x: 579, startPoint y: 659, endPoint x: 1535, endPoint y: 621, distance: 956.8
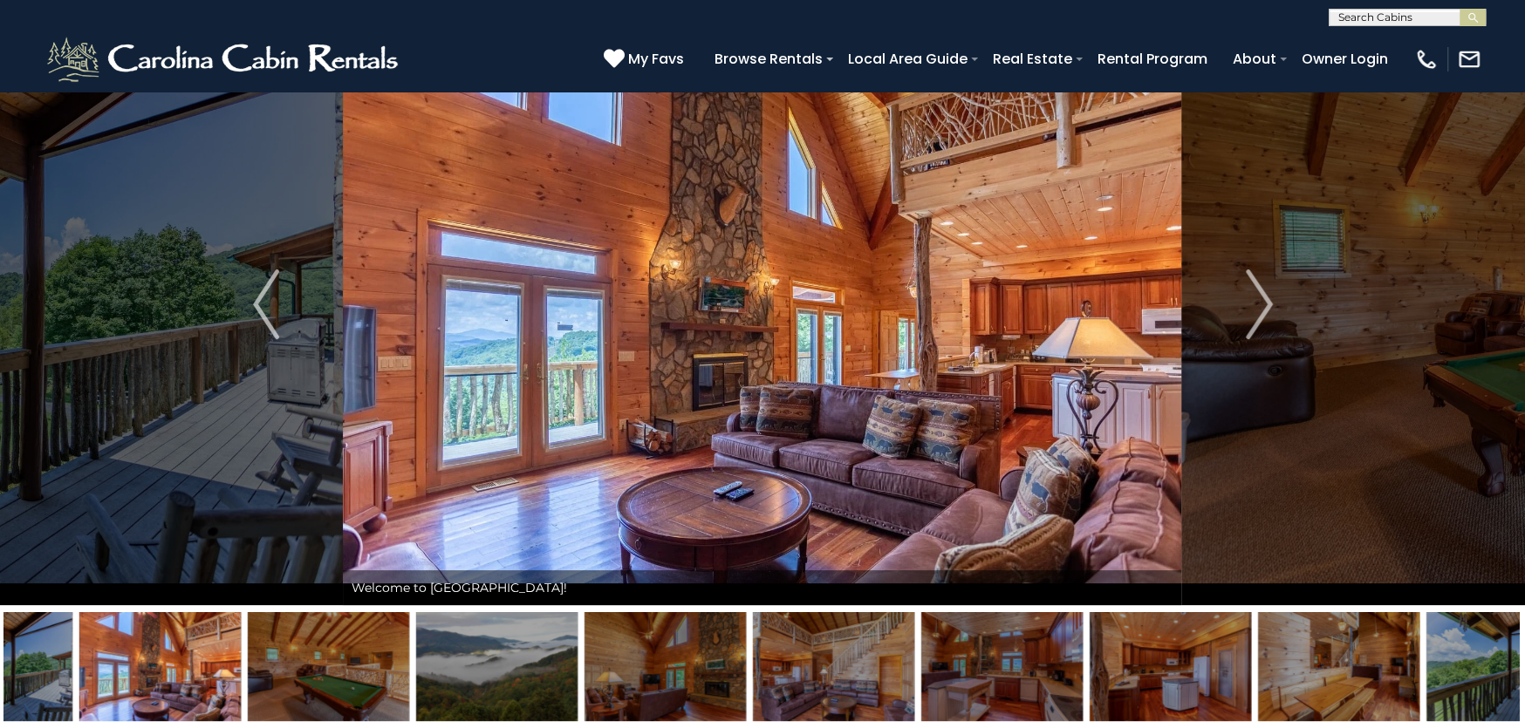
drag, startPoint x: 558, startPoint y: 655, endPoint x: 1404, endPoint y: 625, distance: 846.7
click at [577, 625] on img at bounding box center [496, 666] width 161 height 109
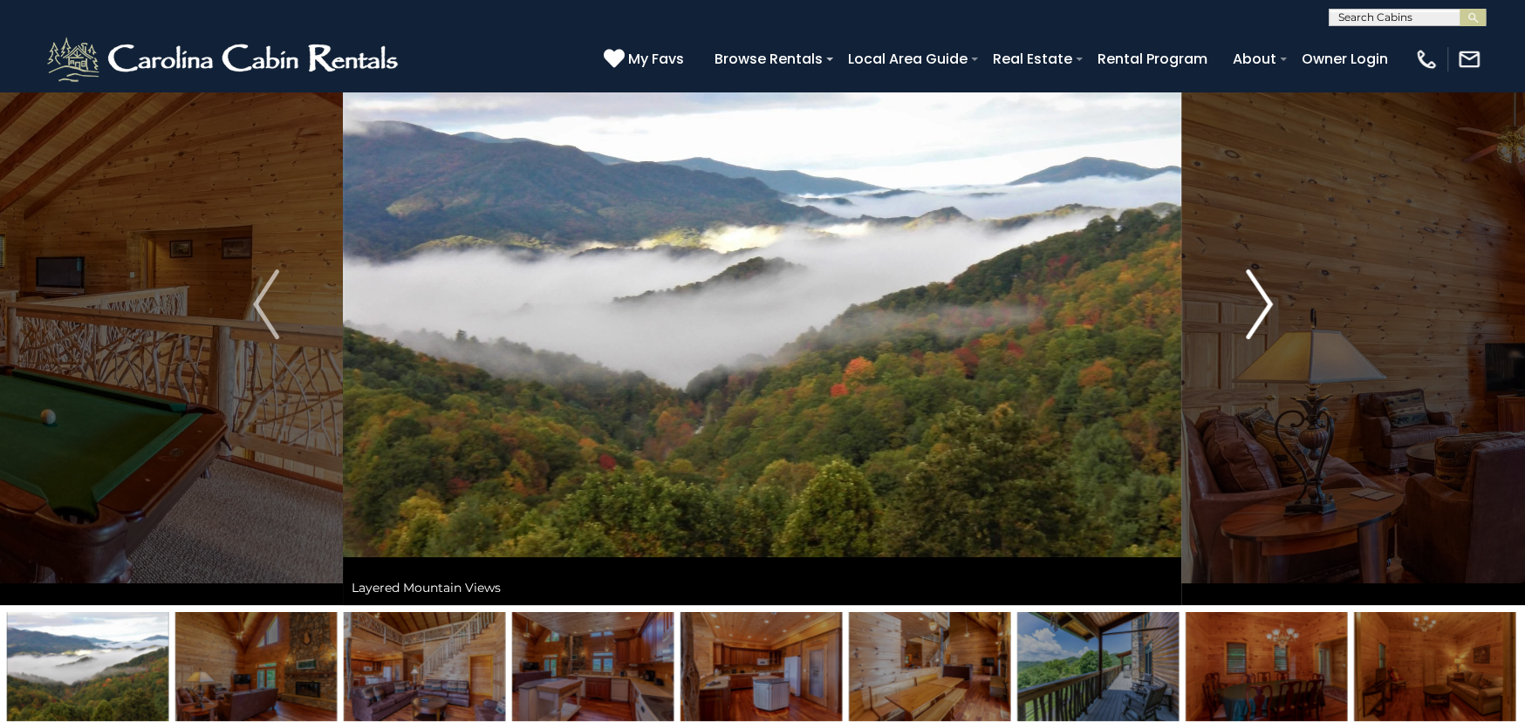
click at [1257, 310] on img "Next" at bounding box center [1259, 305] width 26 height 70
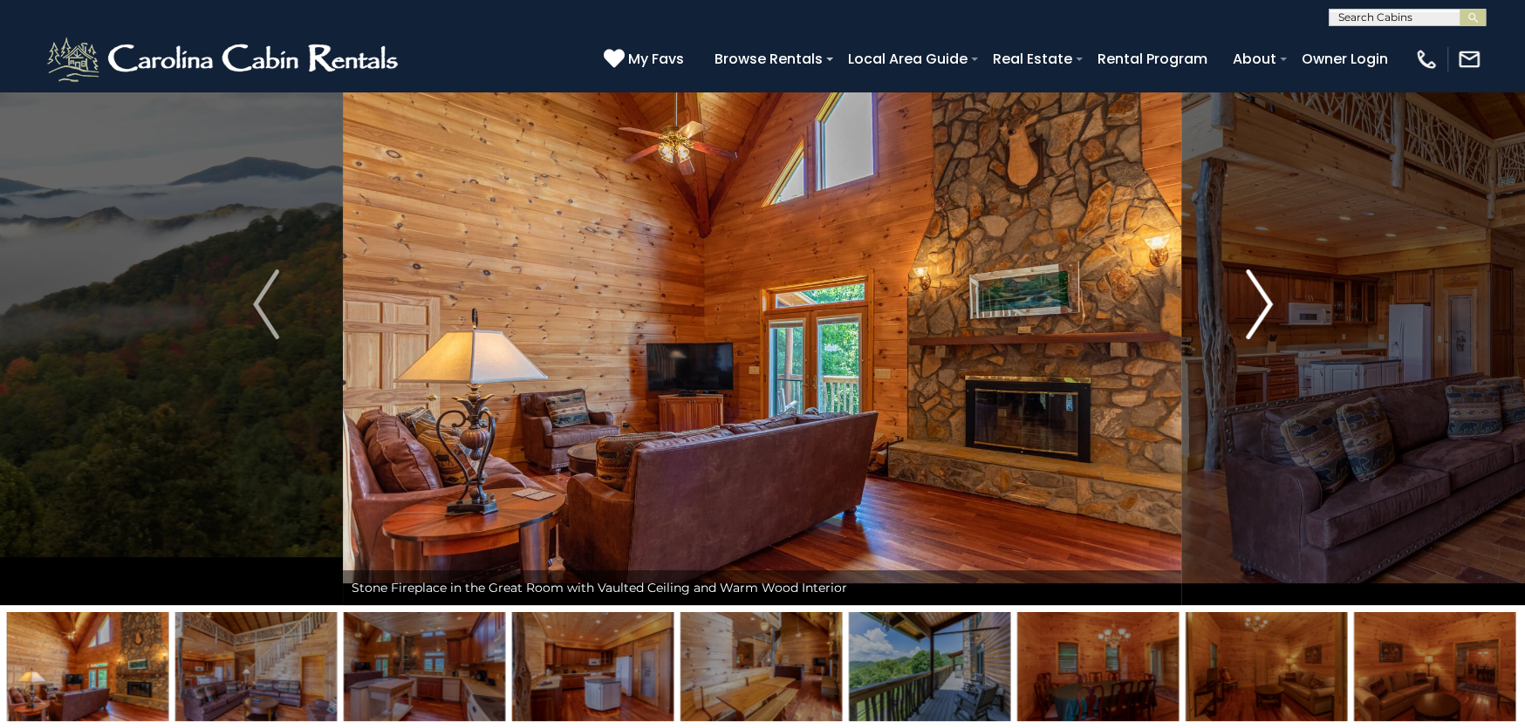
click at [1257, 310] on img "Next" at bounding box center [1259, 305] width 26 height 70
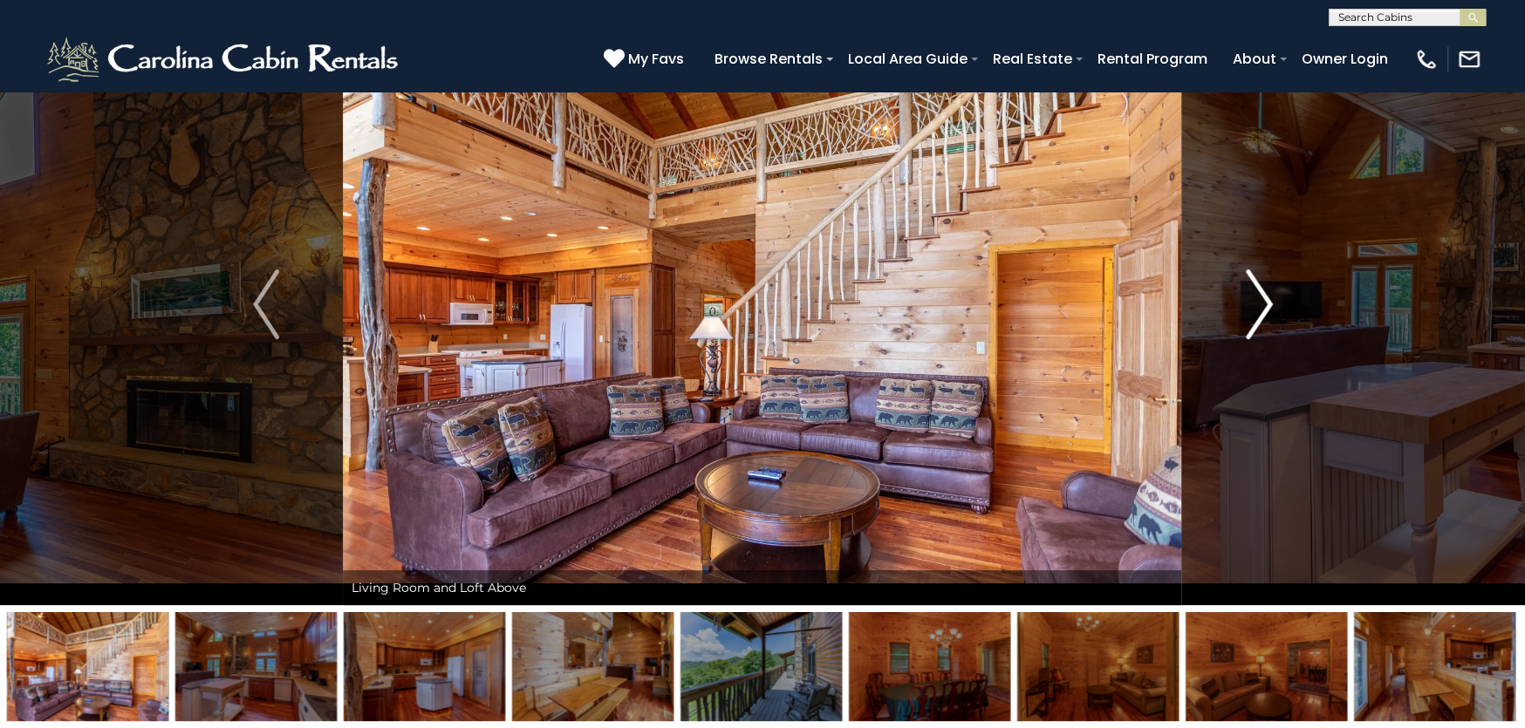
click at [1257, 310] on img "Next" at bounding box center [1259, 305] width 26 height 70
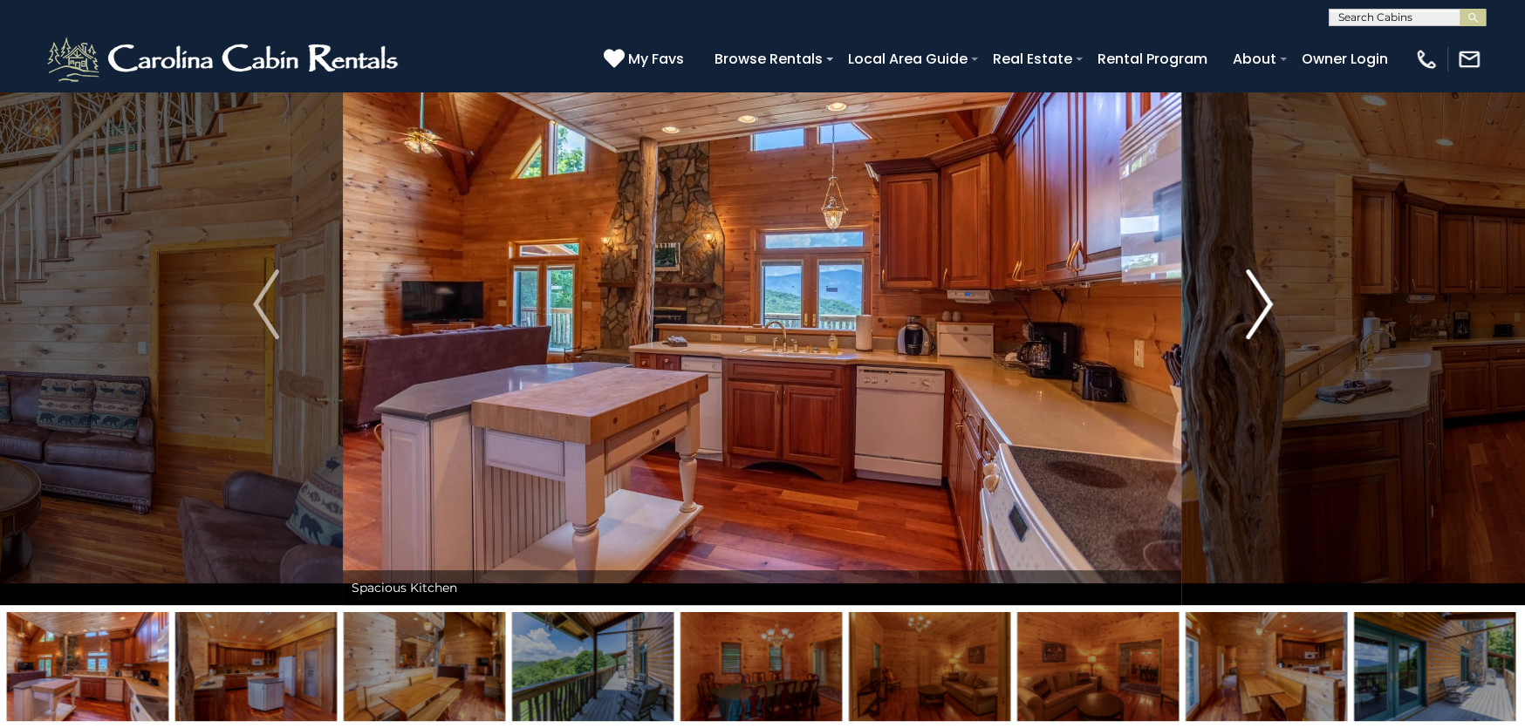
click at [1257, 310] on img "Next" at bounding box center [1259, 305] width 26 height 70
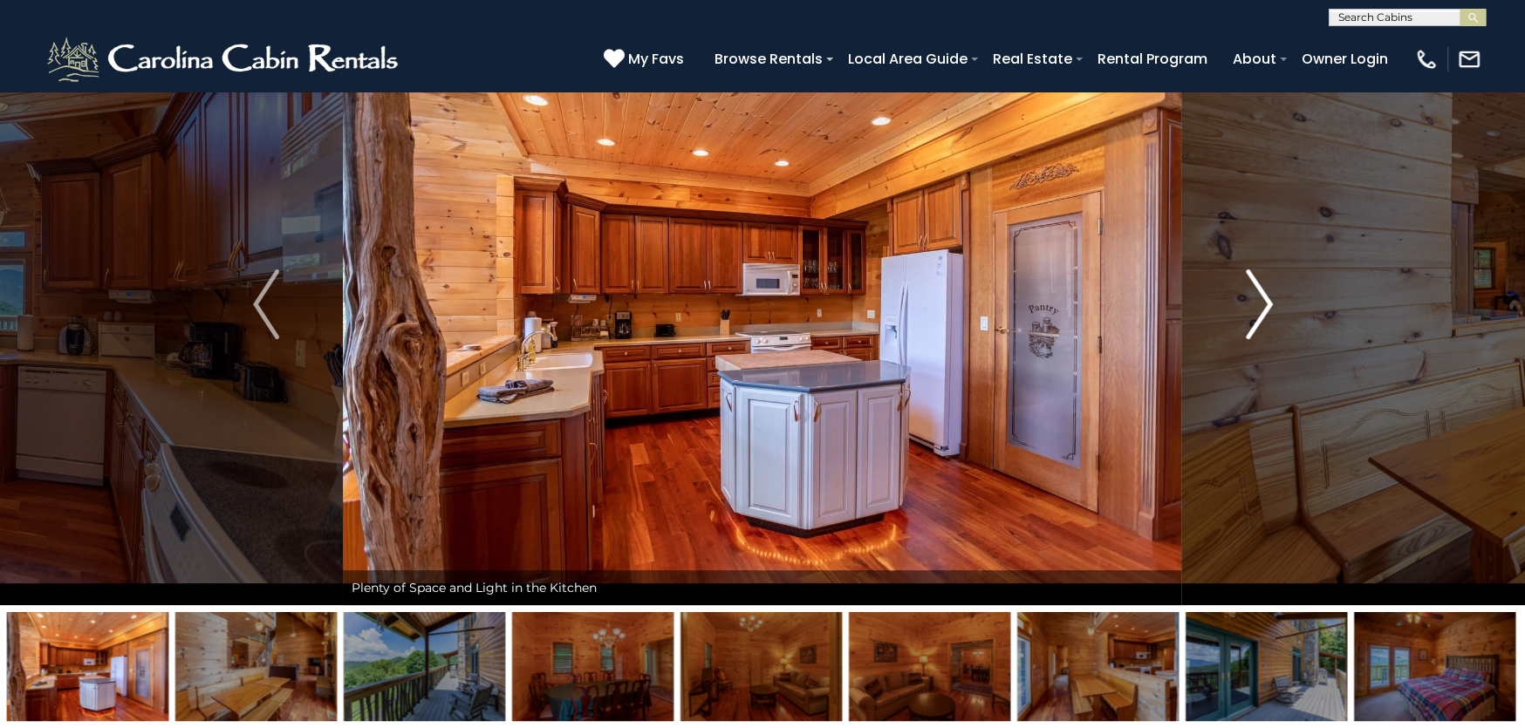
click at [1257, 310] on img "Next" at bounding box center [1259, 305] width 26 height 70
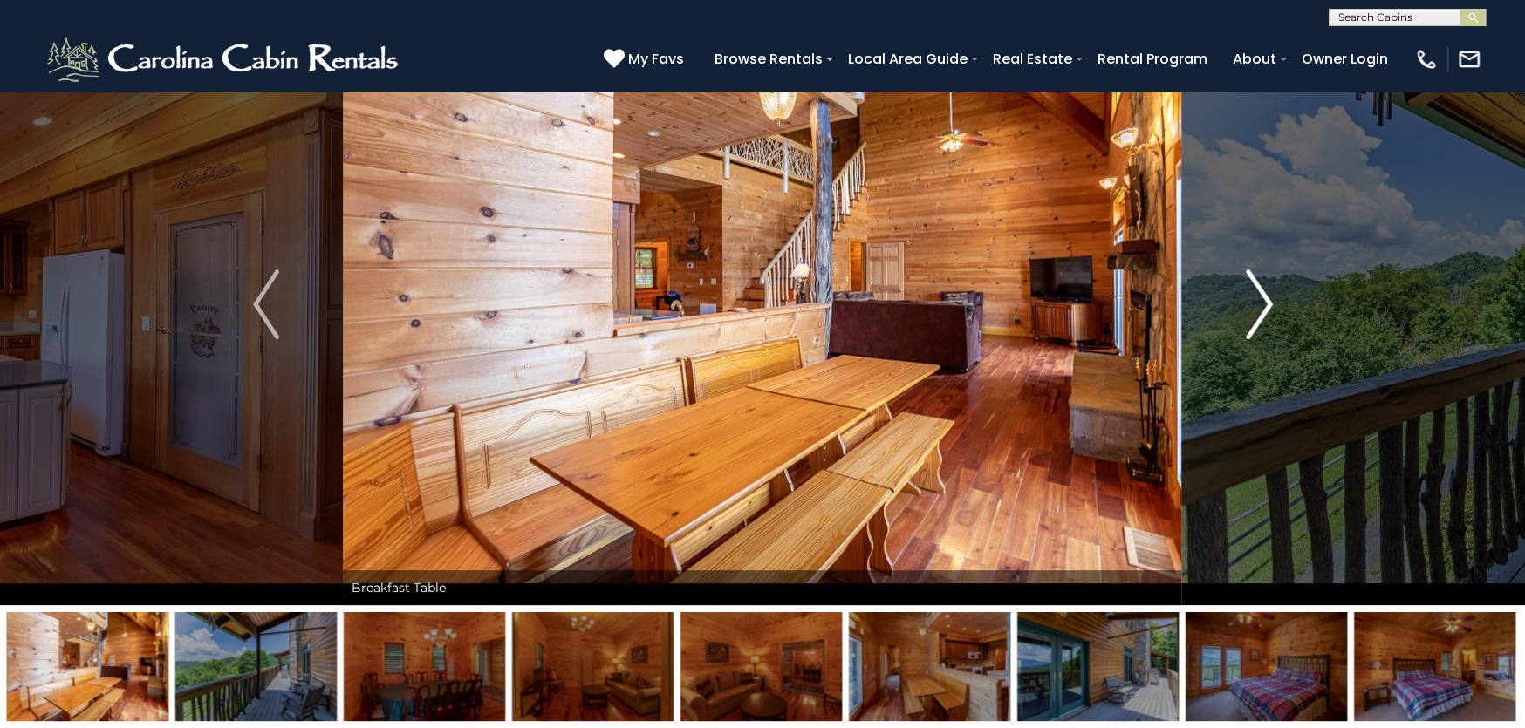
click at [1257, 310] on img "Next" at bounding box center [1259, 305] width 26 height 70
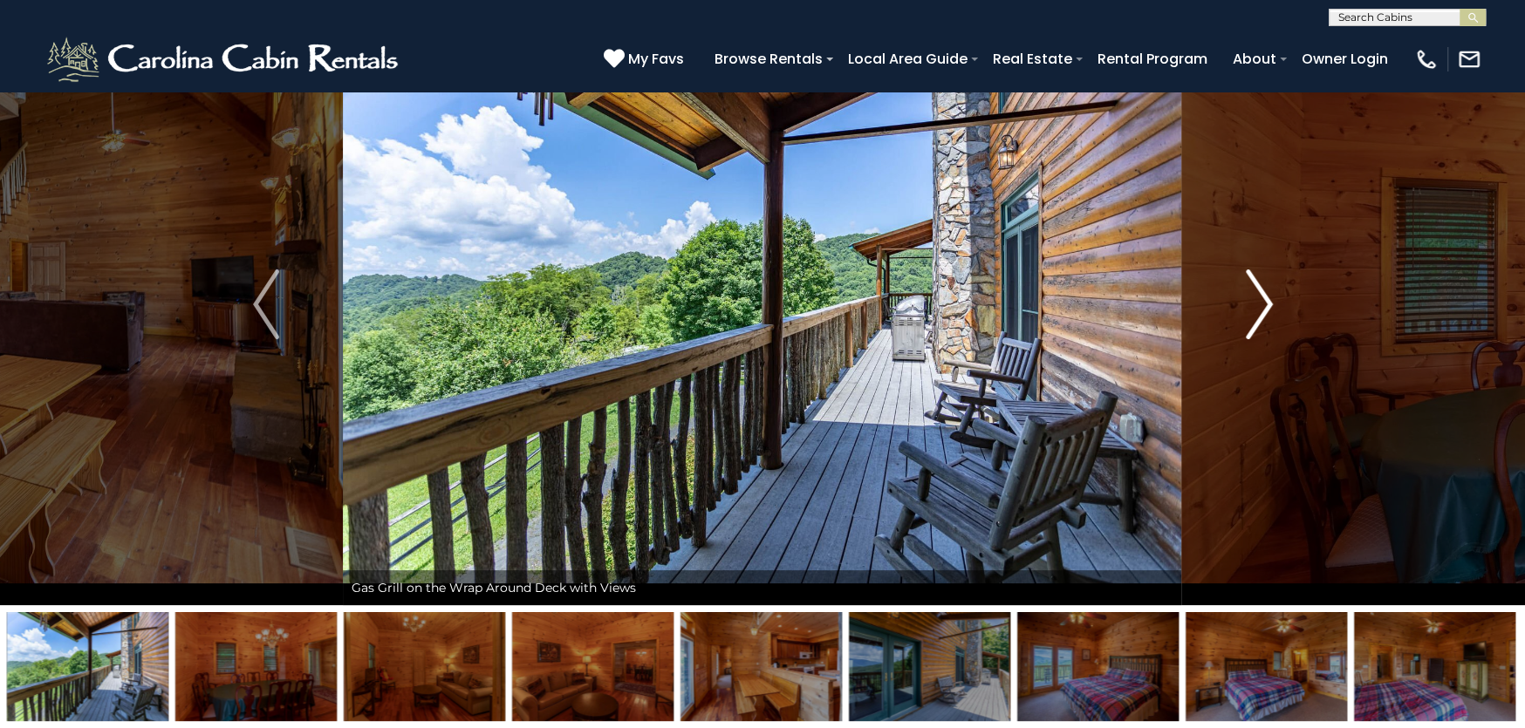
click at [1257, 310] on img "Next" at bounding box center [1259, 305] width 26 height 70
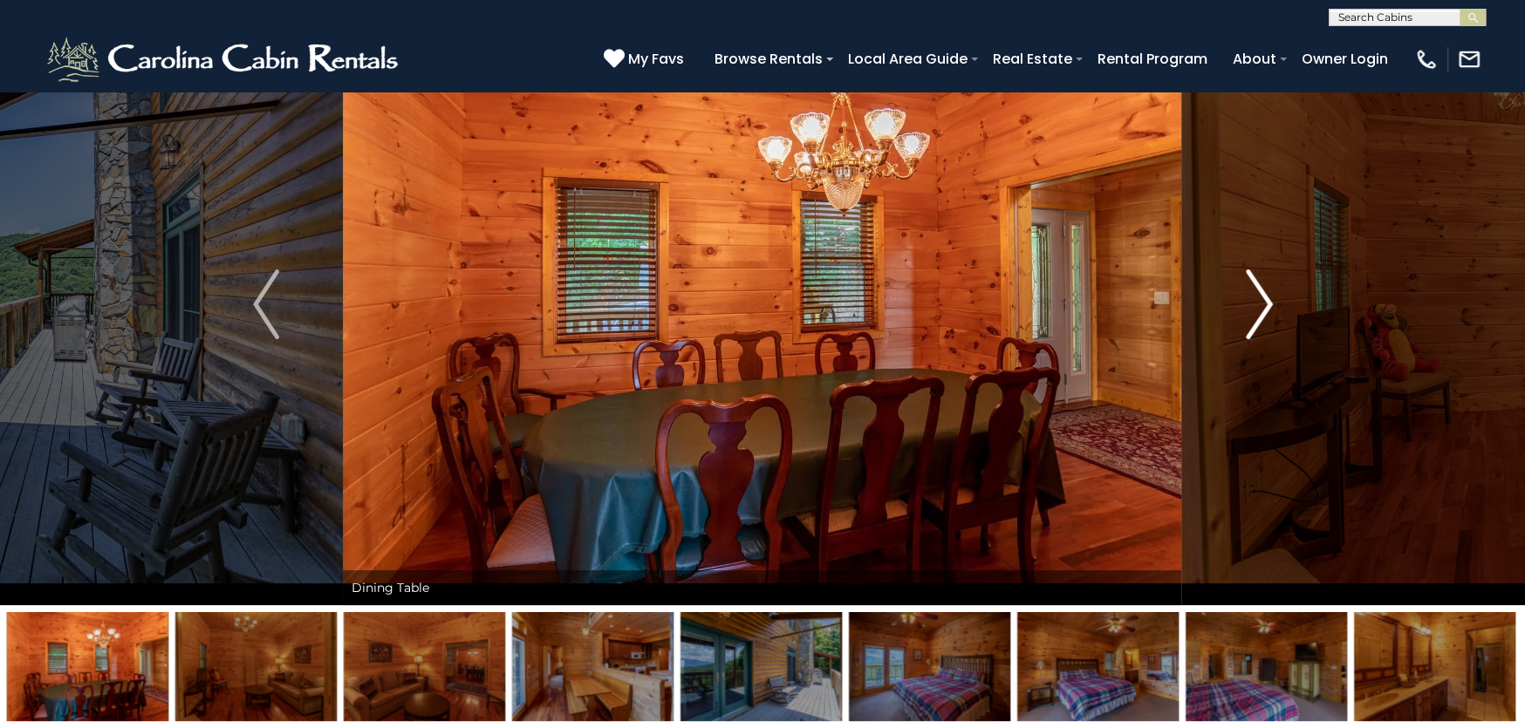
click at [1257, 310] on img "Next" at bounding box center [1259, 305] width 26 height 70
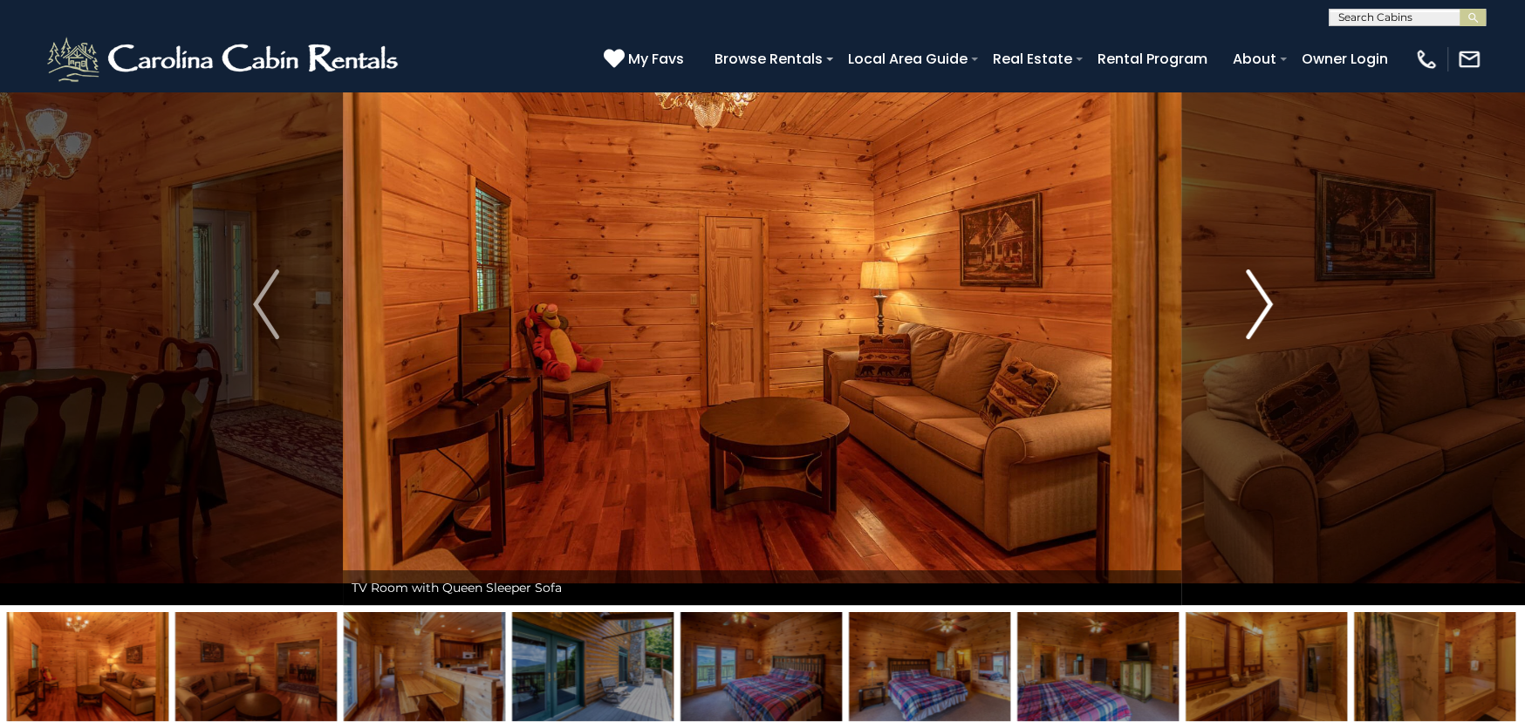
click at [1257, 310] on img "Next" at bounding box center [1259, 305] width 26 height 70
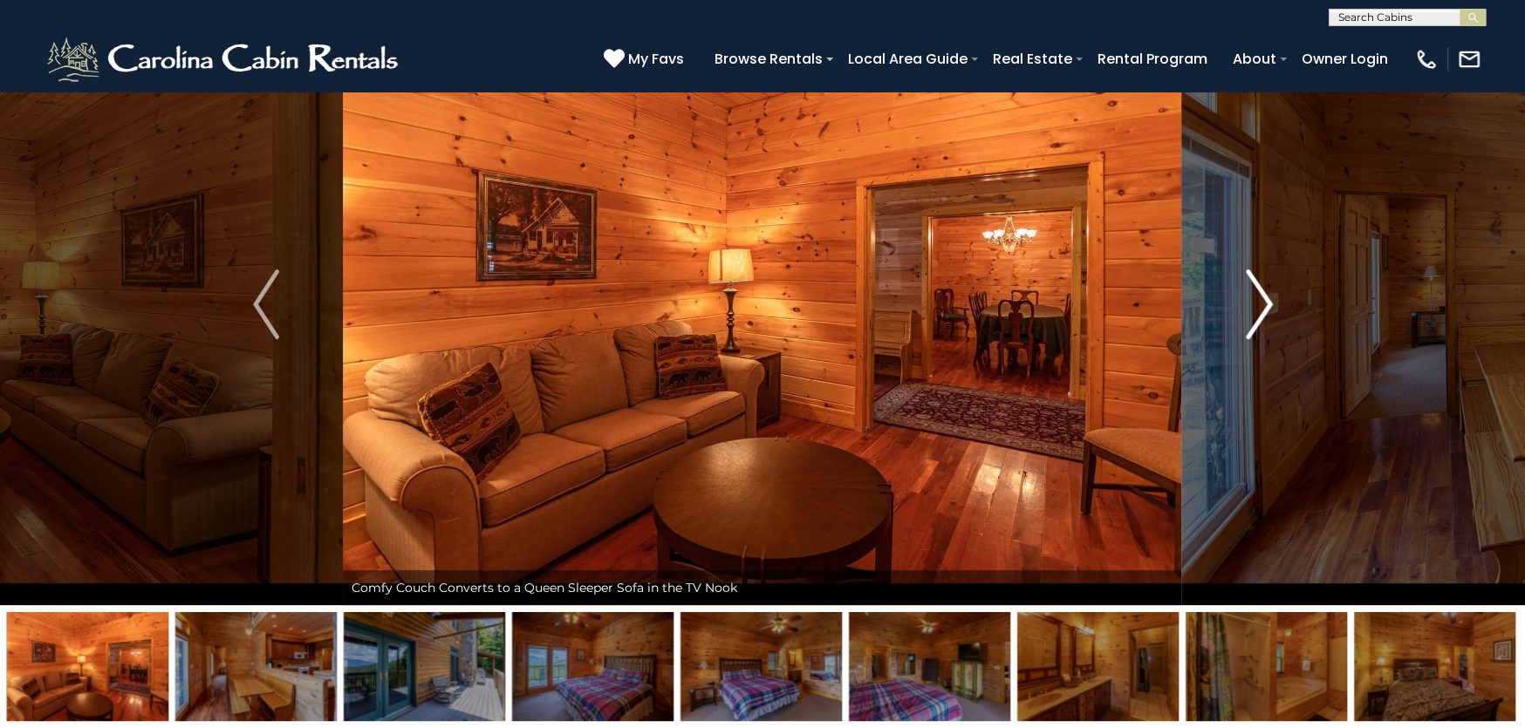
click at [1257, 310] on img "Next" at bounding box center [1259, 305] width 26 height 70
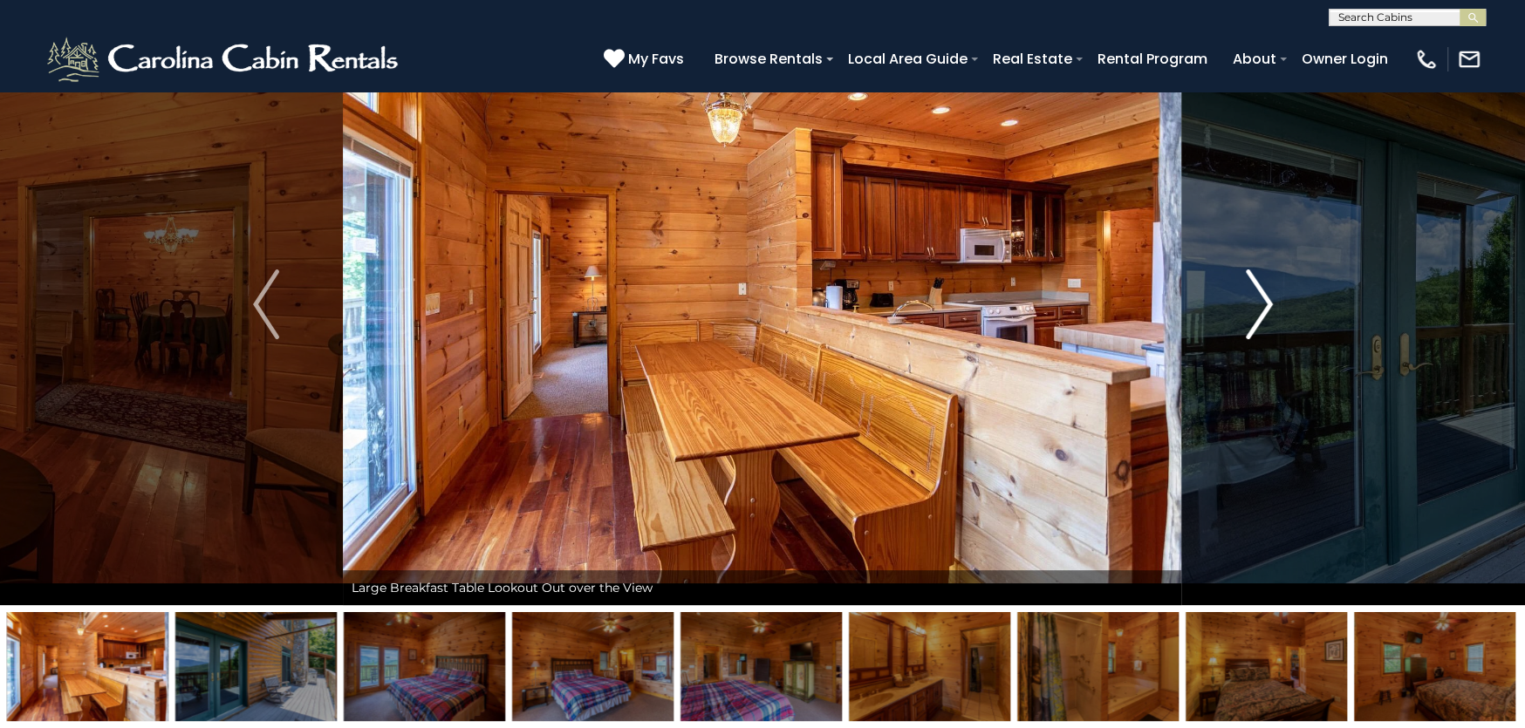
click at [1257, 310] on img "Next" at bounding box center [1259, 305] width 26 height 70
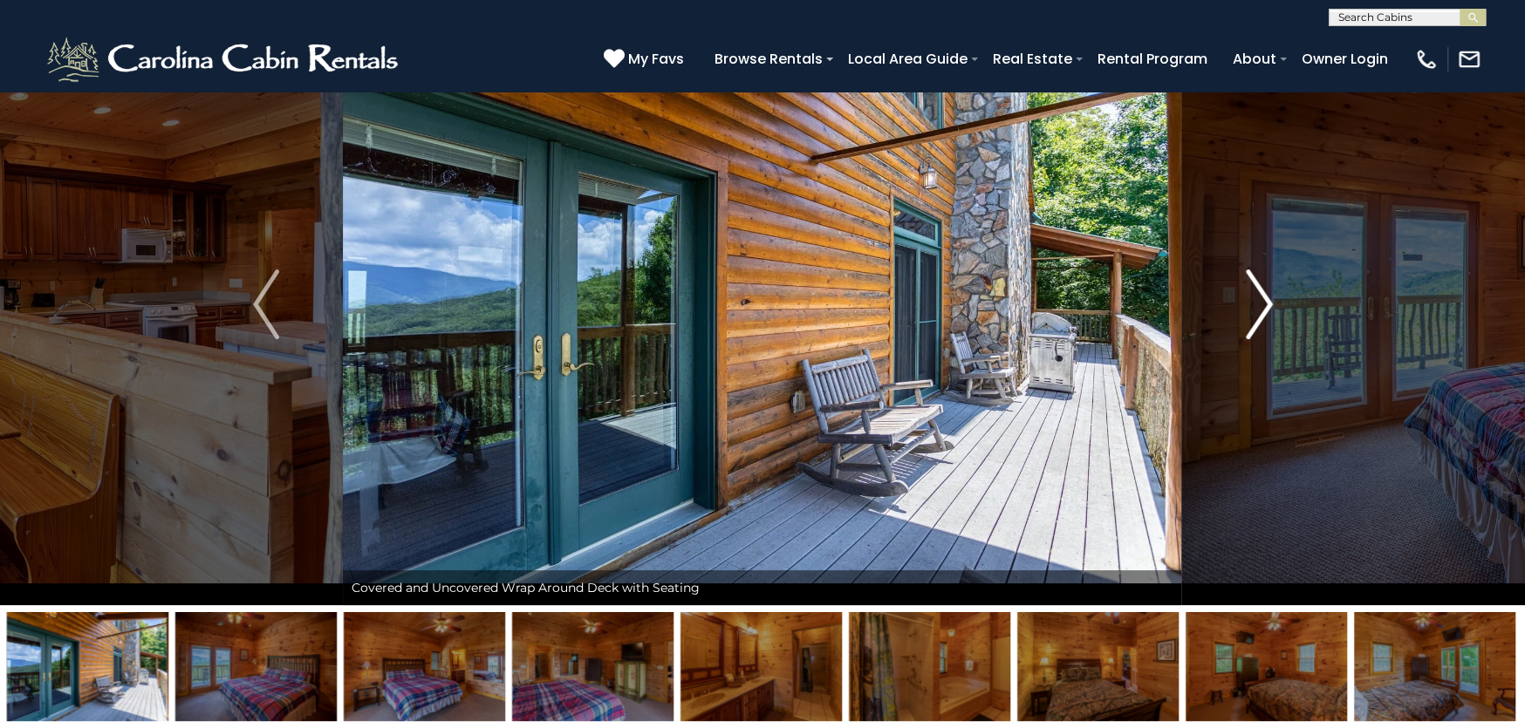
click at [1257, 310] on img "Next" at bounding box center [1259, 305] width 26 height 70
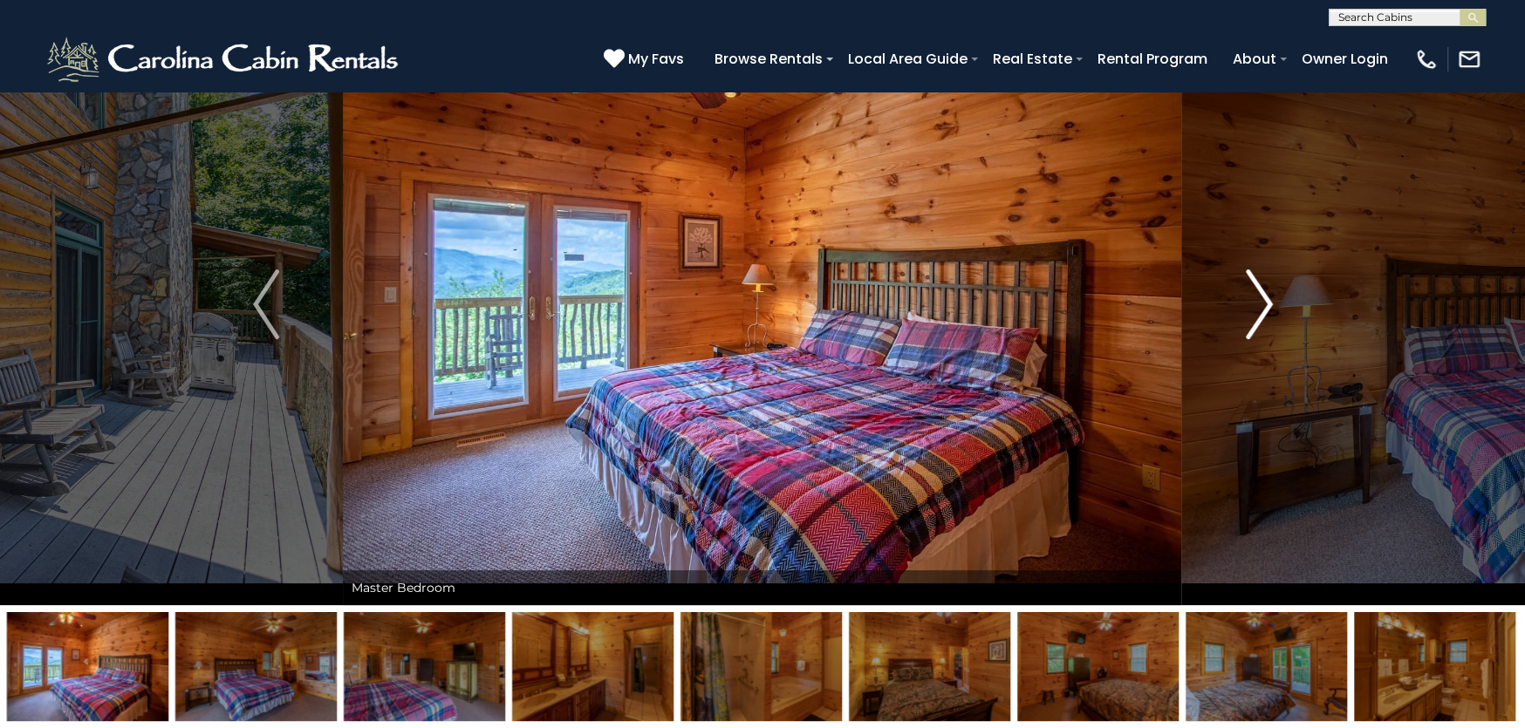
click at [1257, 310] on img "Next" at bounding box center [1259, 305] width 26 height 70
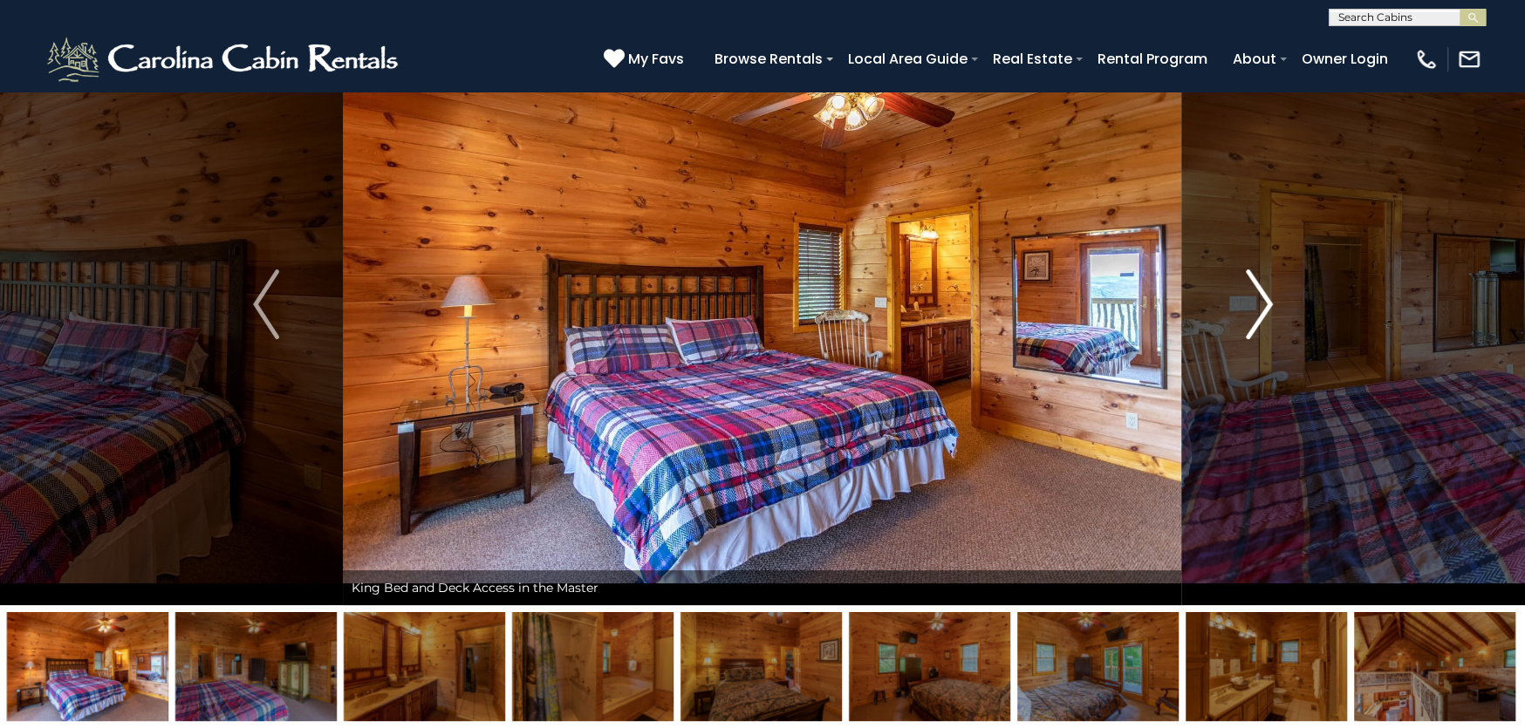
click at [1257, 310] on img "Next" at bounding box center [1259, 305] width 26 height 70
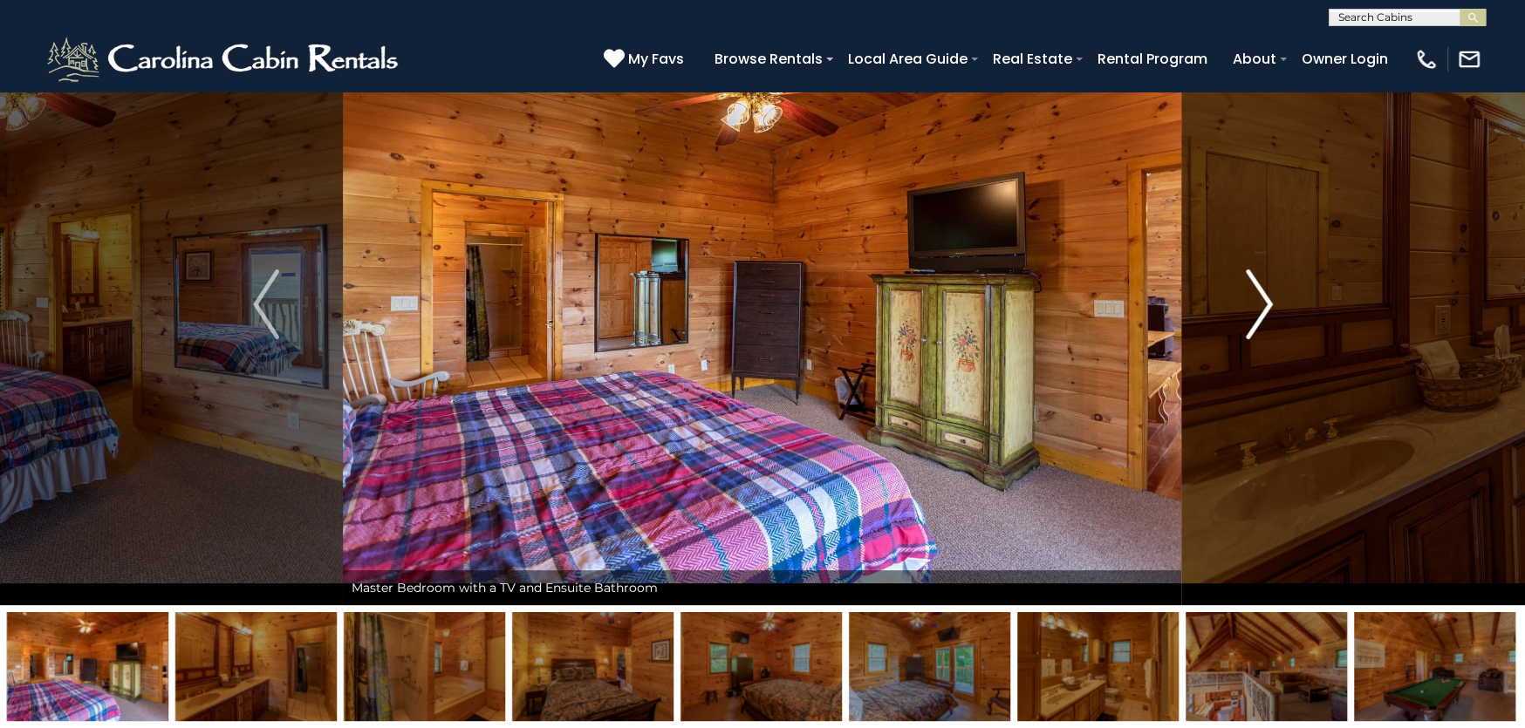
click at [1257, 310] on img "Next" at bounding box center [1259, 305] width 26 height 70
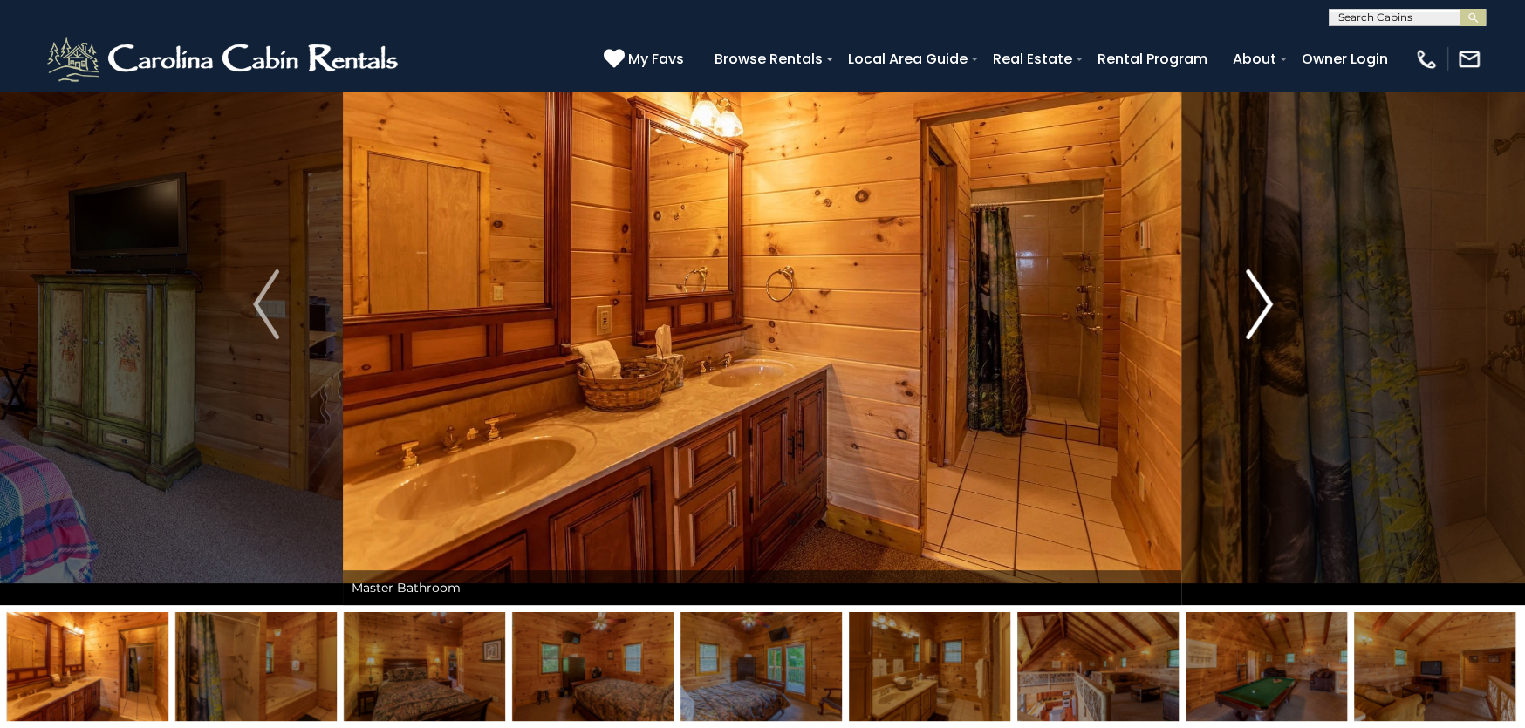
click at [1257, 310] on img "Next" at bounding box center [1259, 305] width 26 height 70
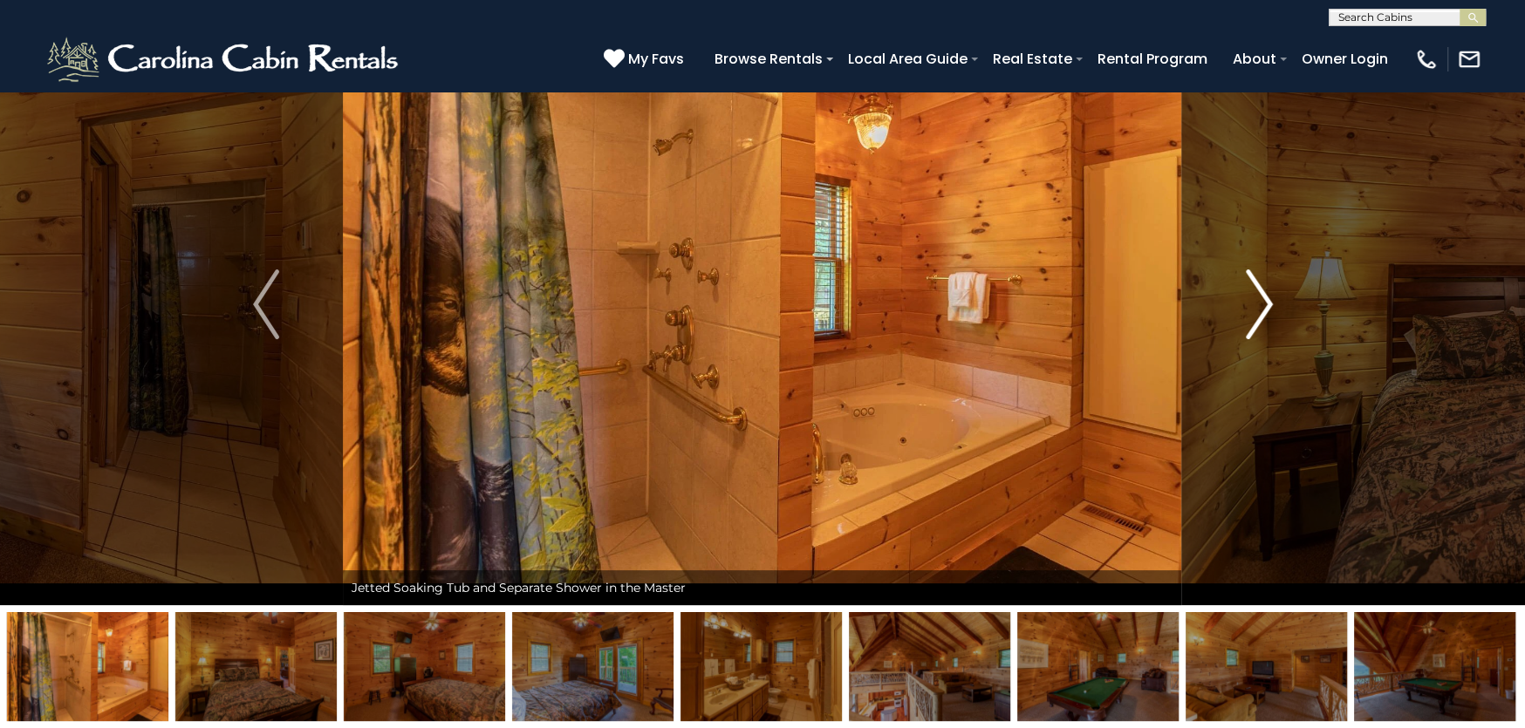
click at [1257, 310] on img "Next" at bounding box center [1259, 305] width 26 height 70
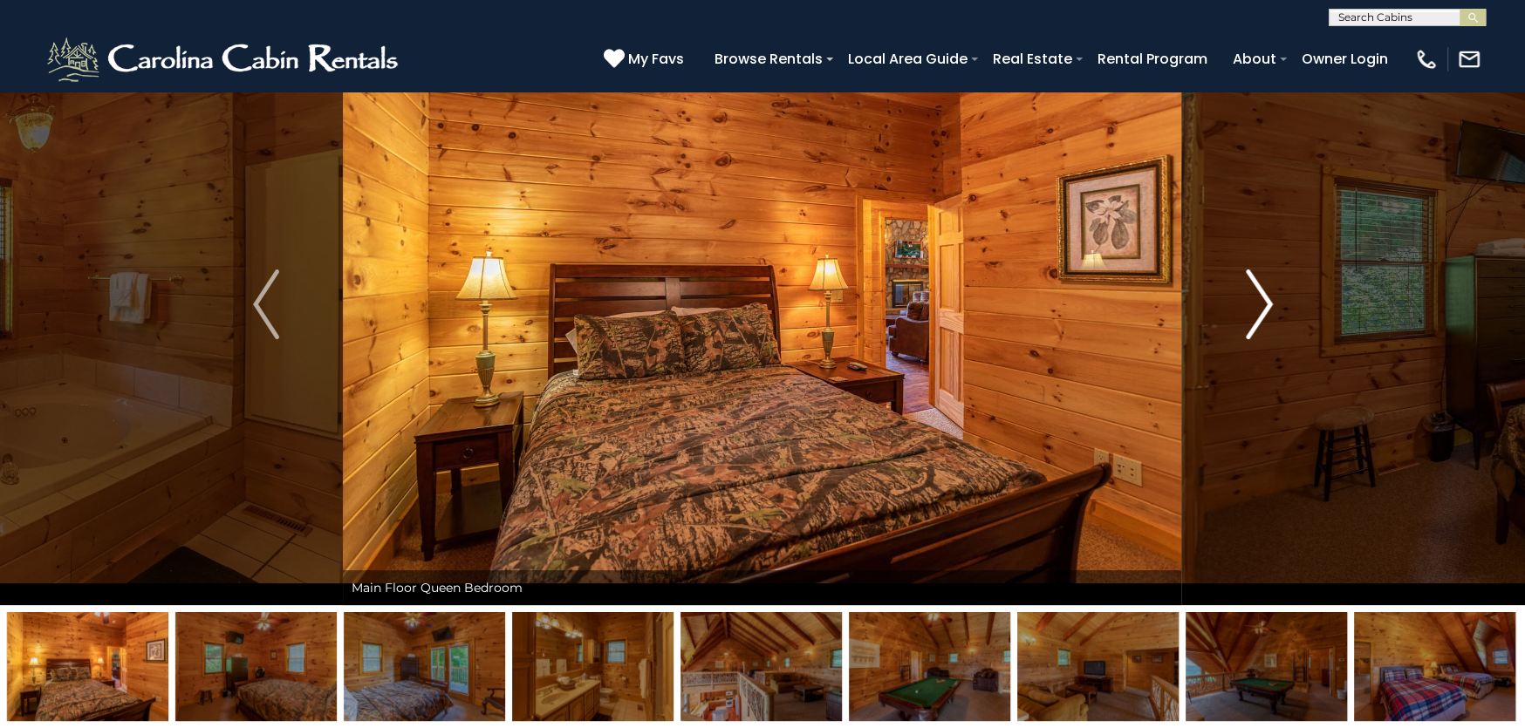
click at [1257, 310] on img "Next" at bounding box center [1259, 305] width 26 height 70
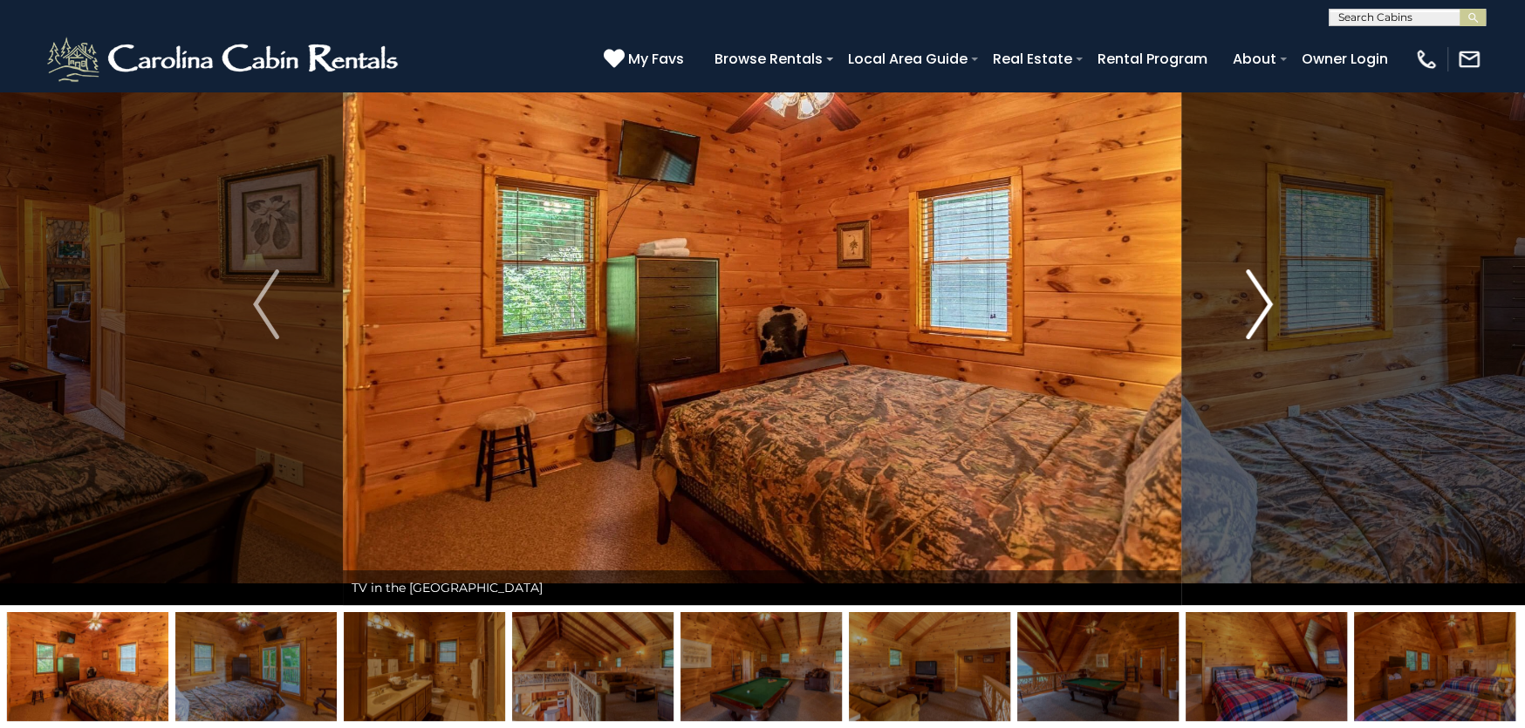
click at [1257, 310] on img "Next" at bounding box center [1259, 305] width 26 height 70
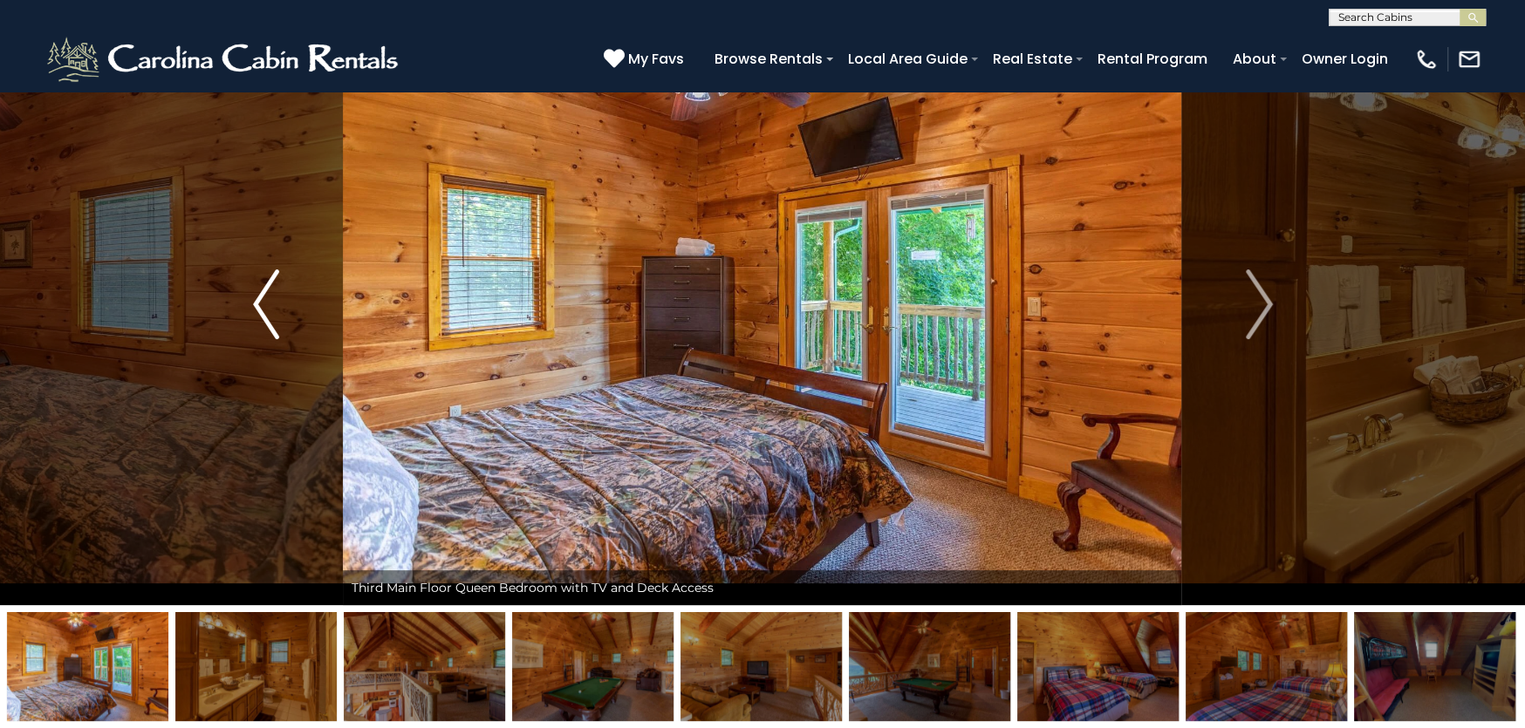
click at [286, 311] on button "Previous" at bounding box center [265, 304] width 154 height 602
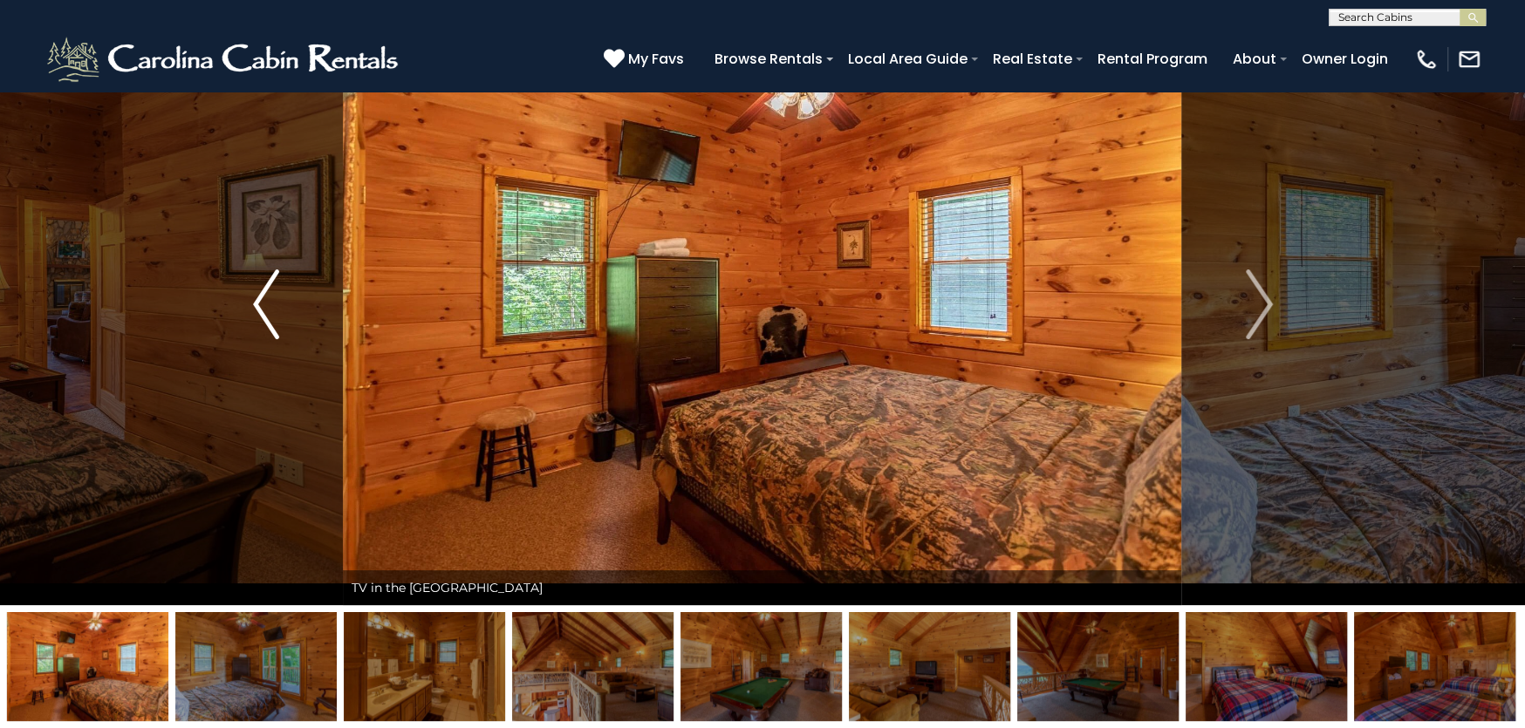
click at [286, 311] on button "Previous" at bounding box center [265, 304] width 154 height 602
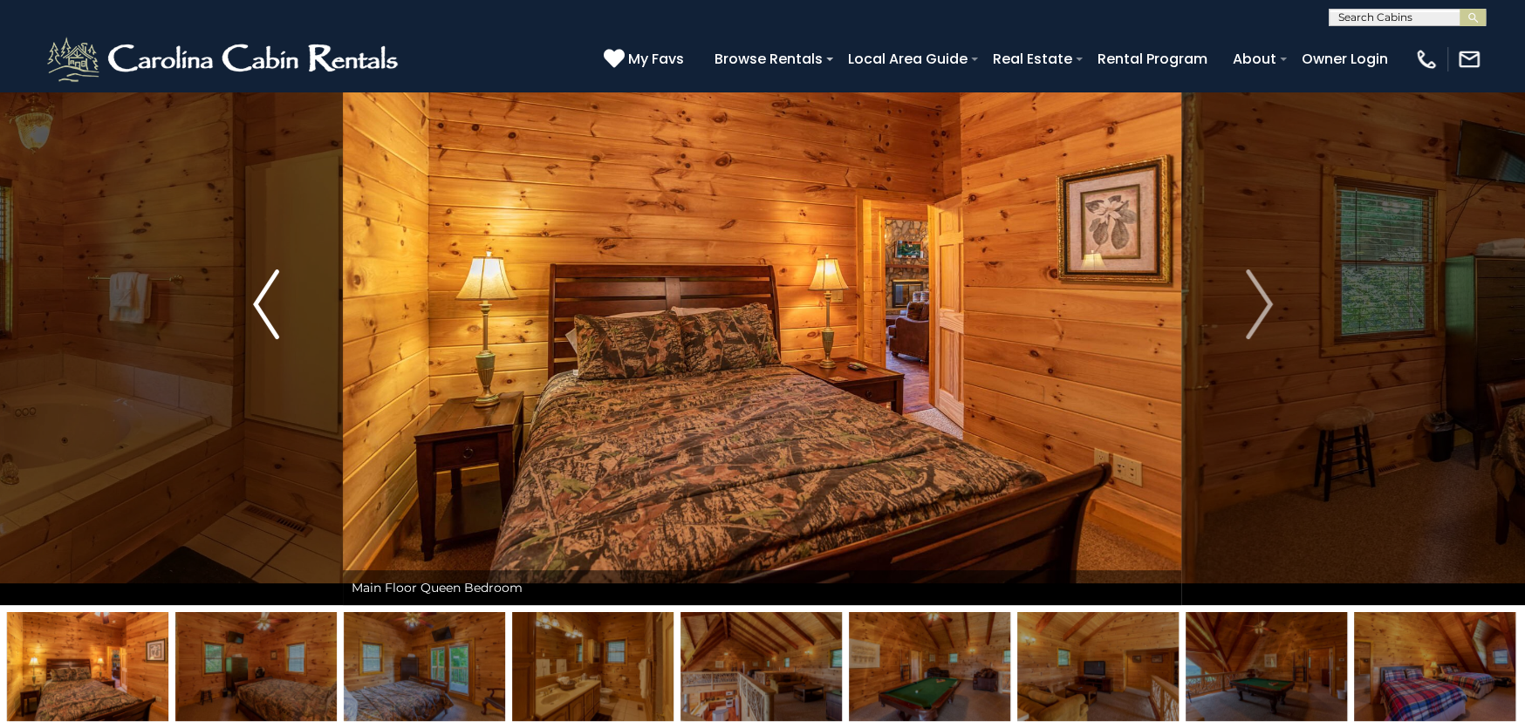
click at [286, 311] on button "Previous" at bounding box center [265, 304] width 154 height 602
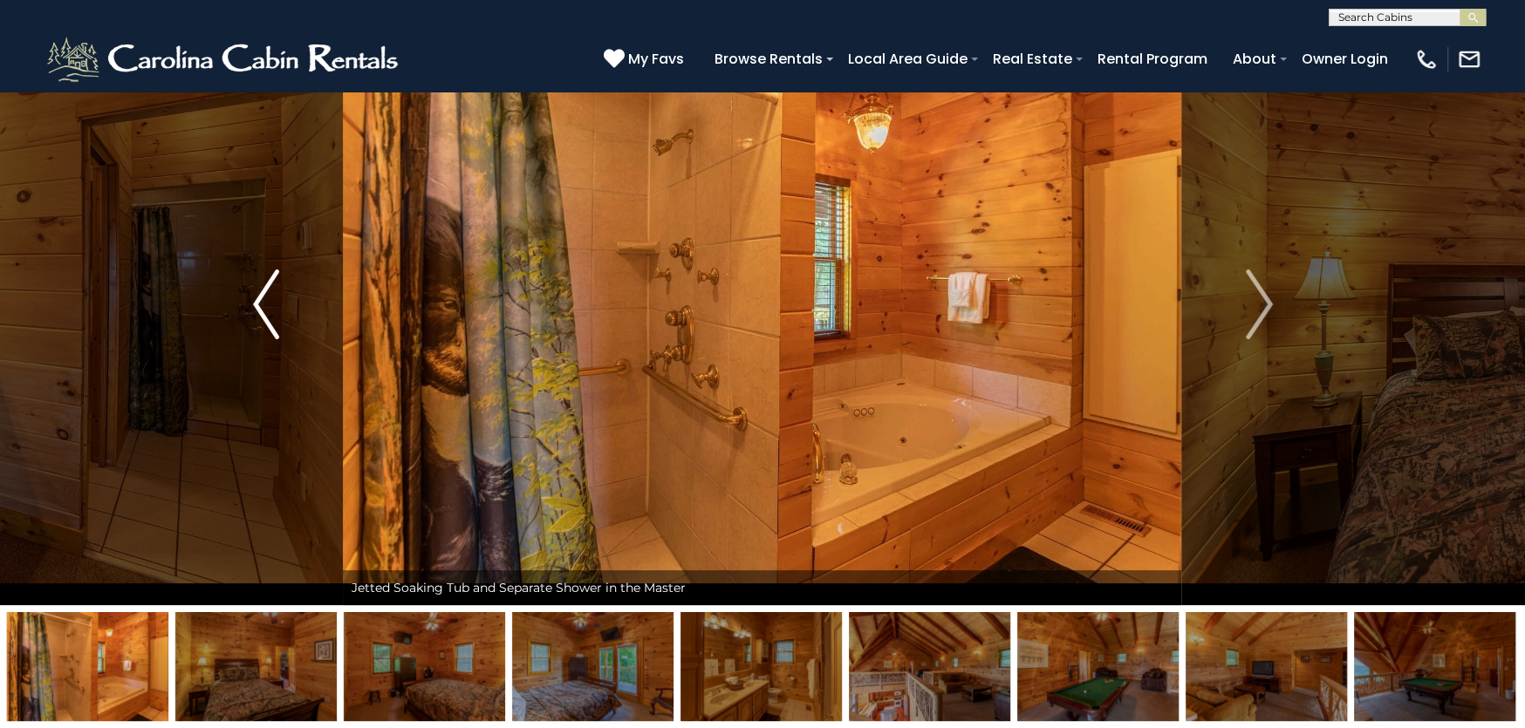
click at [286, 311] on button "Previous" at bounding box center [265, 304] width 154 height 602
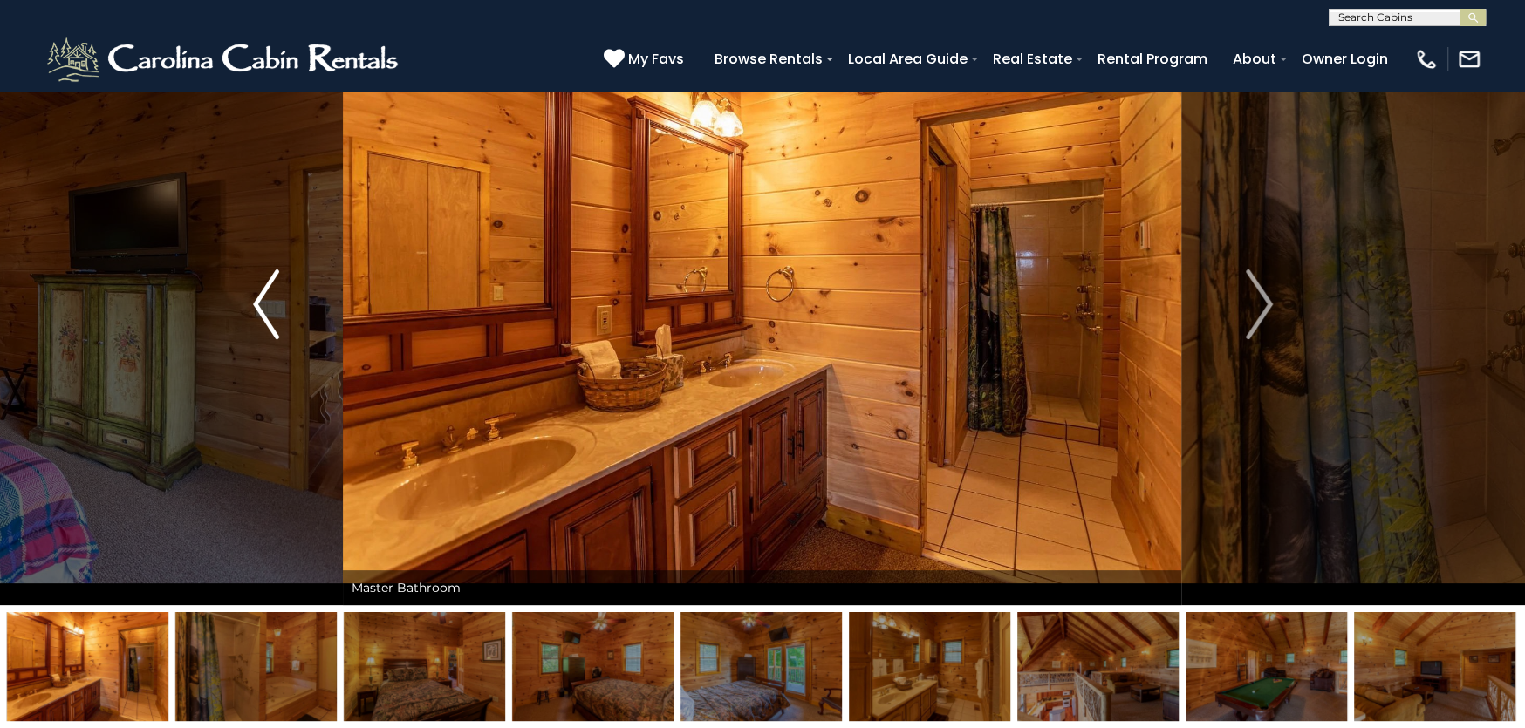
click at [284, 320] on button "Previous" at bounding box center [265, 304] width 154 height 602
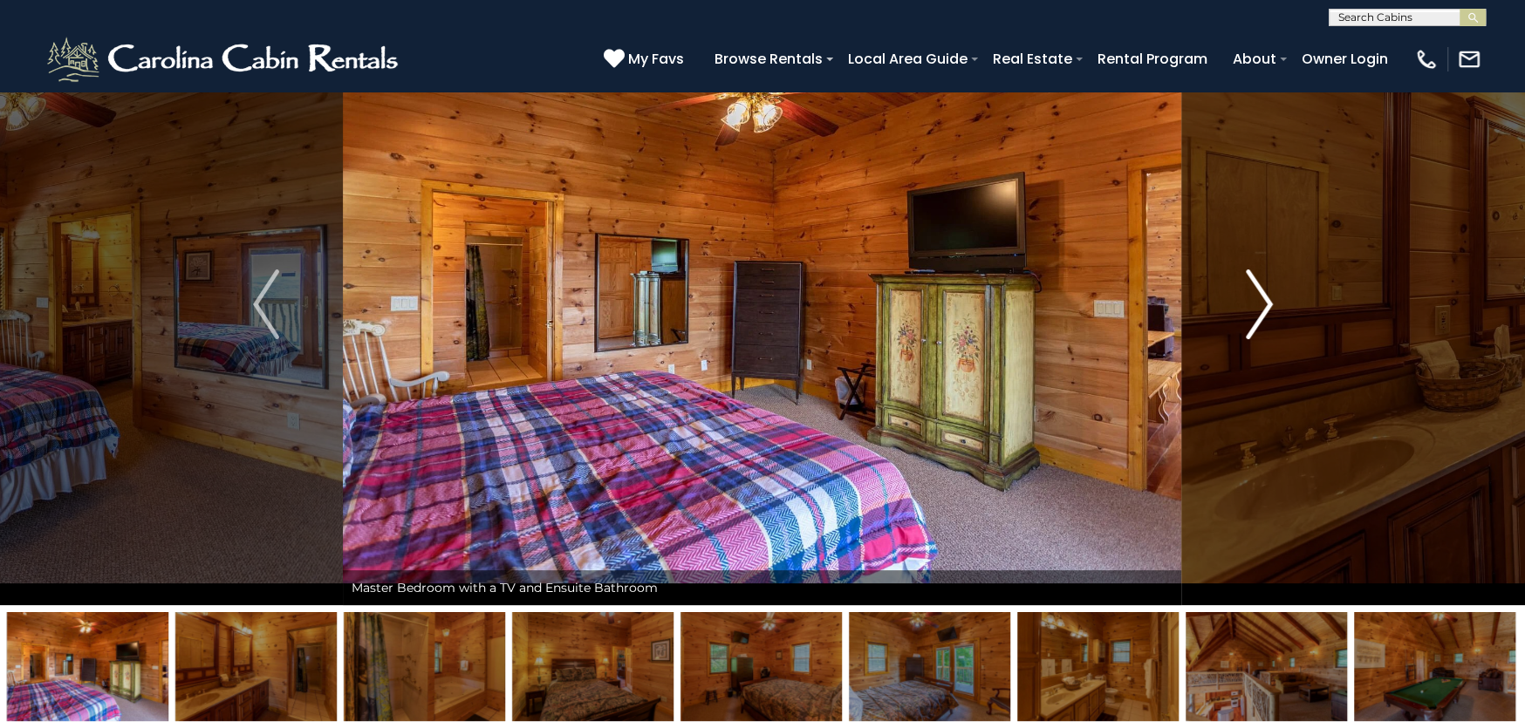
click at [1269, 318] on img "Next" at bounding box center [1259, 305] width 26 height 70
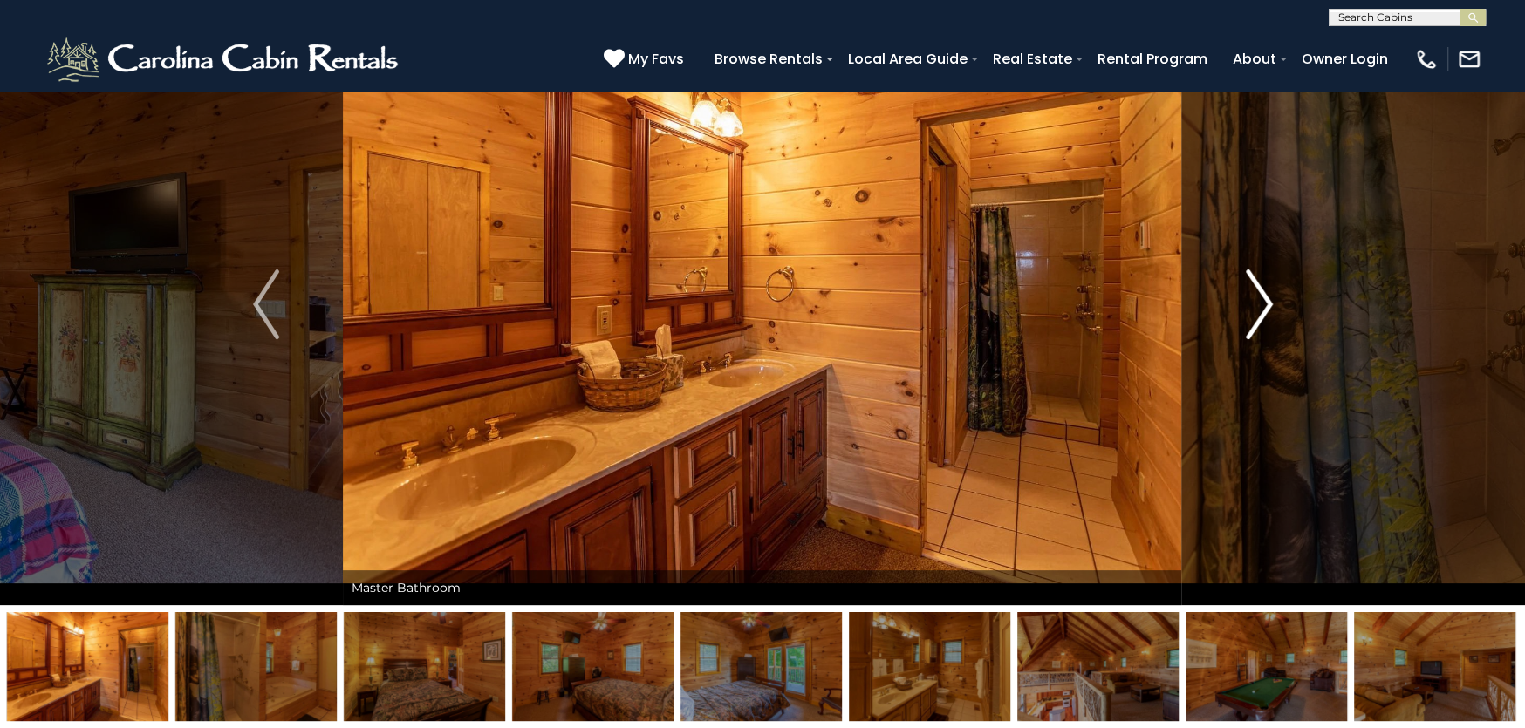
click at [1265, 318] on img "Next" at bounding box center [1259, 305] width 26 height 70
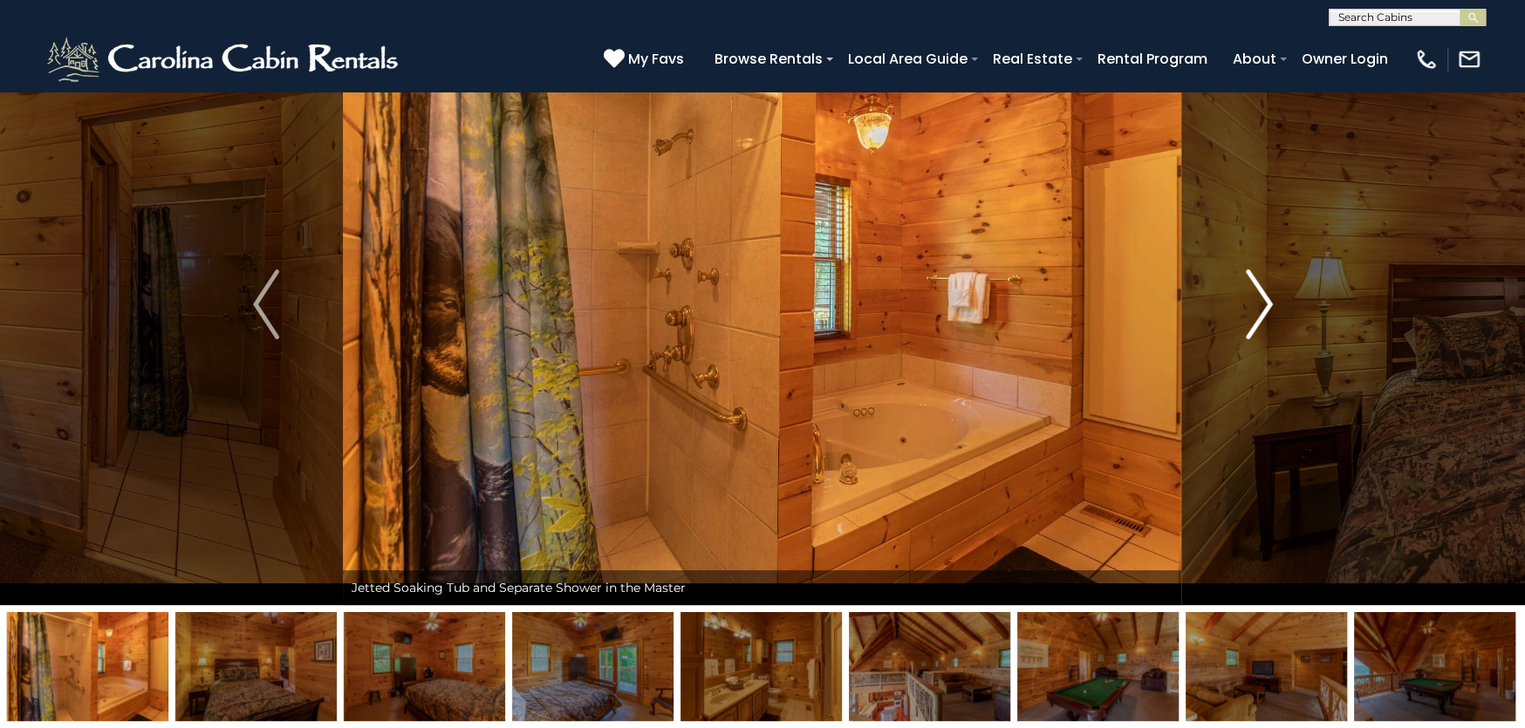
click at [1265, 318] on img "Next" at bounding box center [1259, 305] width 26 height 70
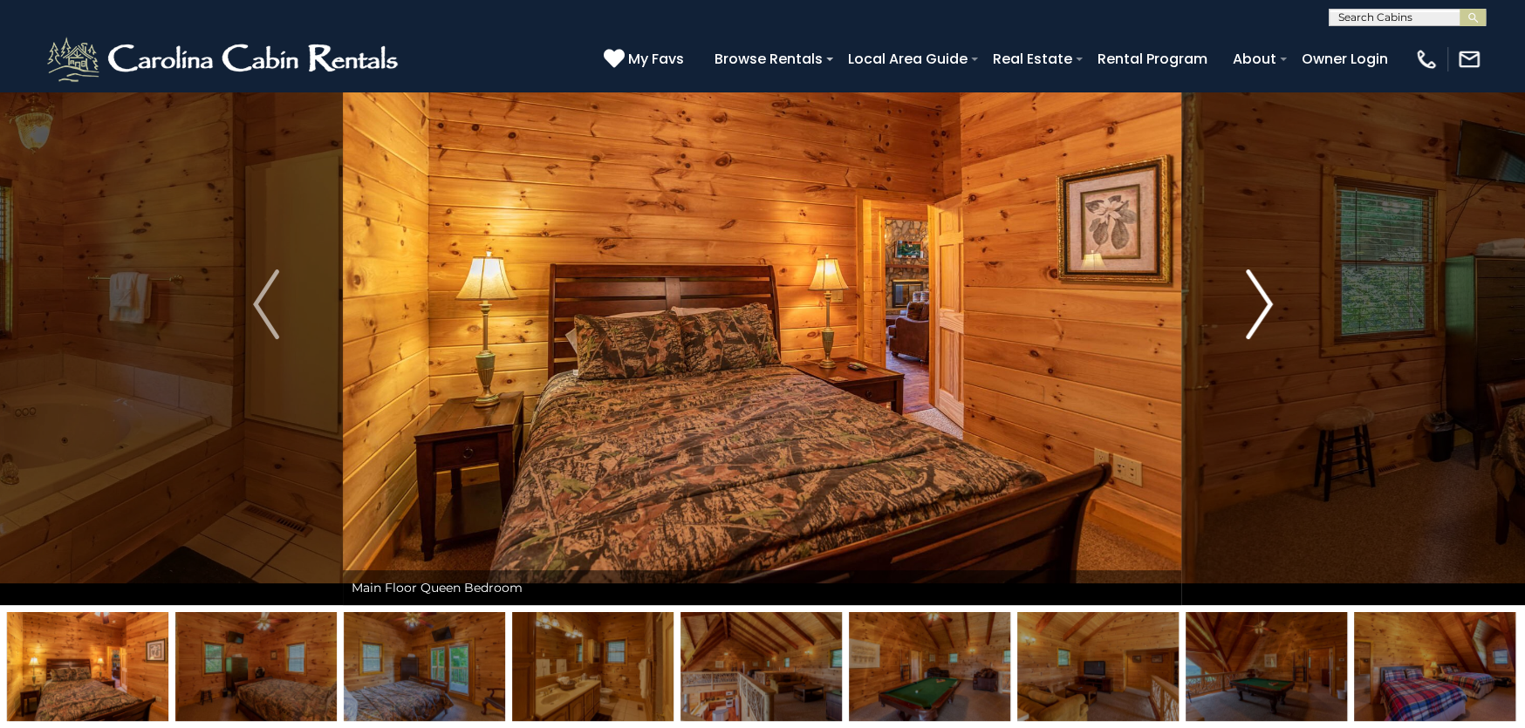
click at [1265, 318] on img "Next" at bounding box center [1259, 305] width 26 height 70
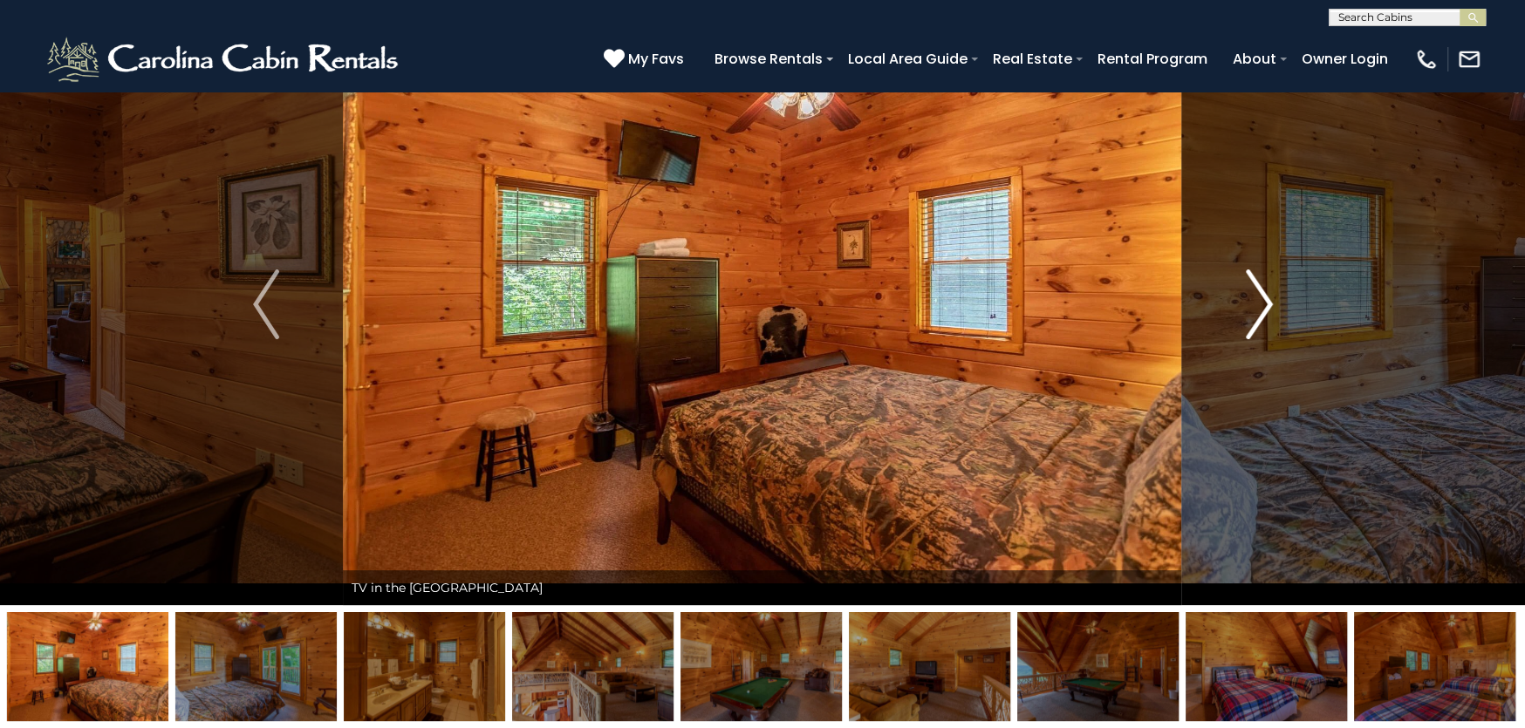
click at [1265, 318] on img "Next" at bounding box center [1259, 305] width 26 height 70
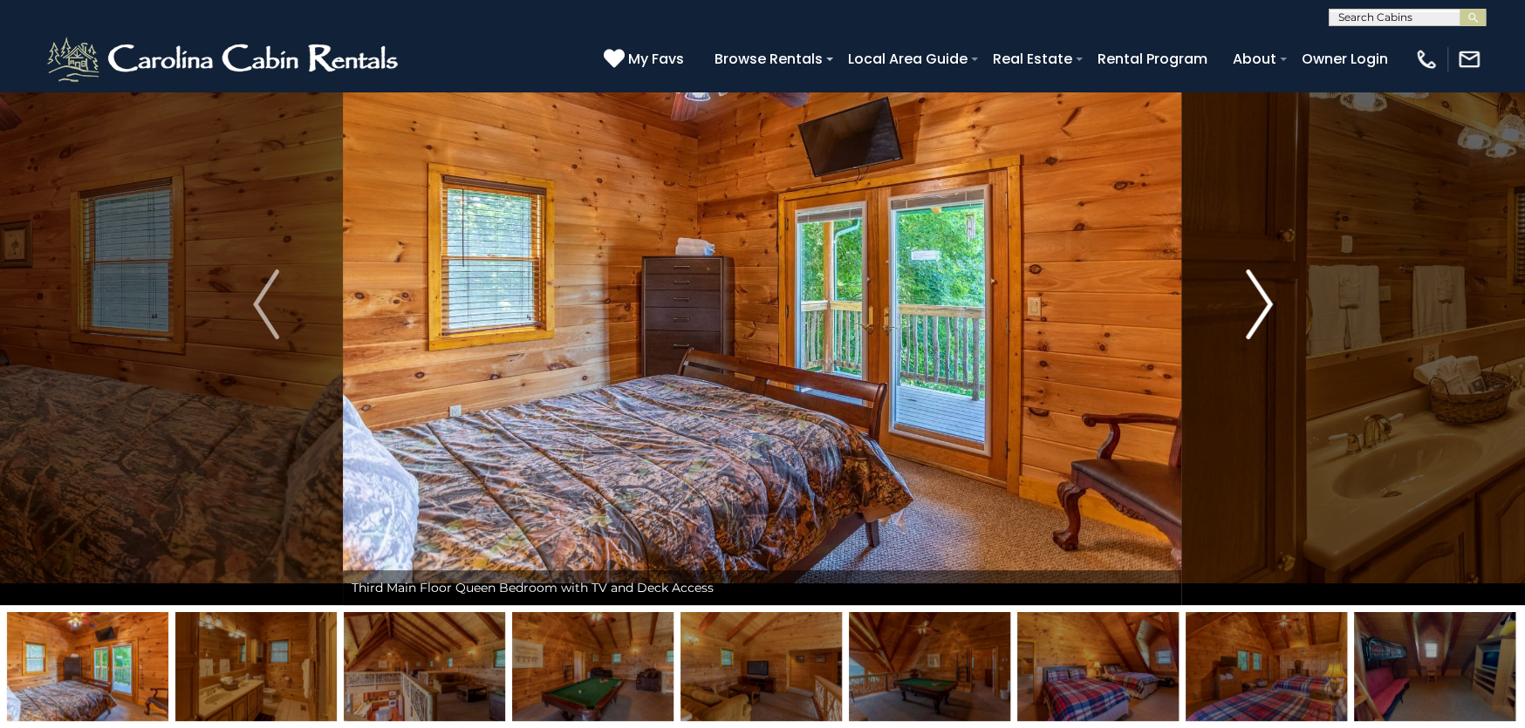
click at [1265, 318] on img "Next" at bounding box center [1259, 305] width 26 height 70
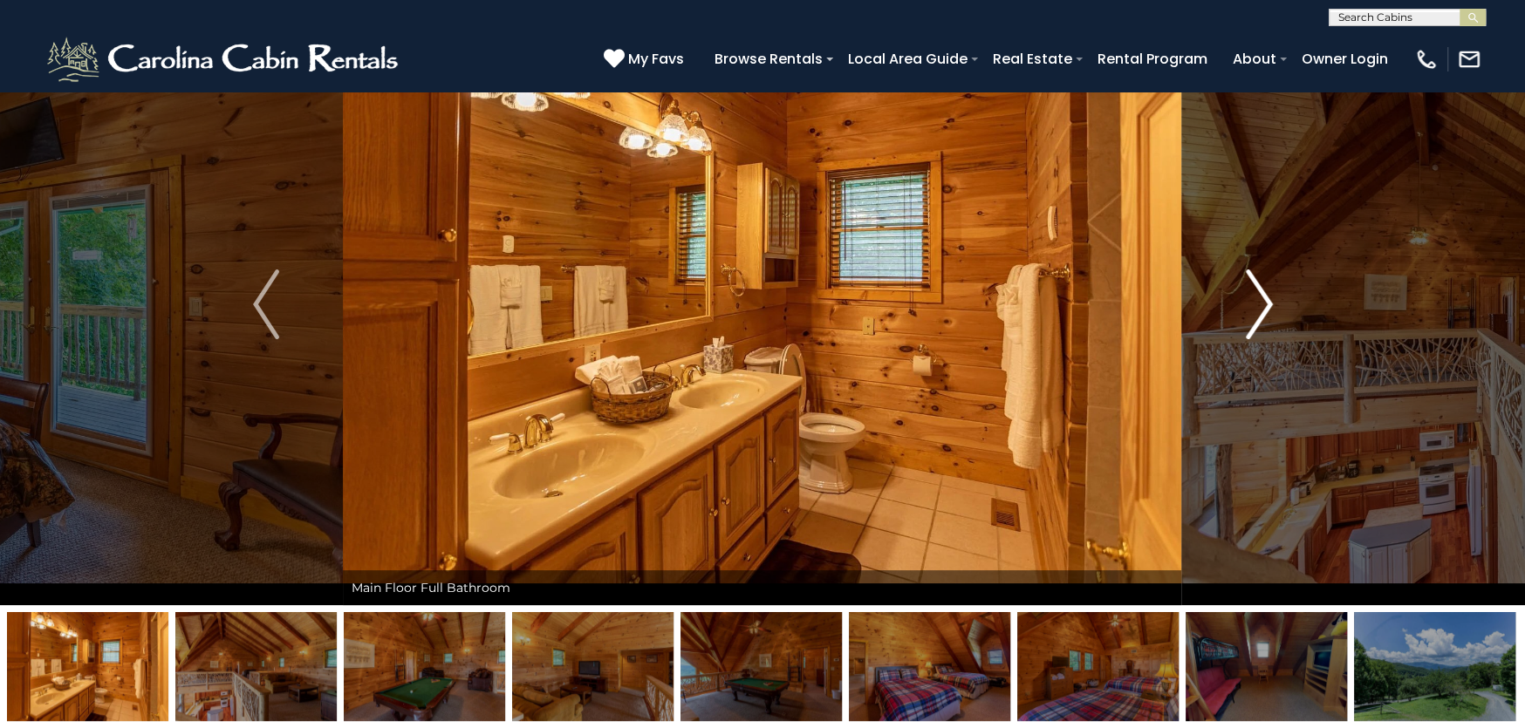
click at [1265, 318] on img "Next" at bounding box center [1259, 305] width 26 height 70
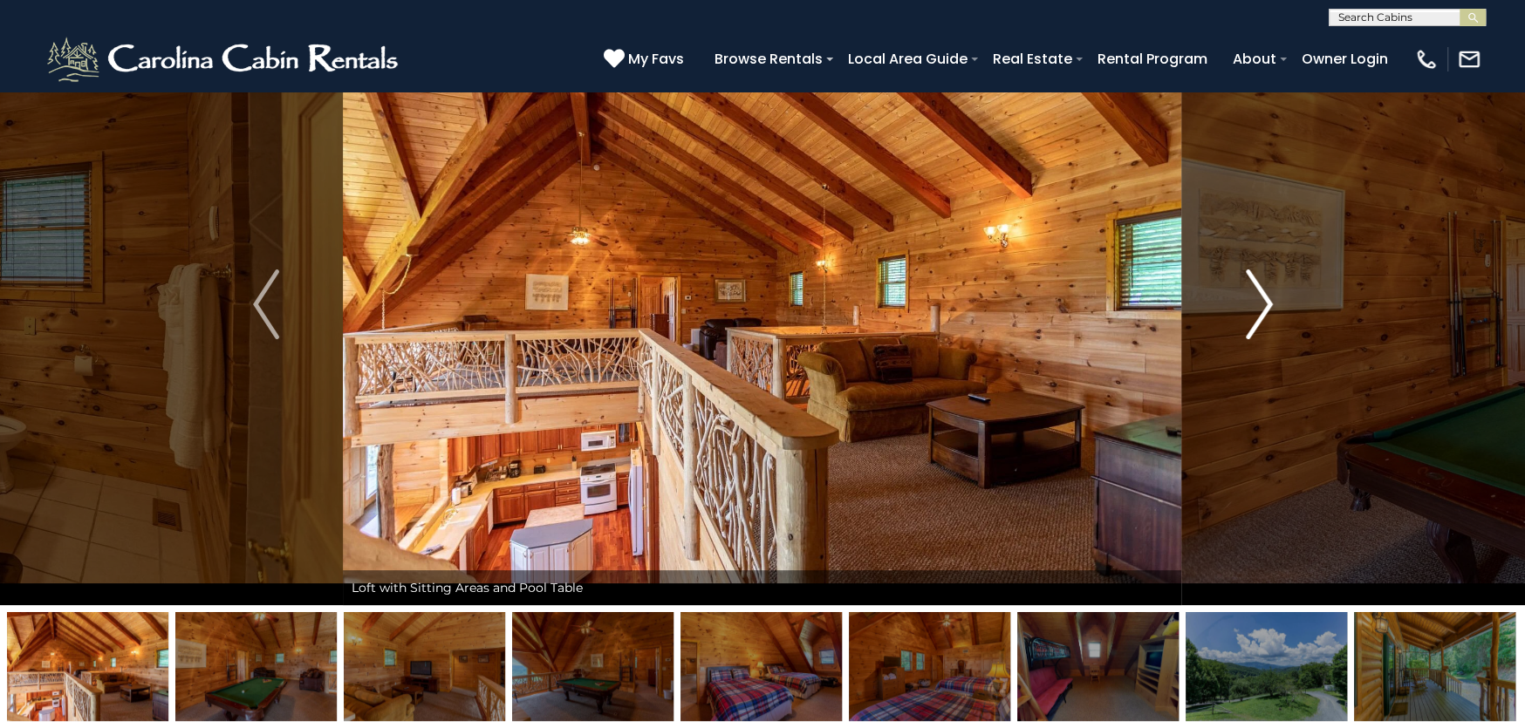
click at [1265, 318] on img "Next" at bounding box center [1259, 305] width 26 height 70
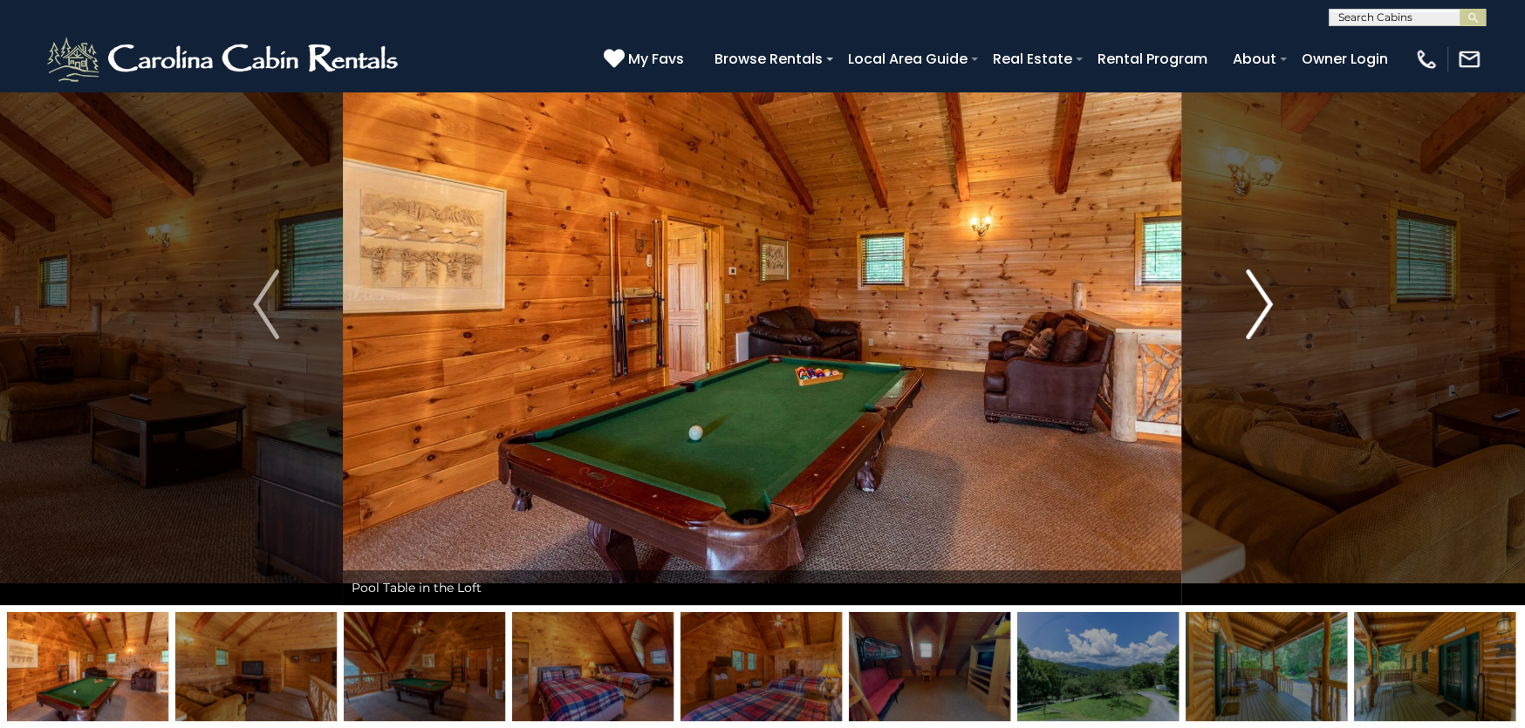
click at [1265, 318] on img "Next" at bounding box center [1259, 305] width 26 height 70
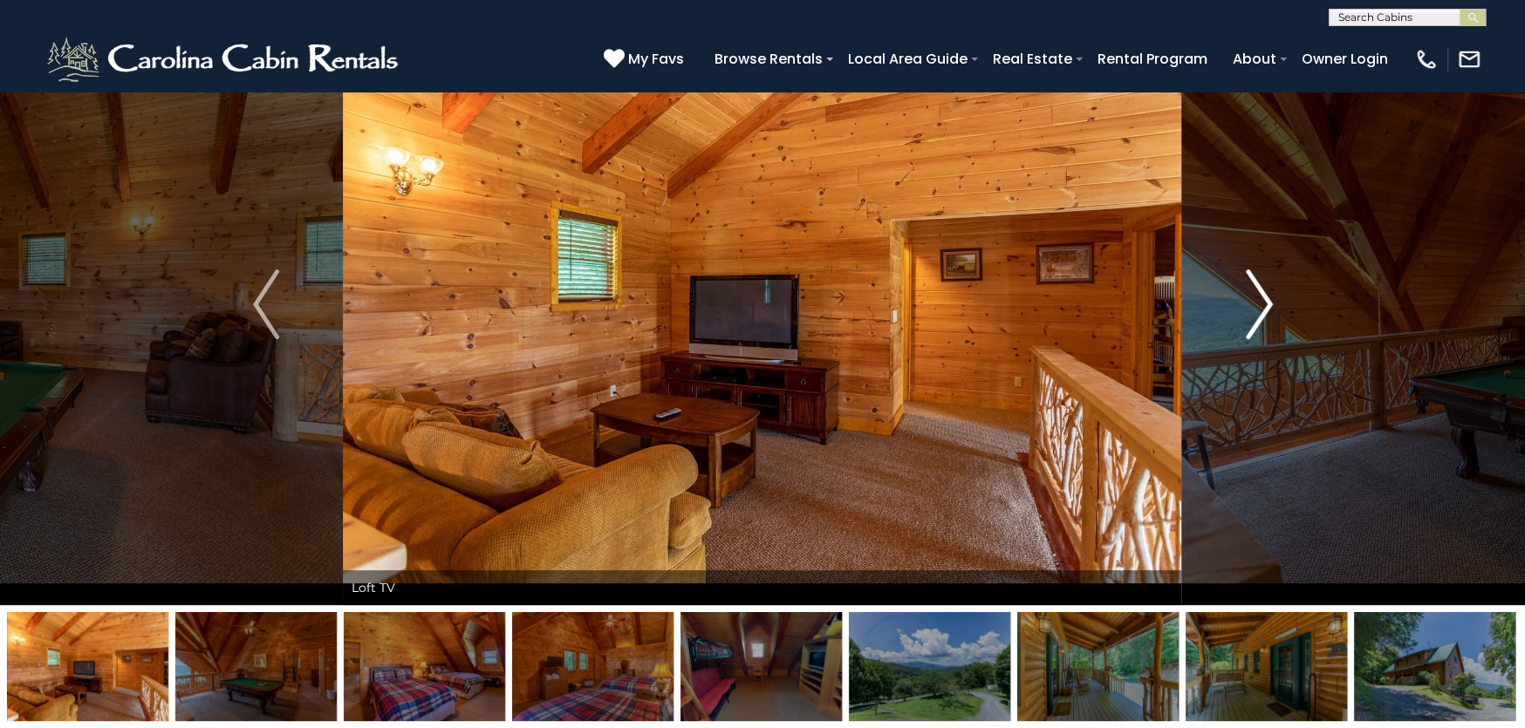
click at [1265, 318] on img "Next" at bounding box center [1259, 305] width 26 height 70
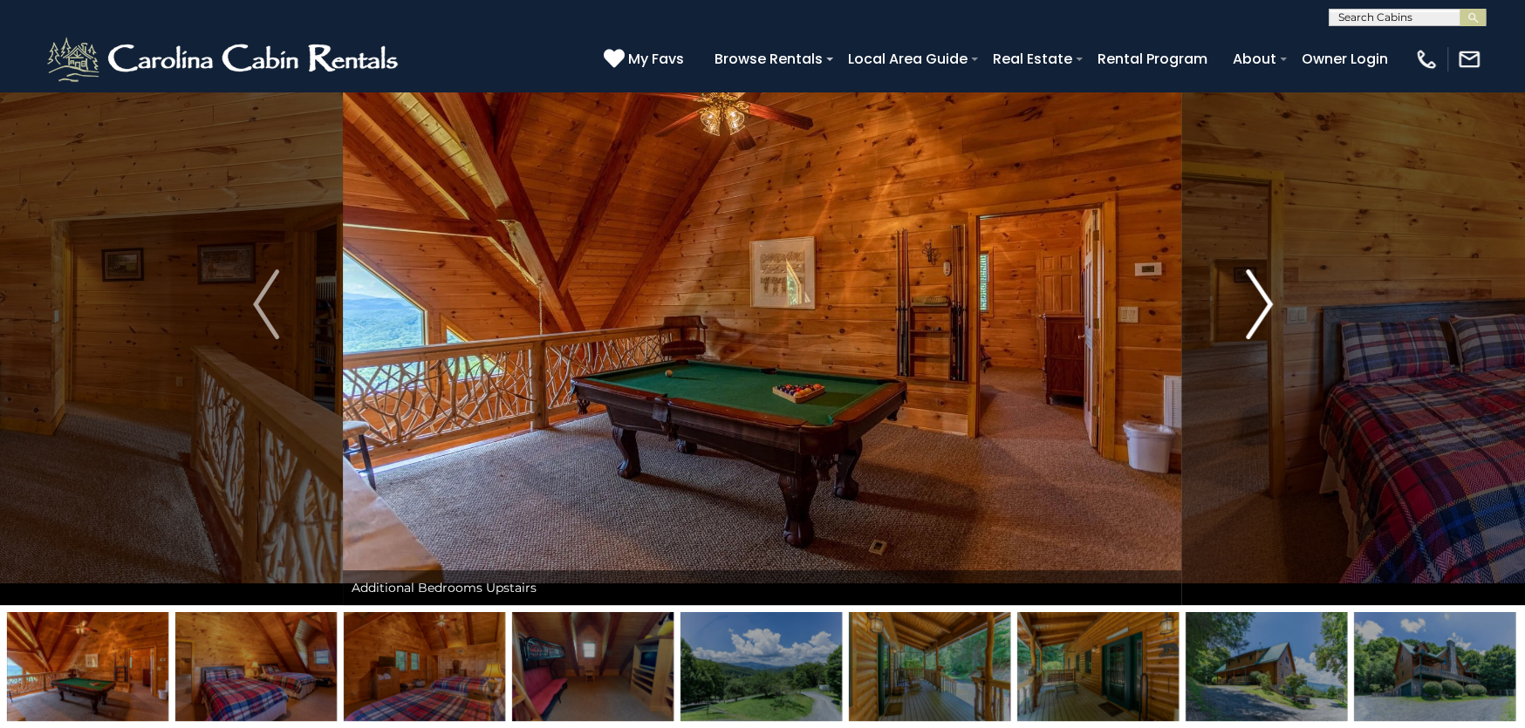
click at [1265, 318] on img "Next" at bounding box center [1259, 305] width 26 height 70
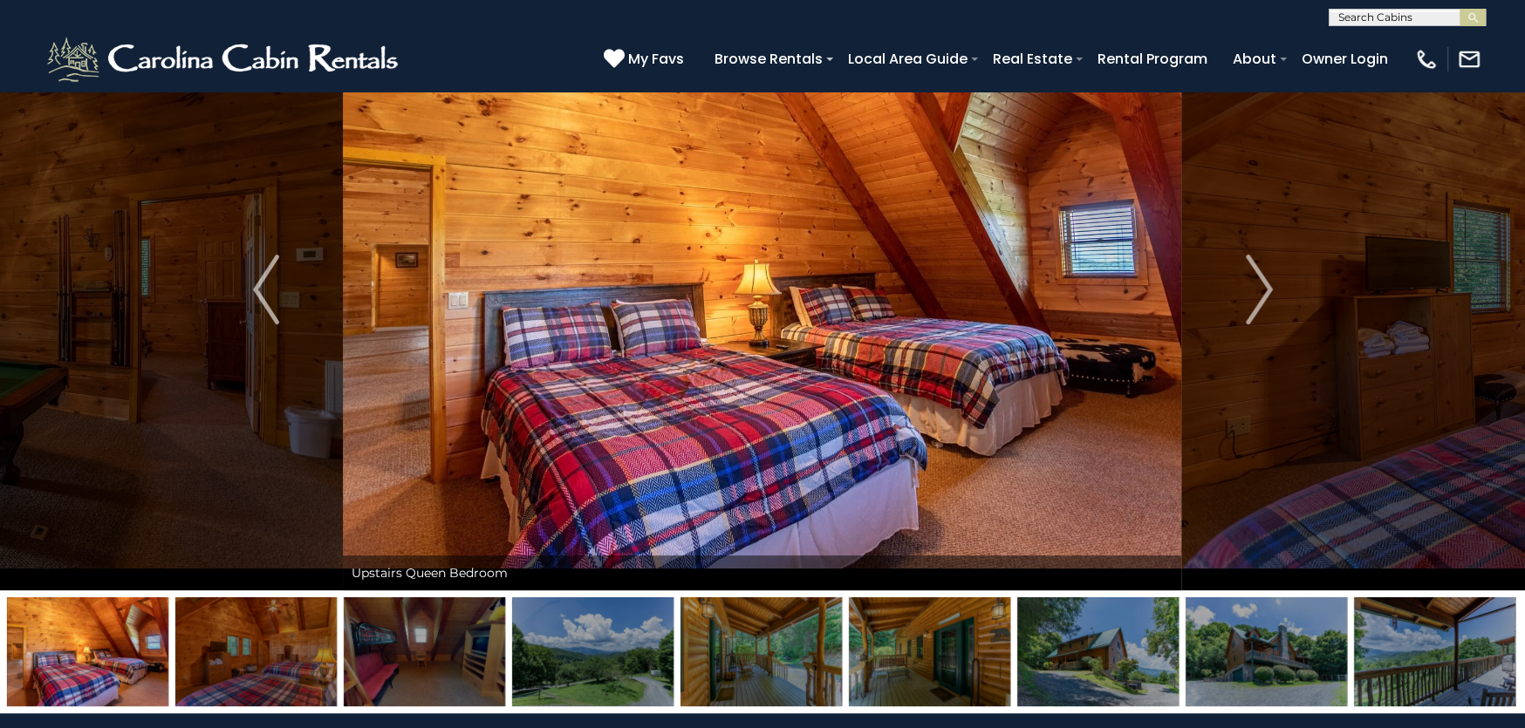
scroll to position [0, 0]
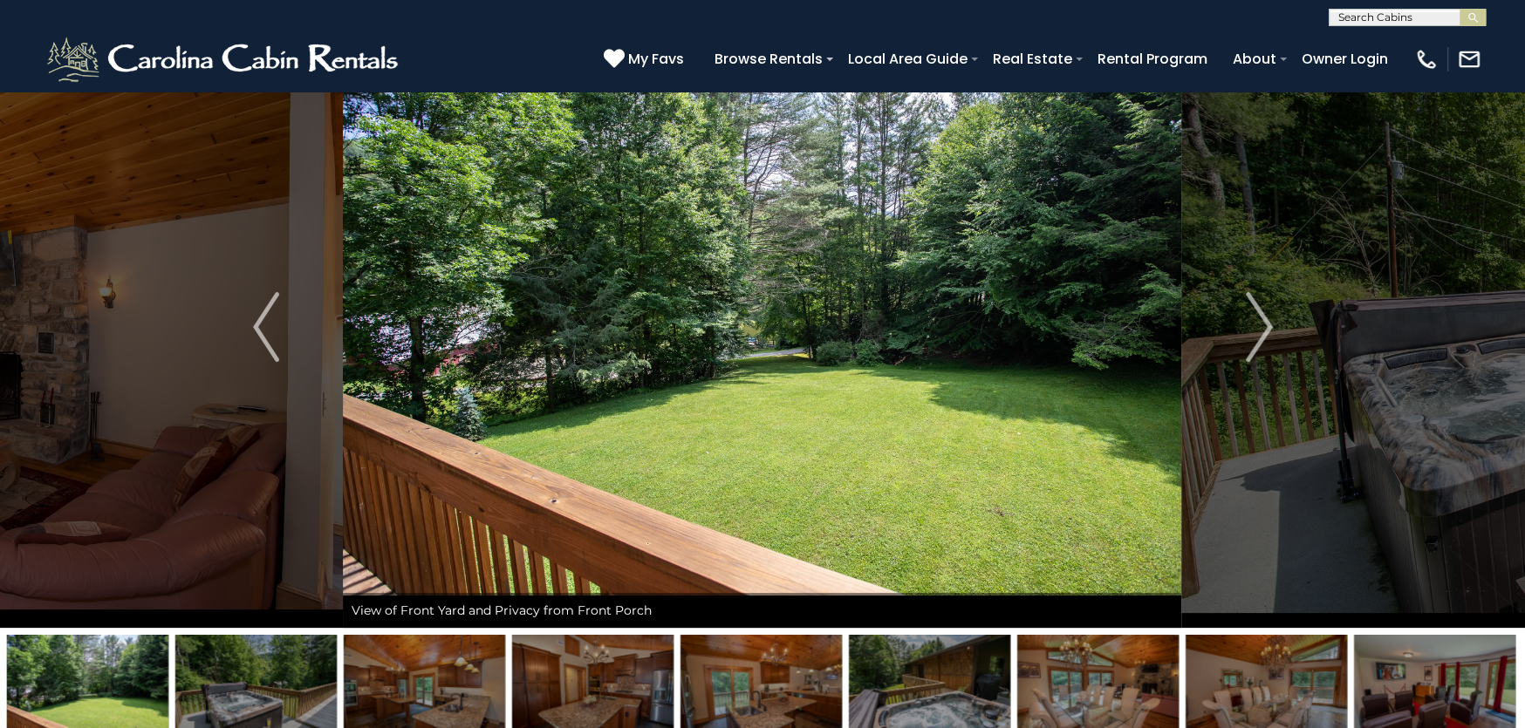
scroll to position [174, 0]
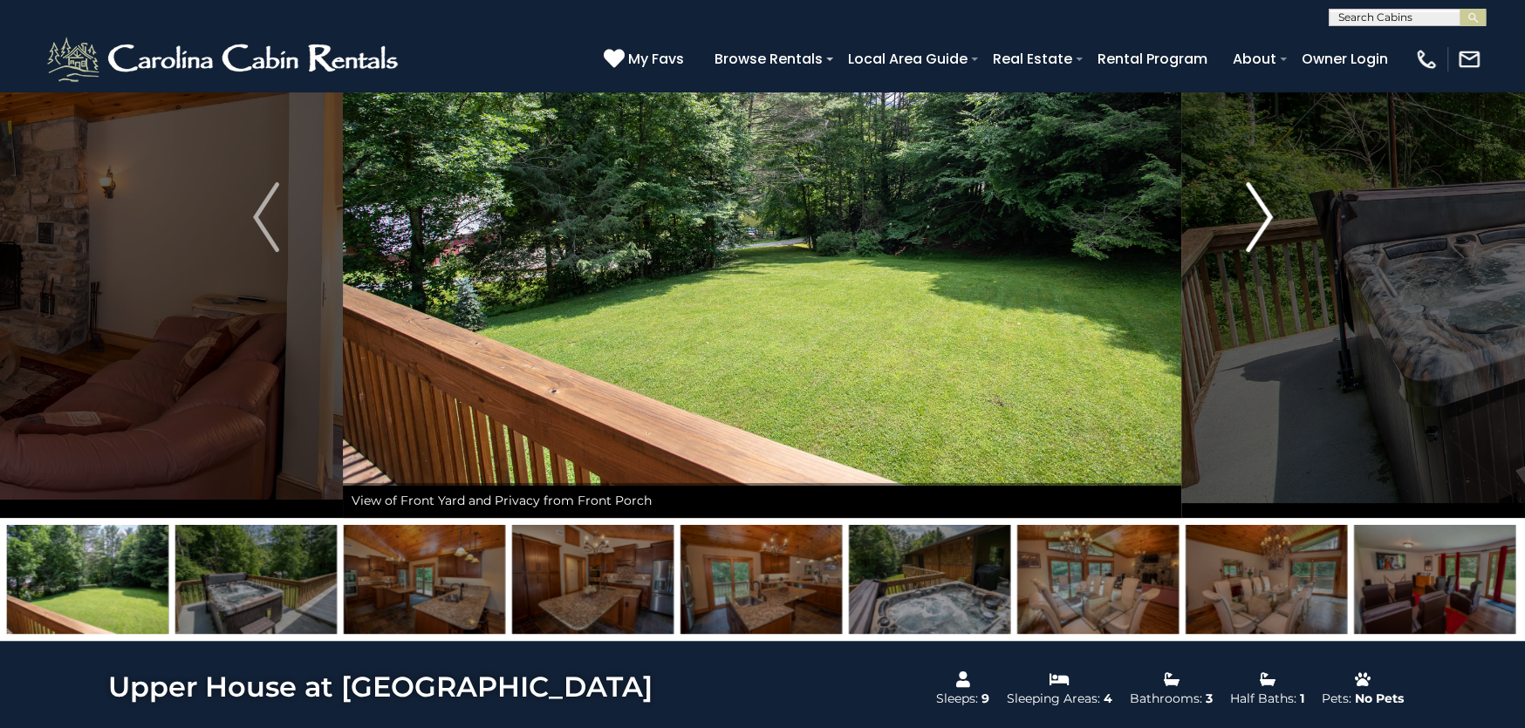
click at [1269, 213] on img "Next" at bounding box center [1259, 217] width 26 height 70
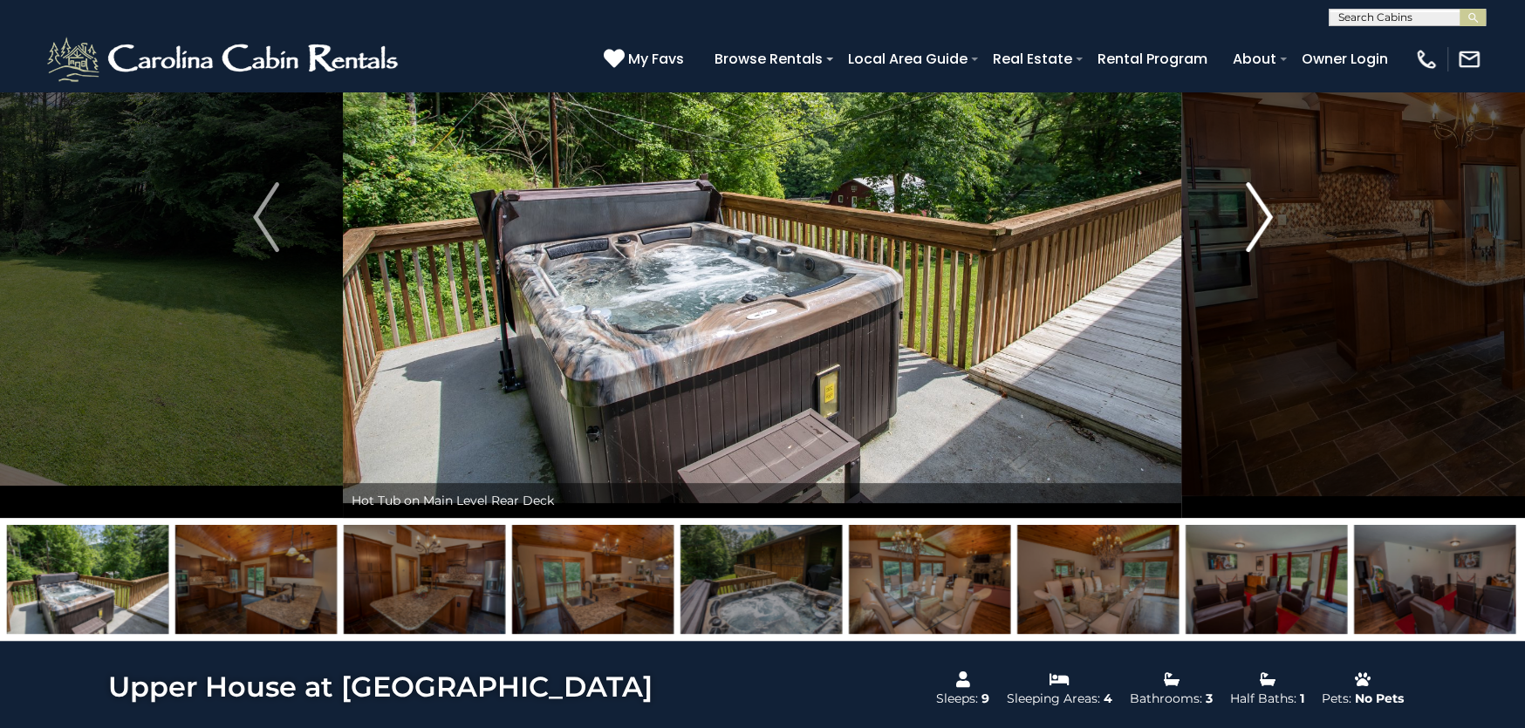
click at [1260, 214] on img "Next" at bounding box center [1259, 217] width 26 height 70
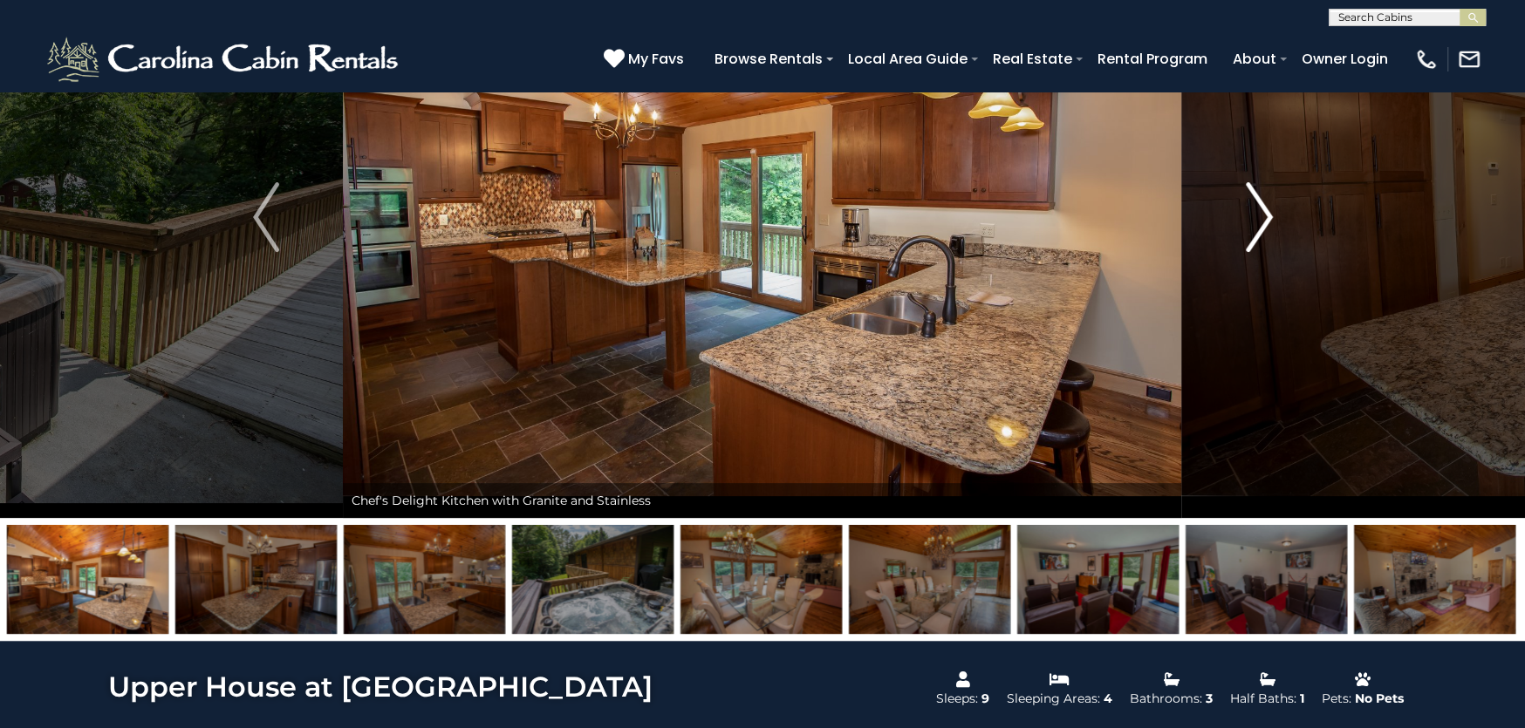
click at [1260, 214] on img "Next" at bounding box center [1259, 217] width 26 height 70
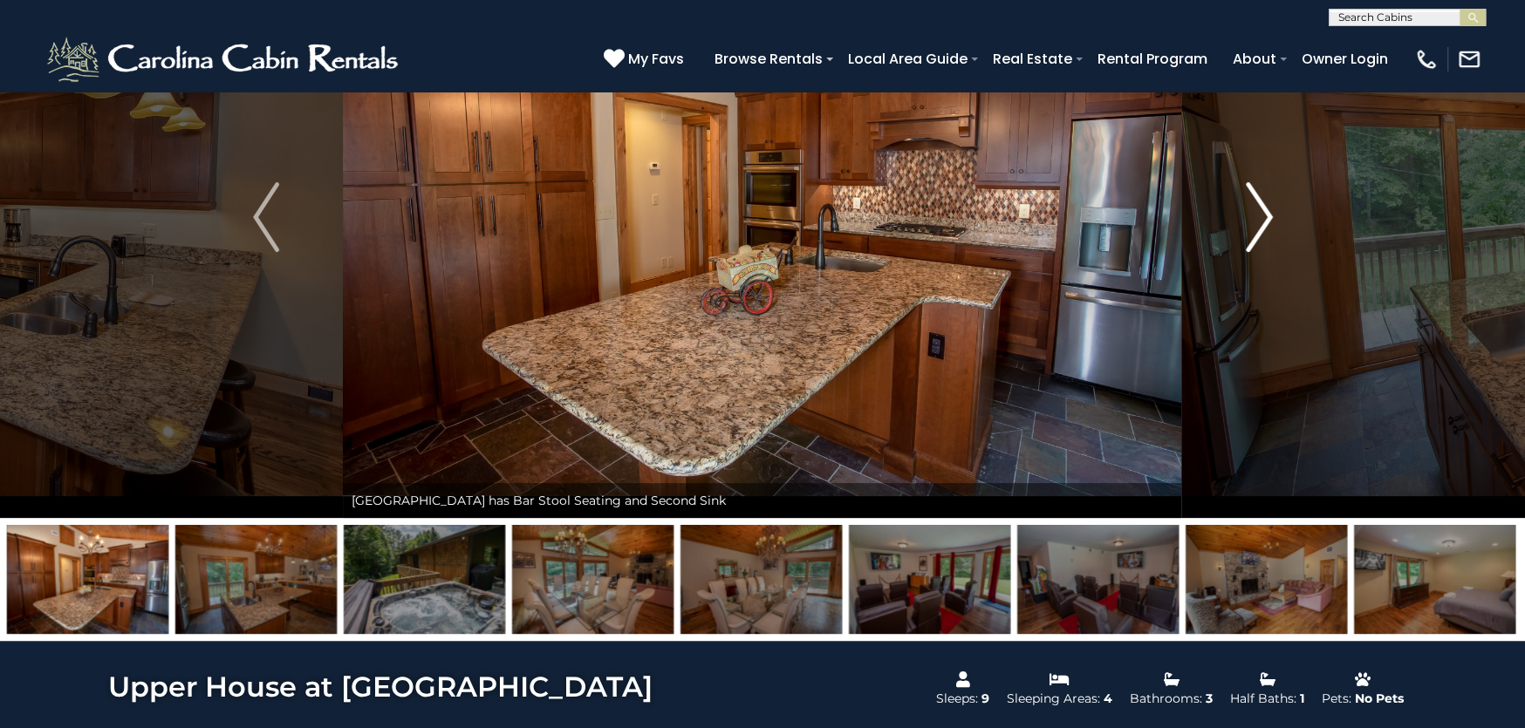
click at [1260, 214] on img "Next" at bounding box center [1259, 217] width 26 height 70
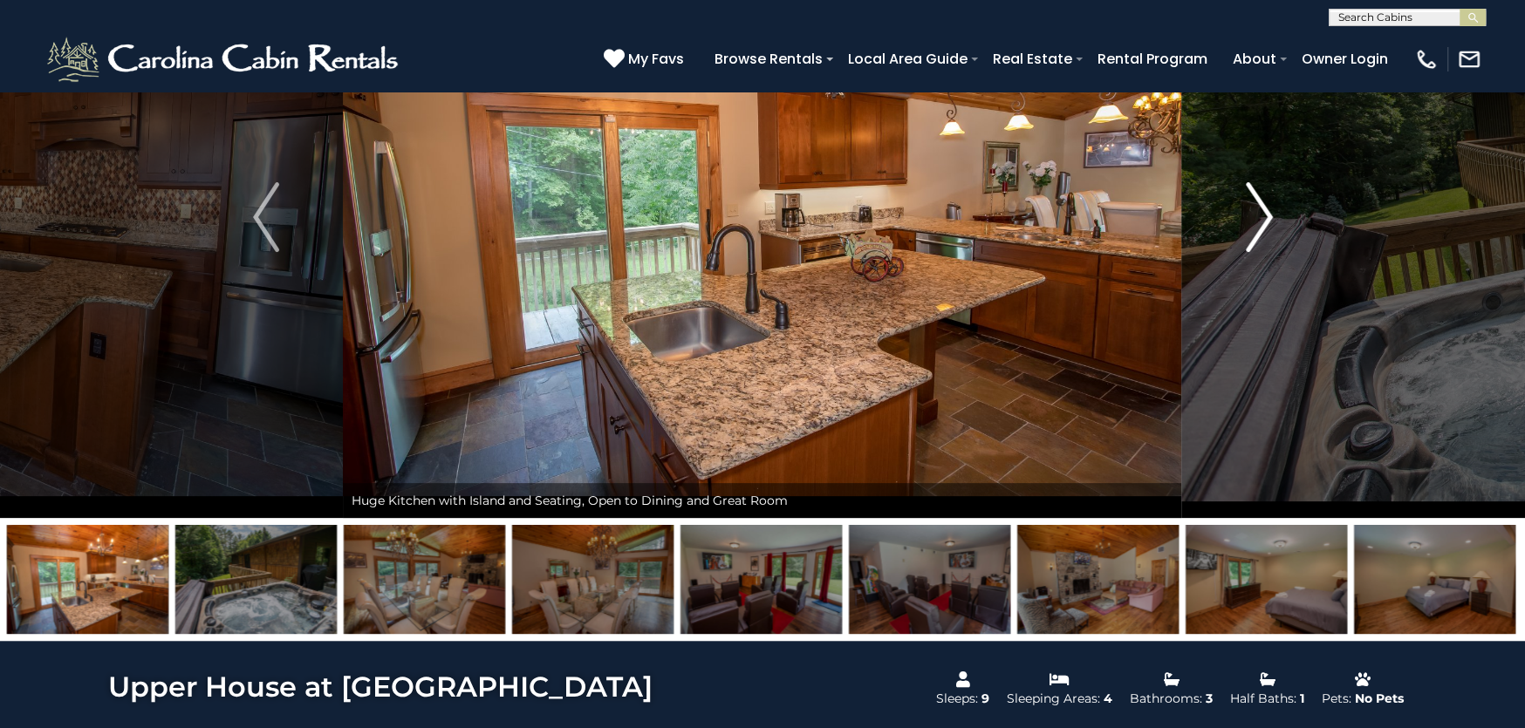
click at [1260, 214] on img "Next" at bounding box center [1259, 217] width 26 height 70
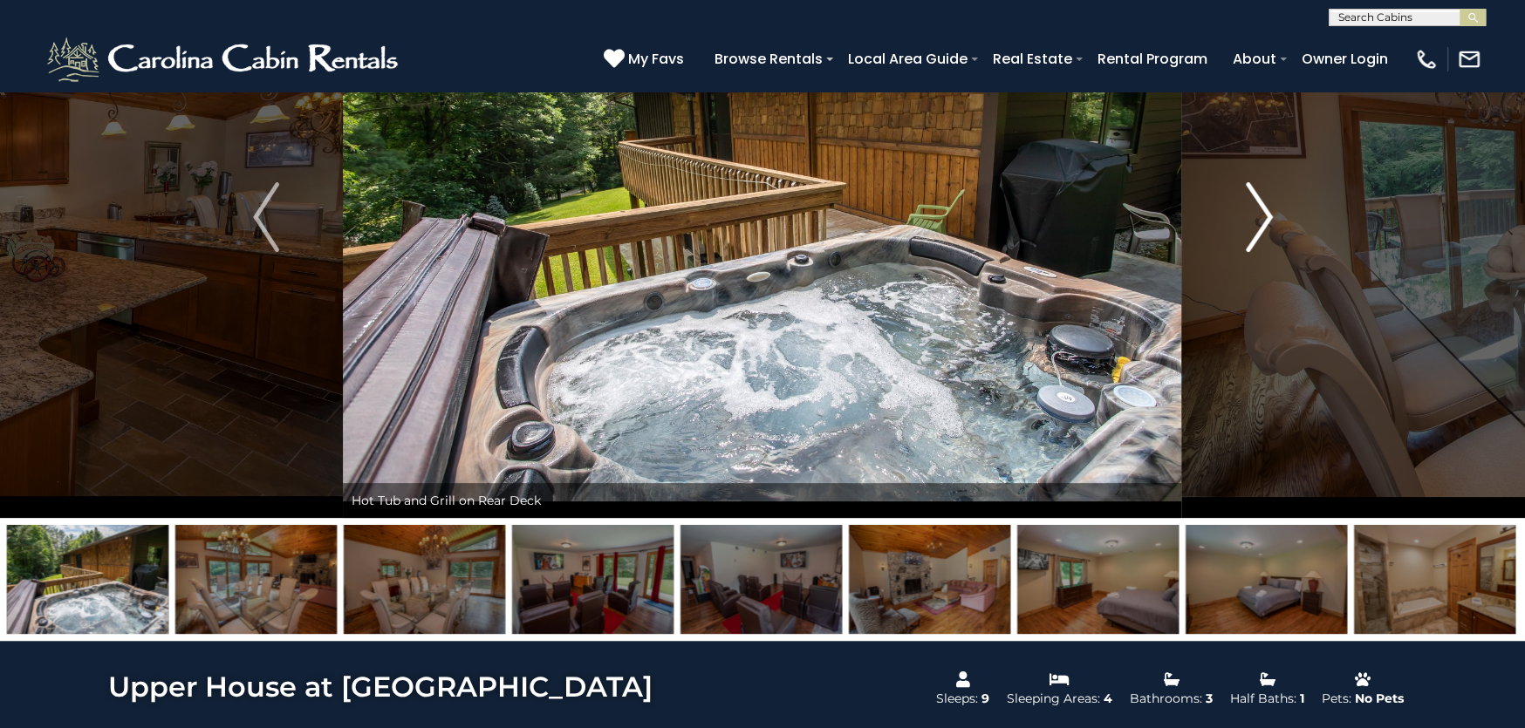
click at [1260, 214] on img "Next" at bounding box center [1259, 217] width 26 height 70
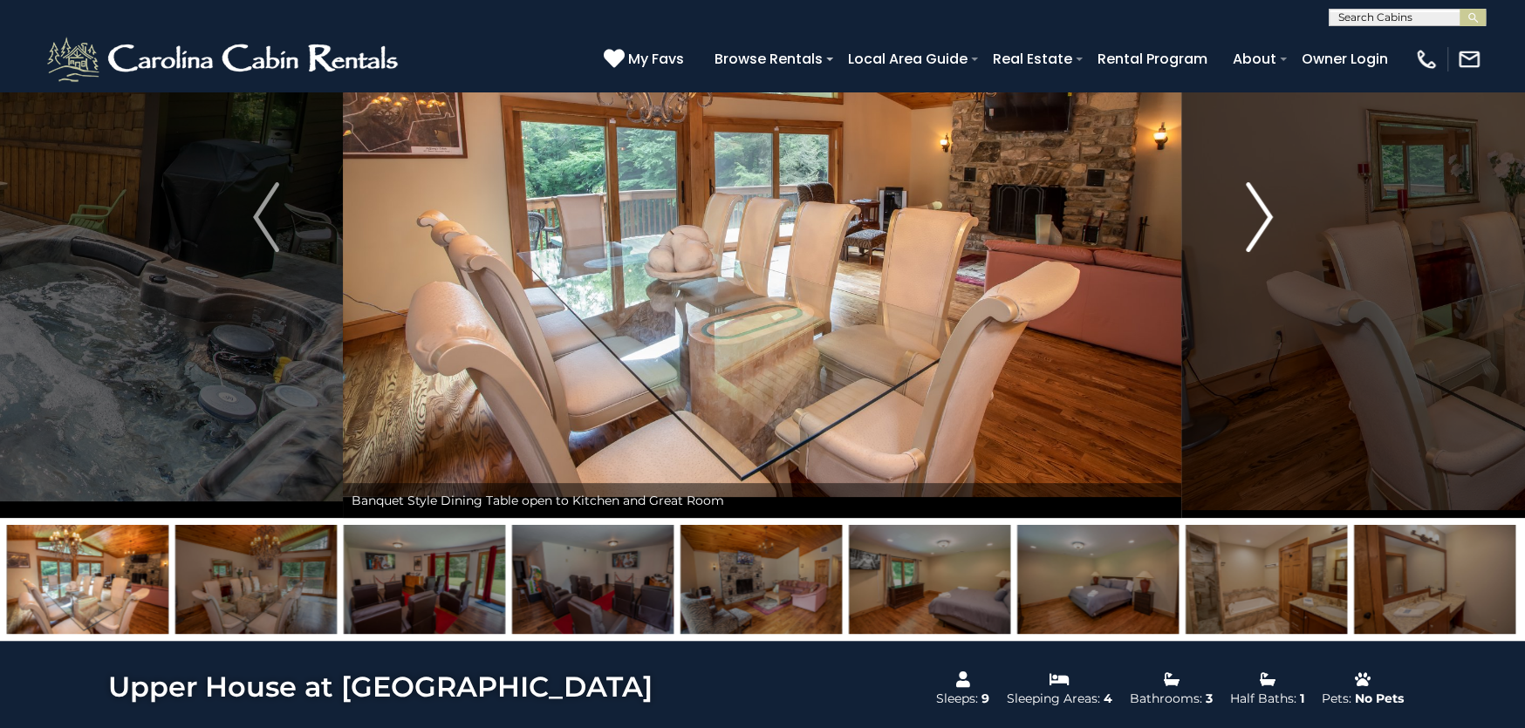
click at [1260, 214] on img "Next" at bounding box center [1259, 217] width 26 height 70
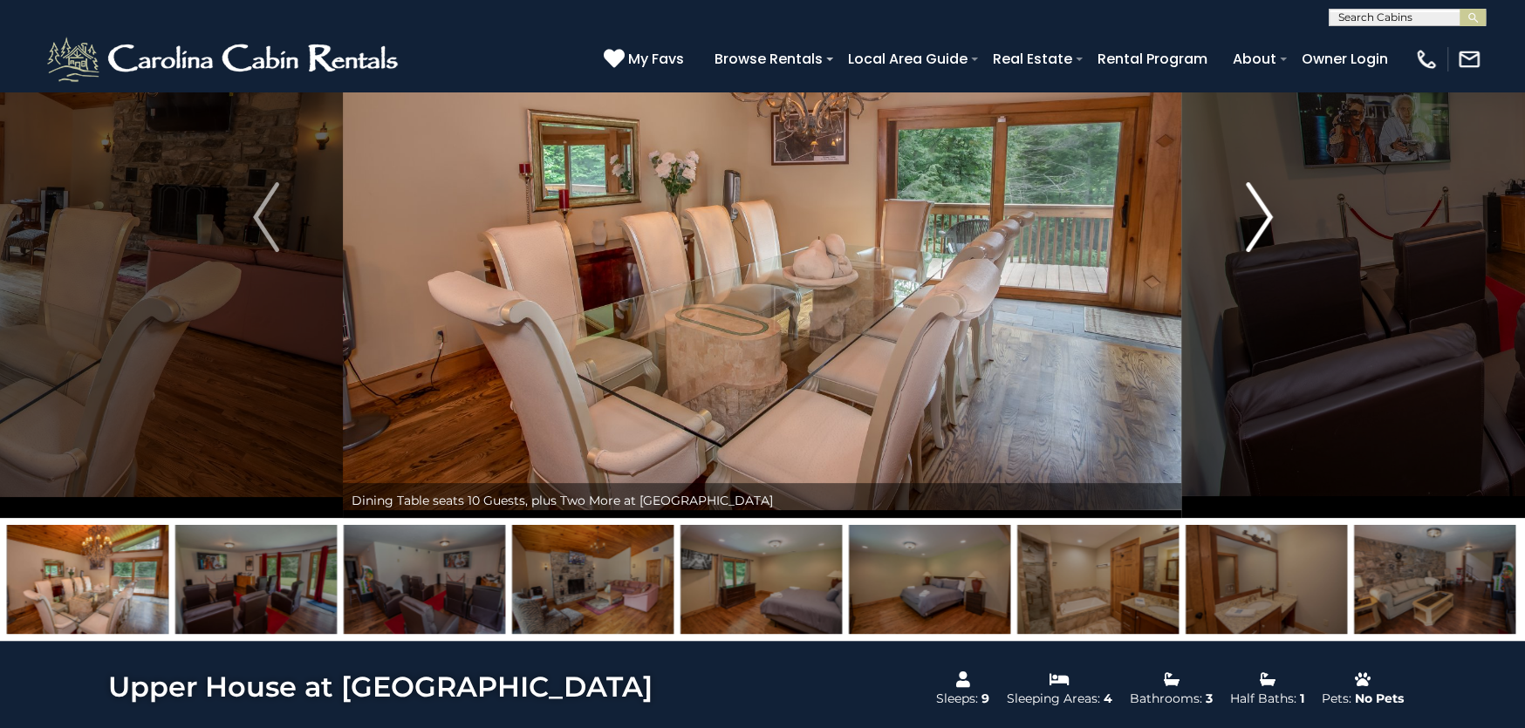
click at [1260, 214] on img "Next" at bounding box center [1259, 217] width 26 height 70
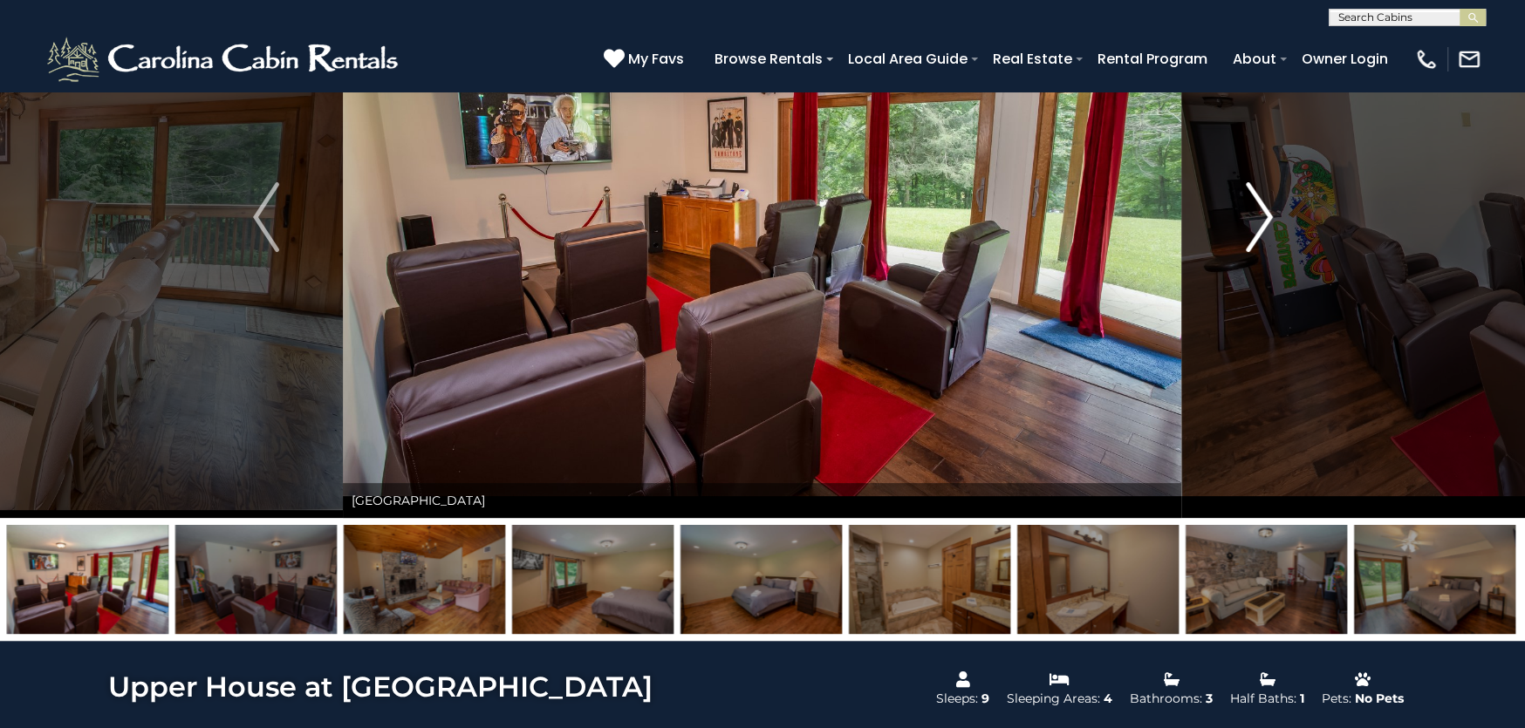
click at [1259, 214] on img "Next" at bounding box center [1259, 217] width 26 height 70
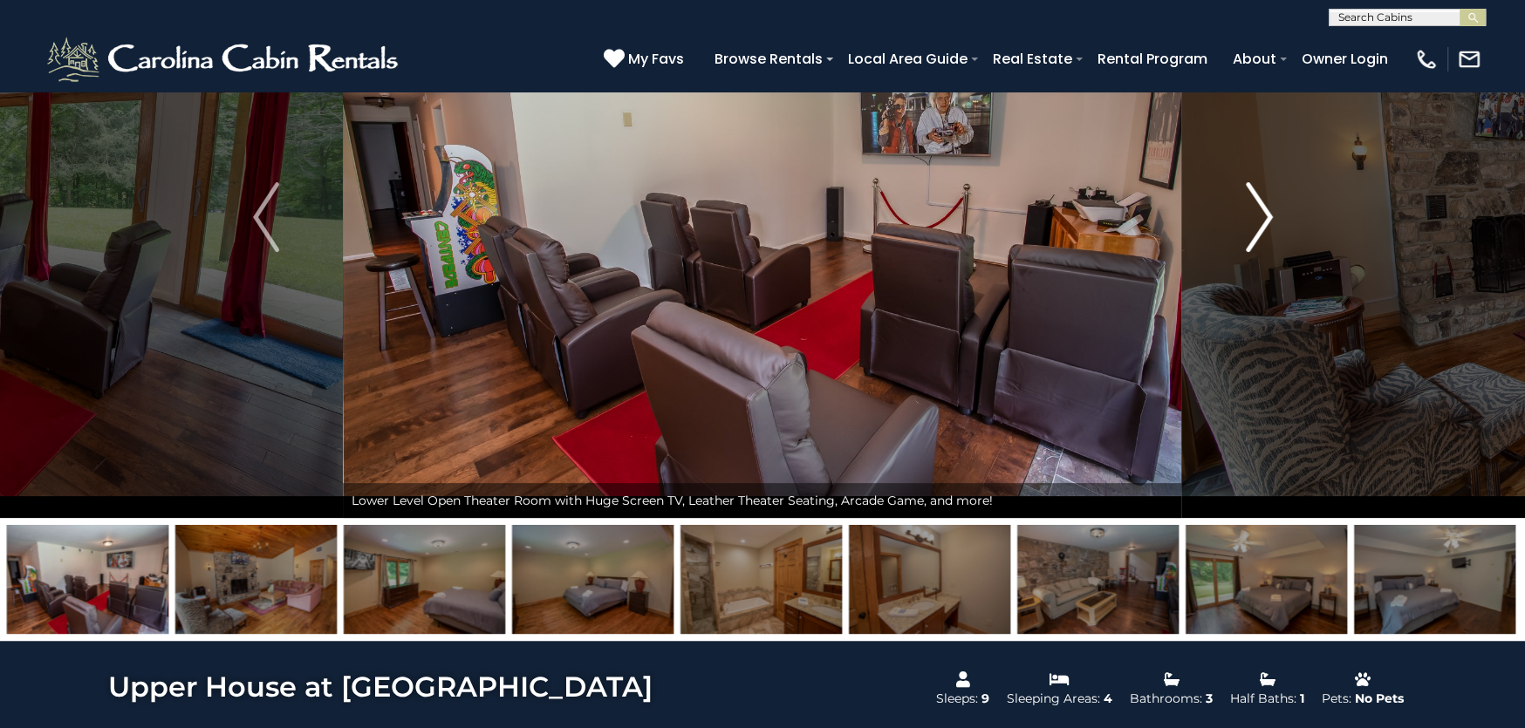
click at [1258, 214] on img "Next" at bounding box center [1259, 217] width 26 height 70
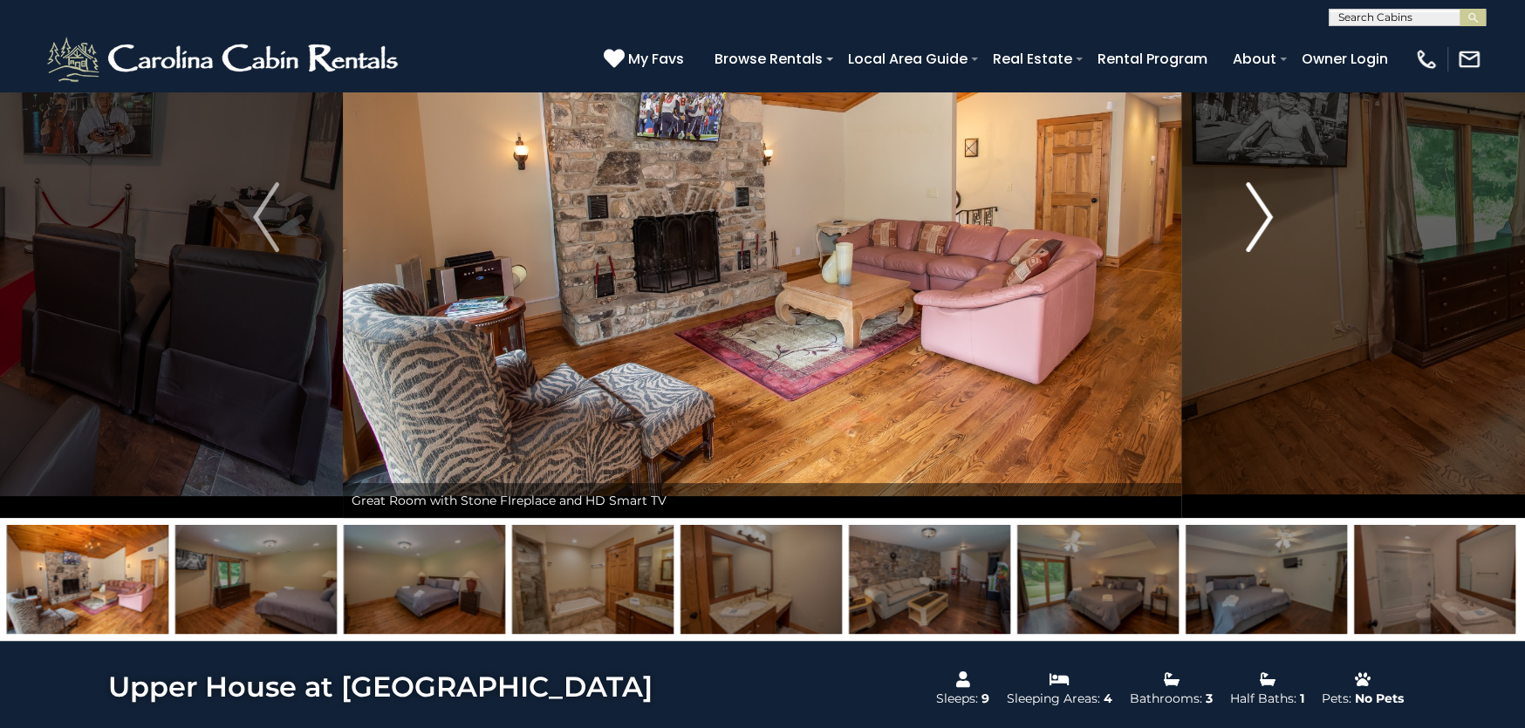
click at [1258, 214] on img "Next" at bounding box center [1259, 217] width 26 height 70
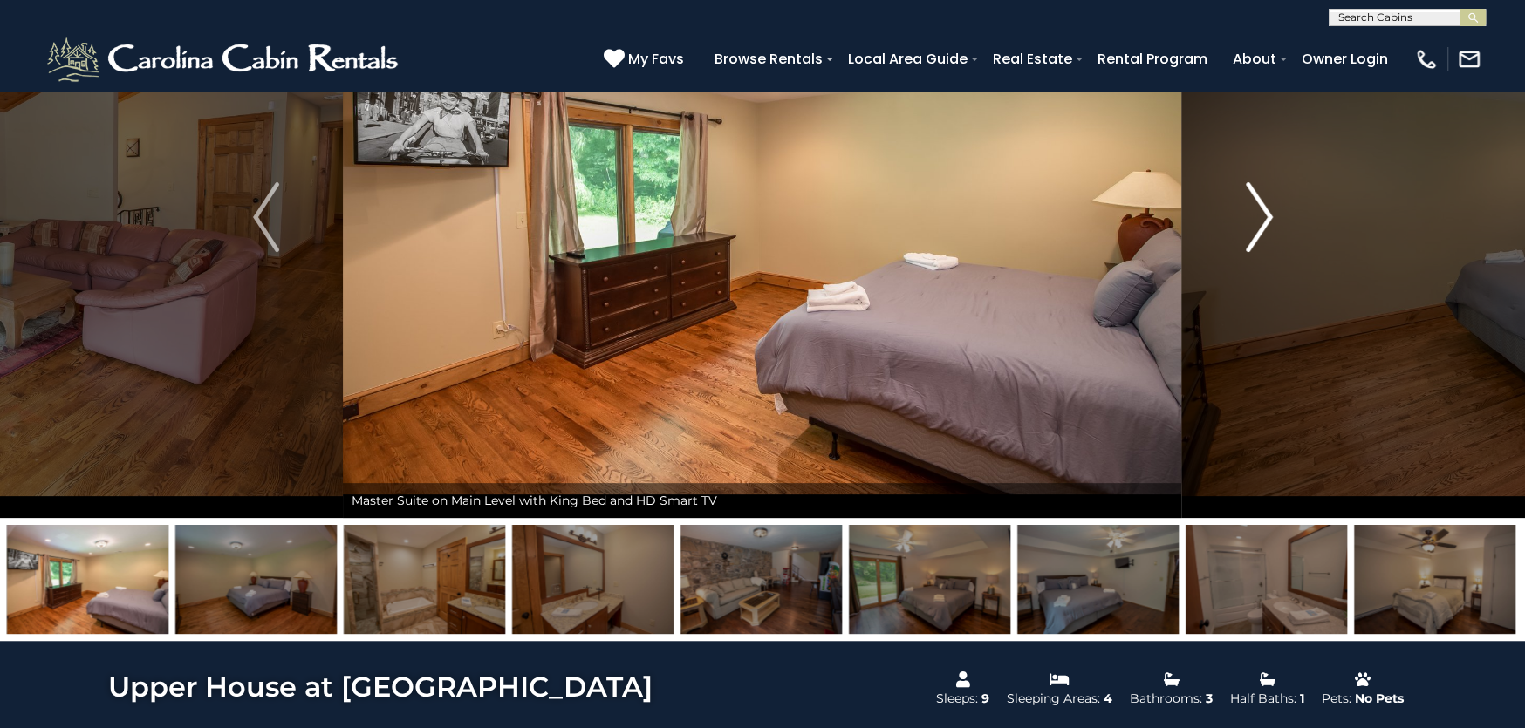
click at [1258, 214] on img "Next" at bounding box center [1259, 217] width 26 height 70
